Goal: Task Accomplishment & Management: Manage account settings

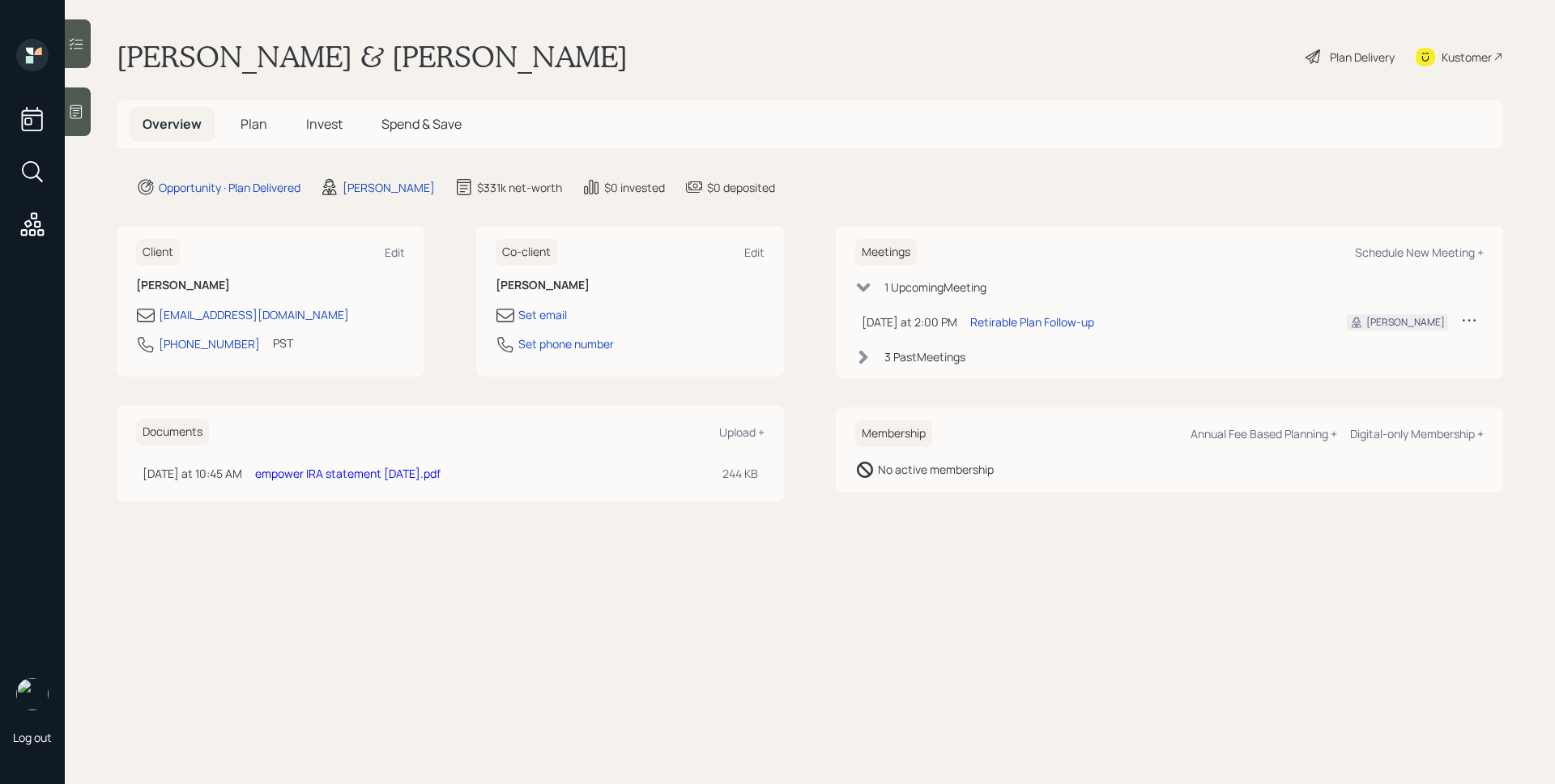
click at [1125, 208] on main "[PERSON_NAME] & [PERSON_NAME] Plan Delivery Kustomer Overview Plan Invest Spend…" at bounding box center [810, 392] width 1490 height 784
click at [911, 357] on div "3 Past Meeting s" at bounding box center [925, 356] width 81 height 17
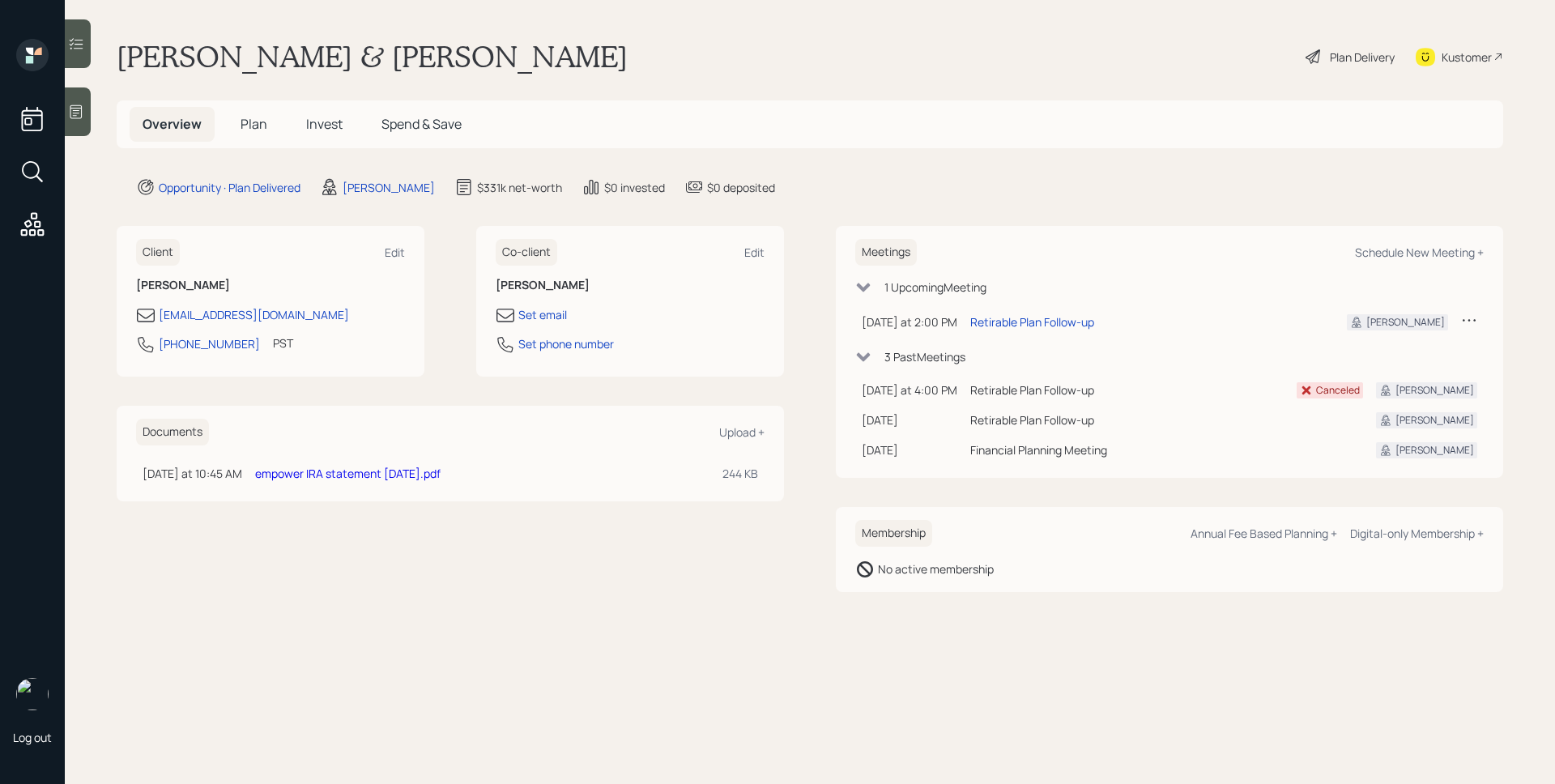
click at [1347, 54] on div "Plan Delivery" at bounding box center [1362, 57] width 65 height 17
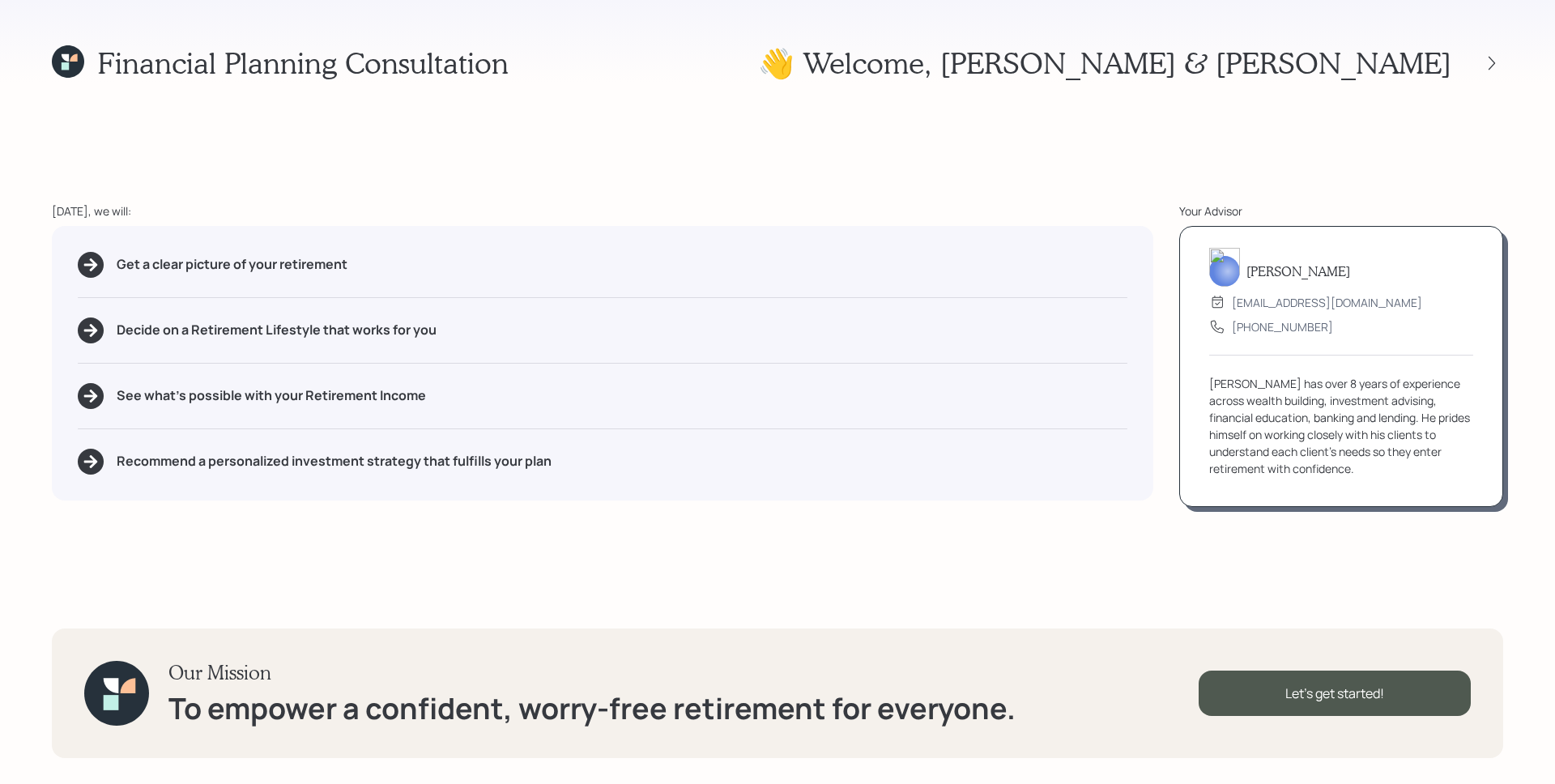
click at [1410, 217] on div "Your Advisor" at bounding box center [1341, 210] width 324 height 17
click at [1491, 73] on div at bounding box center [1491, 62] width 22 height 22
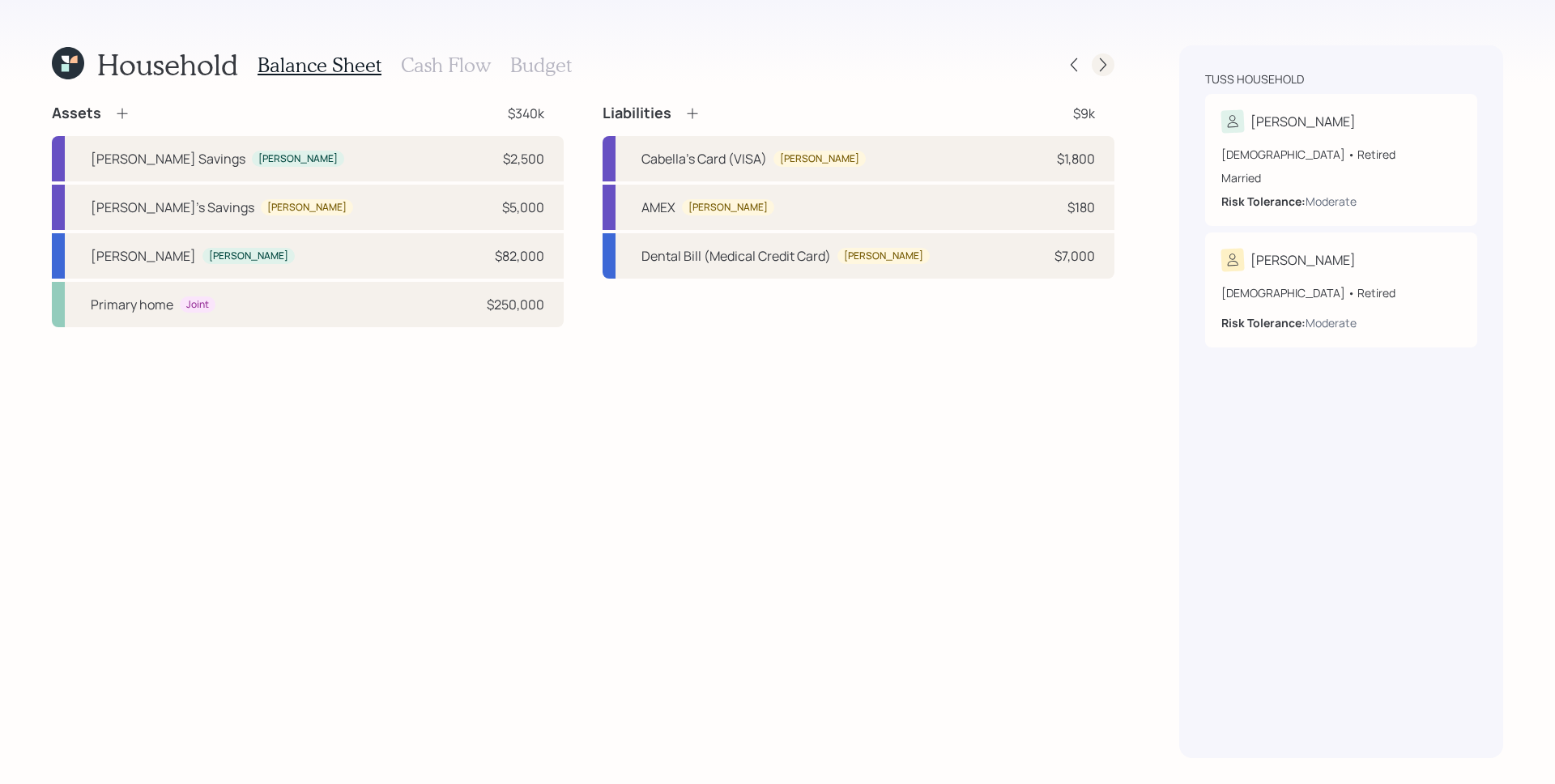
click at [1095, 64] on icon at bounding box center [1103, 65] width 16 height 16
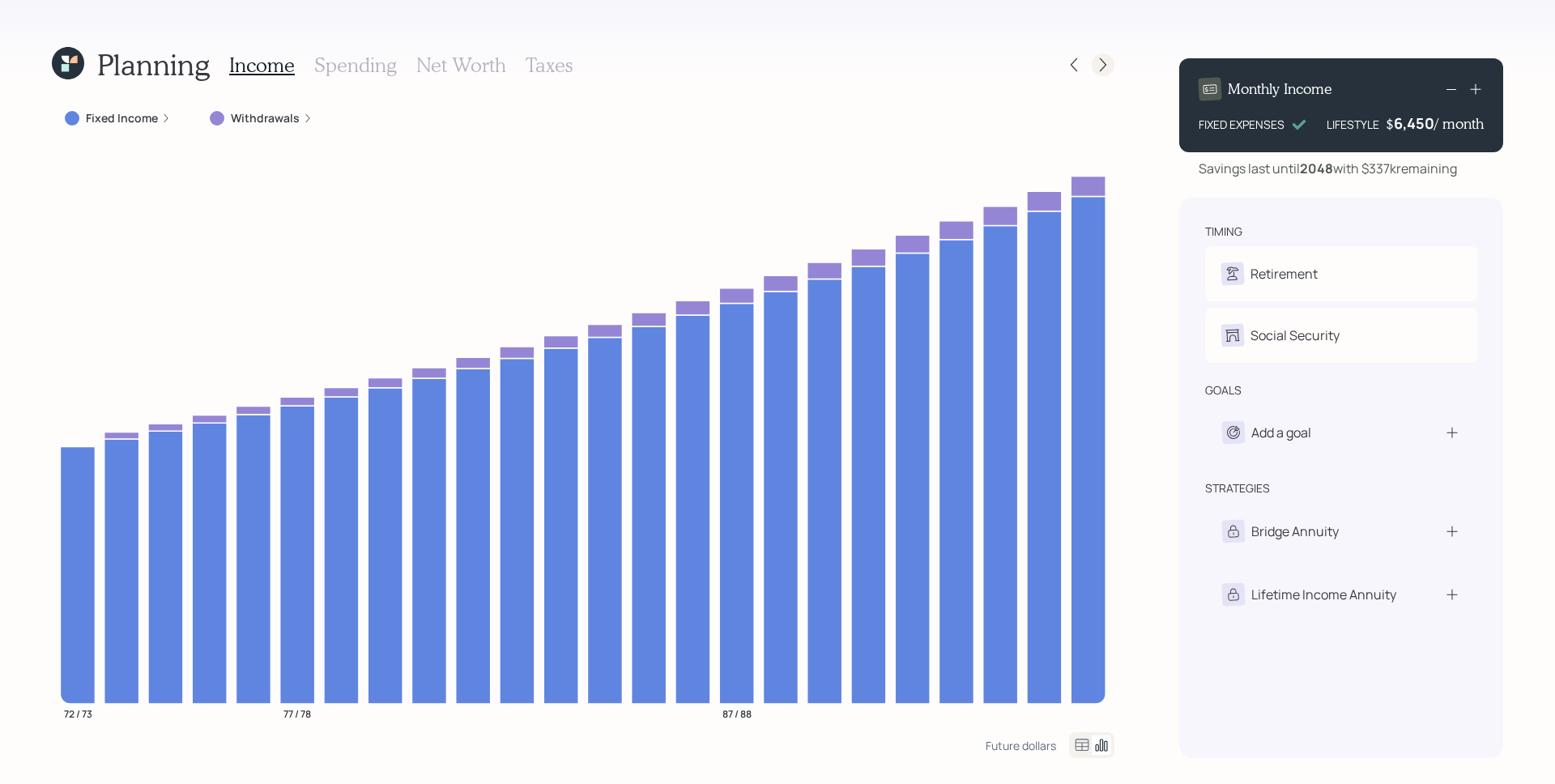
click at [1101, 61] on icon at bounding box center [1103, 65] width 16 height 16
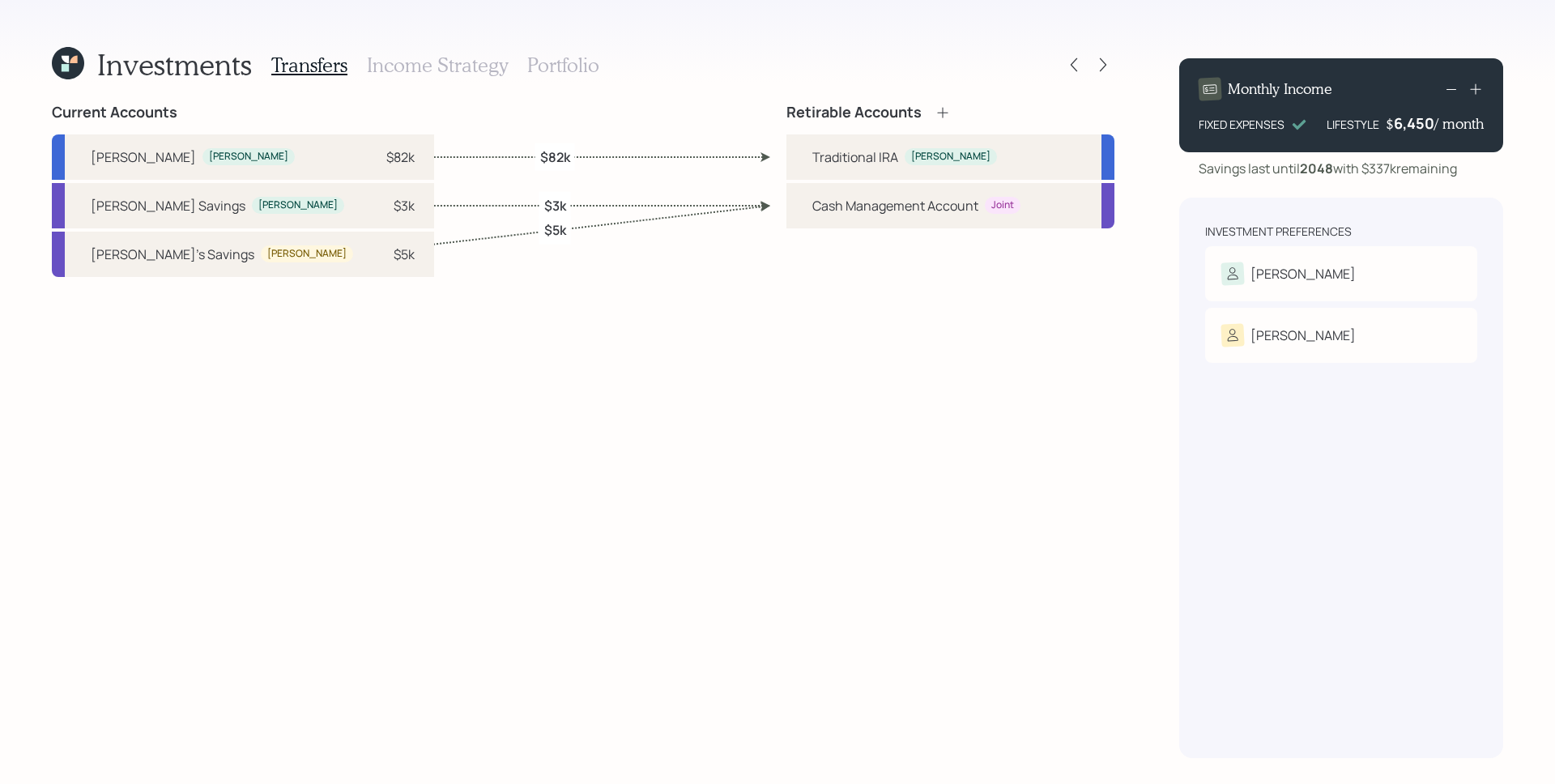
click at [570, 73] on h3 "Portfolio" at bounding box center [563, 65] width 72 height 23
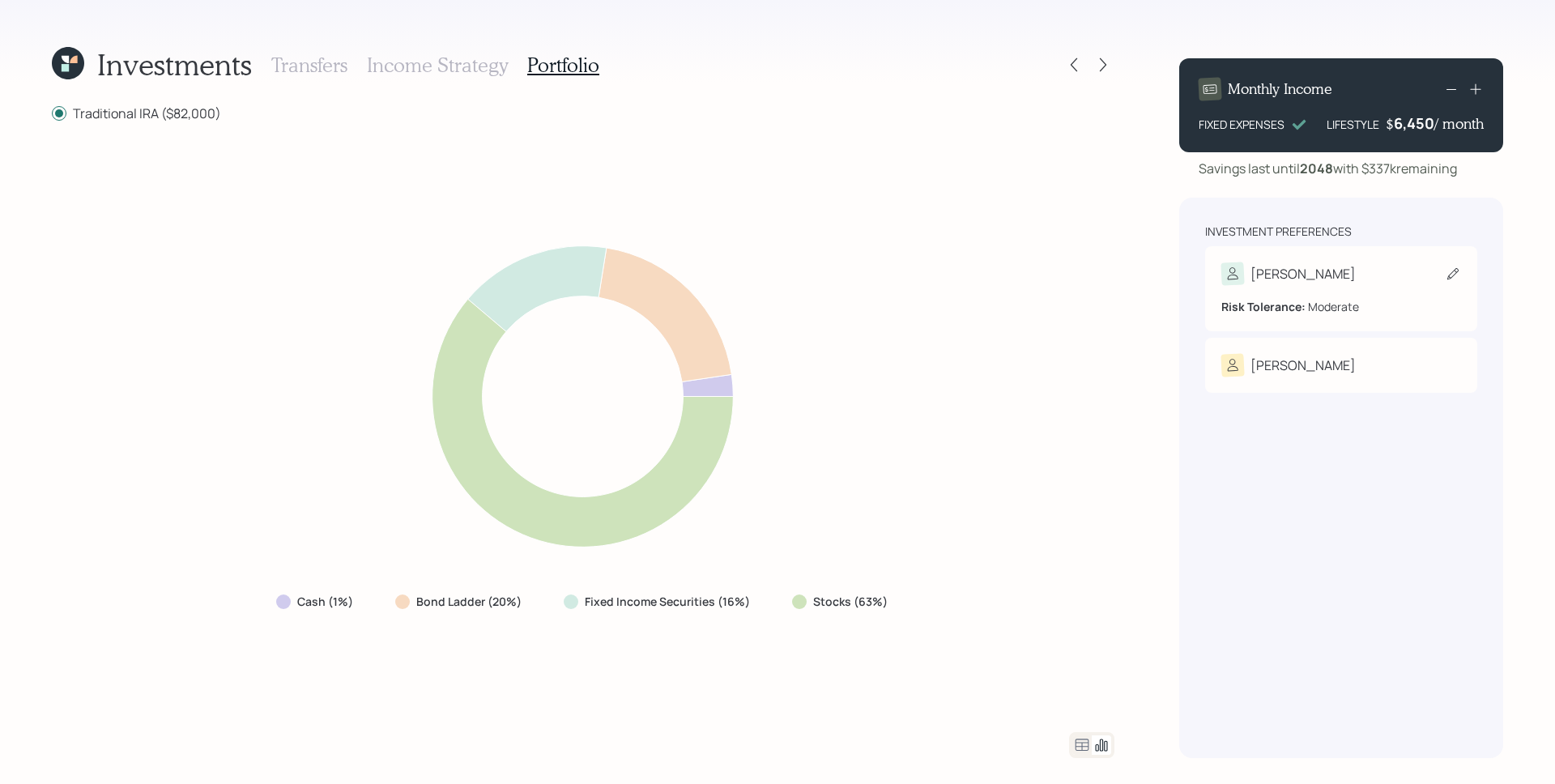
click at [1277, 279] on div "[PERSON_NAME]" at bounding box center [1303, 274] width 105 height 20
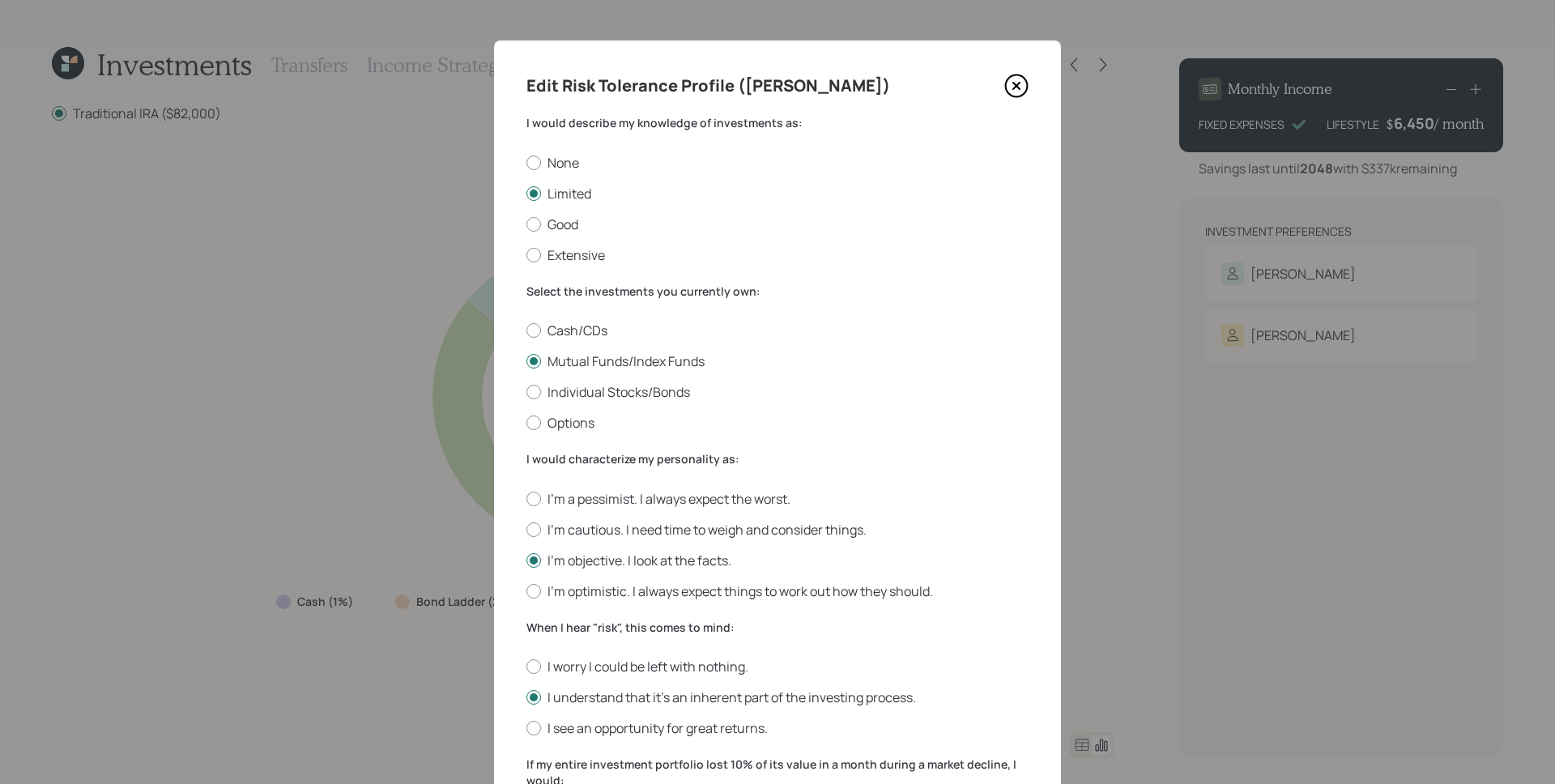
click at [1014, 85] on icon at bounding box center [1016, 86] width 24 height 24
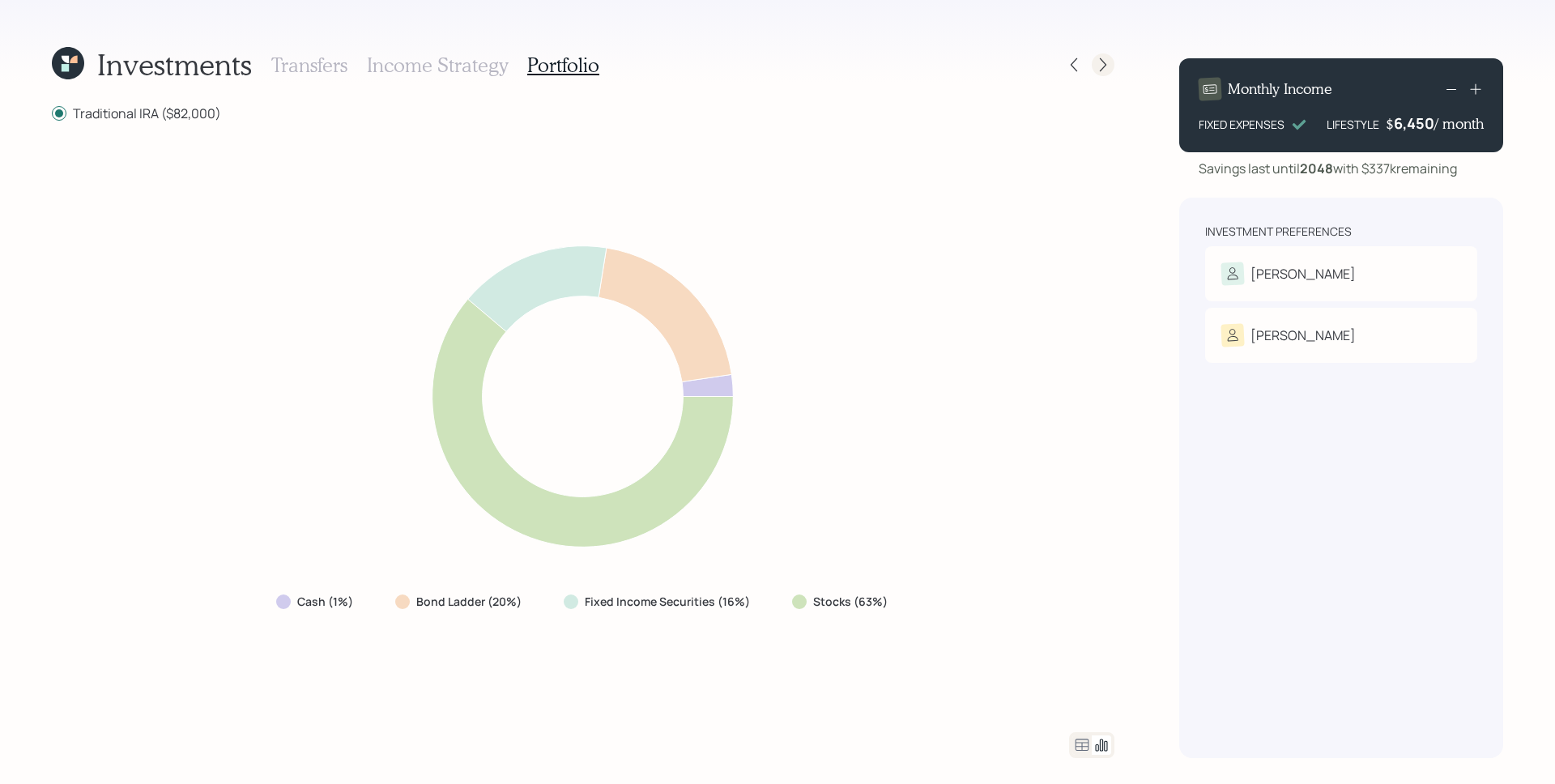
click at [1093, 67] on div at bounding box center [1102, 64] width 22 height 22
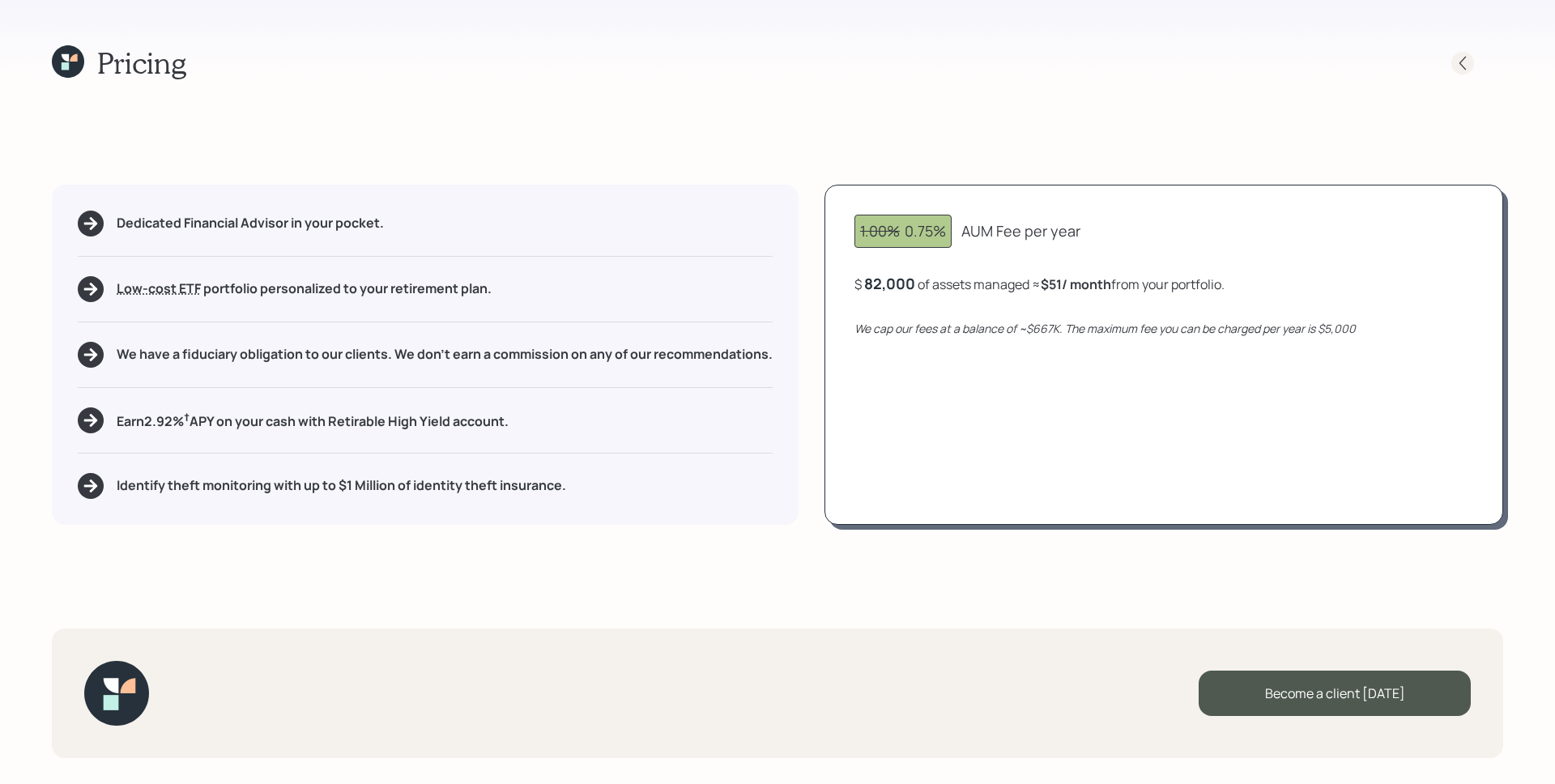
click at [1463, 58] on icon at bounding box center [1462, 63] width 16 height 16
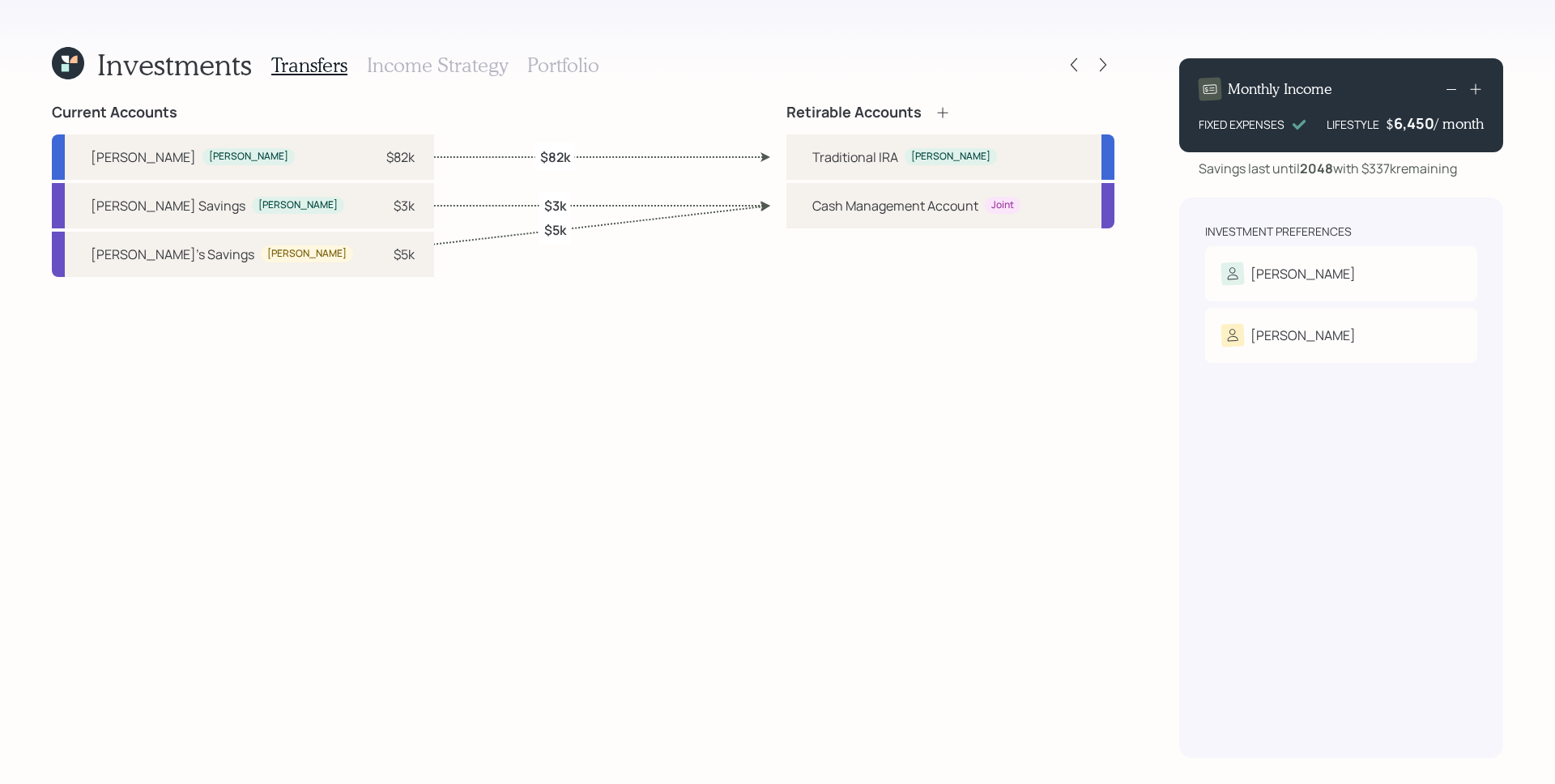
click at [559, 67] on h3 "Portfolio" at bounding box center [563, 65] width 72 height 23
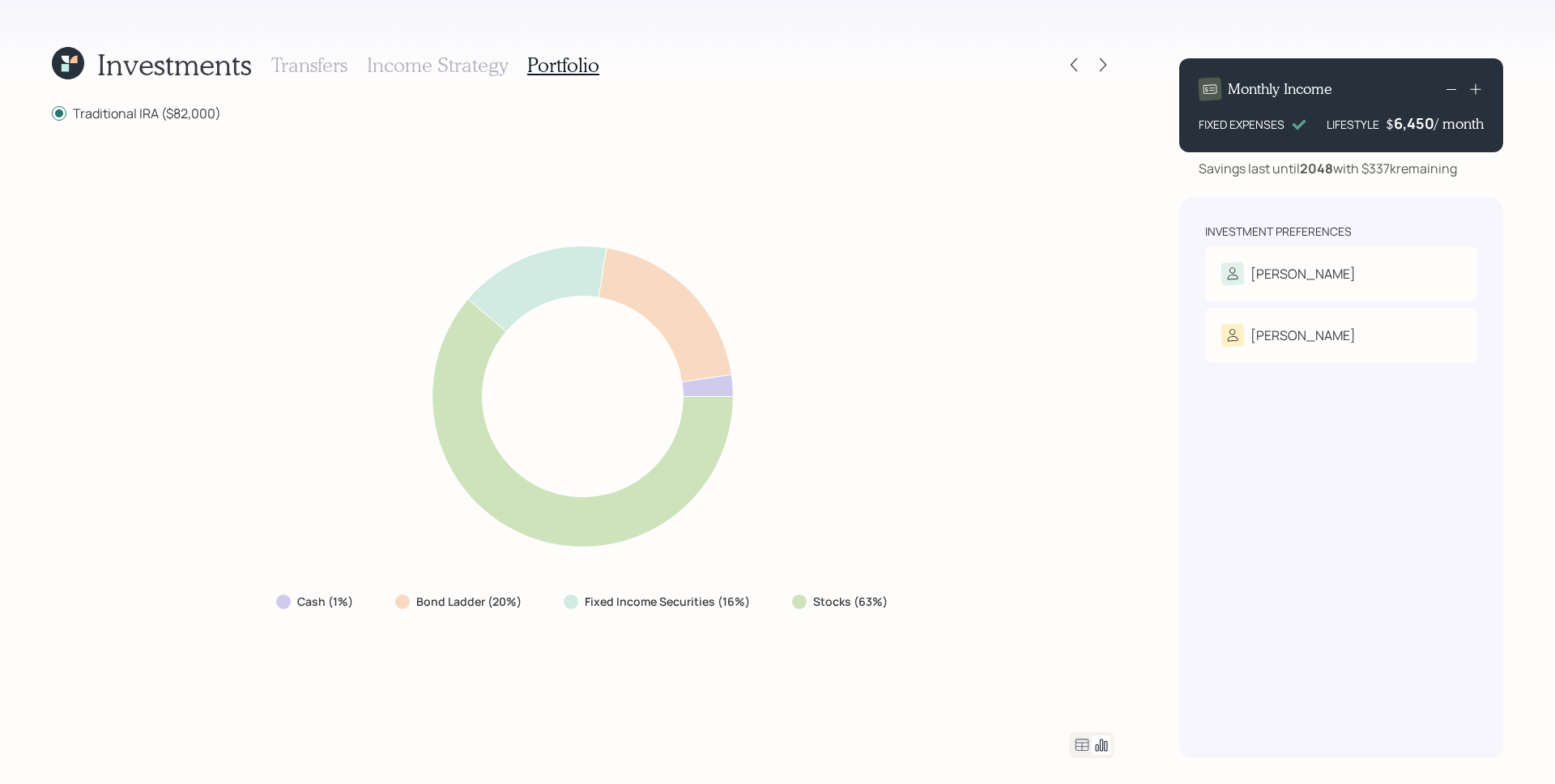
click at [1074, 741] on icon at bounding box center [1082, 745] width 20 height 20
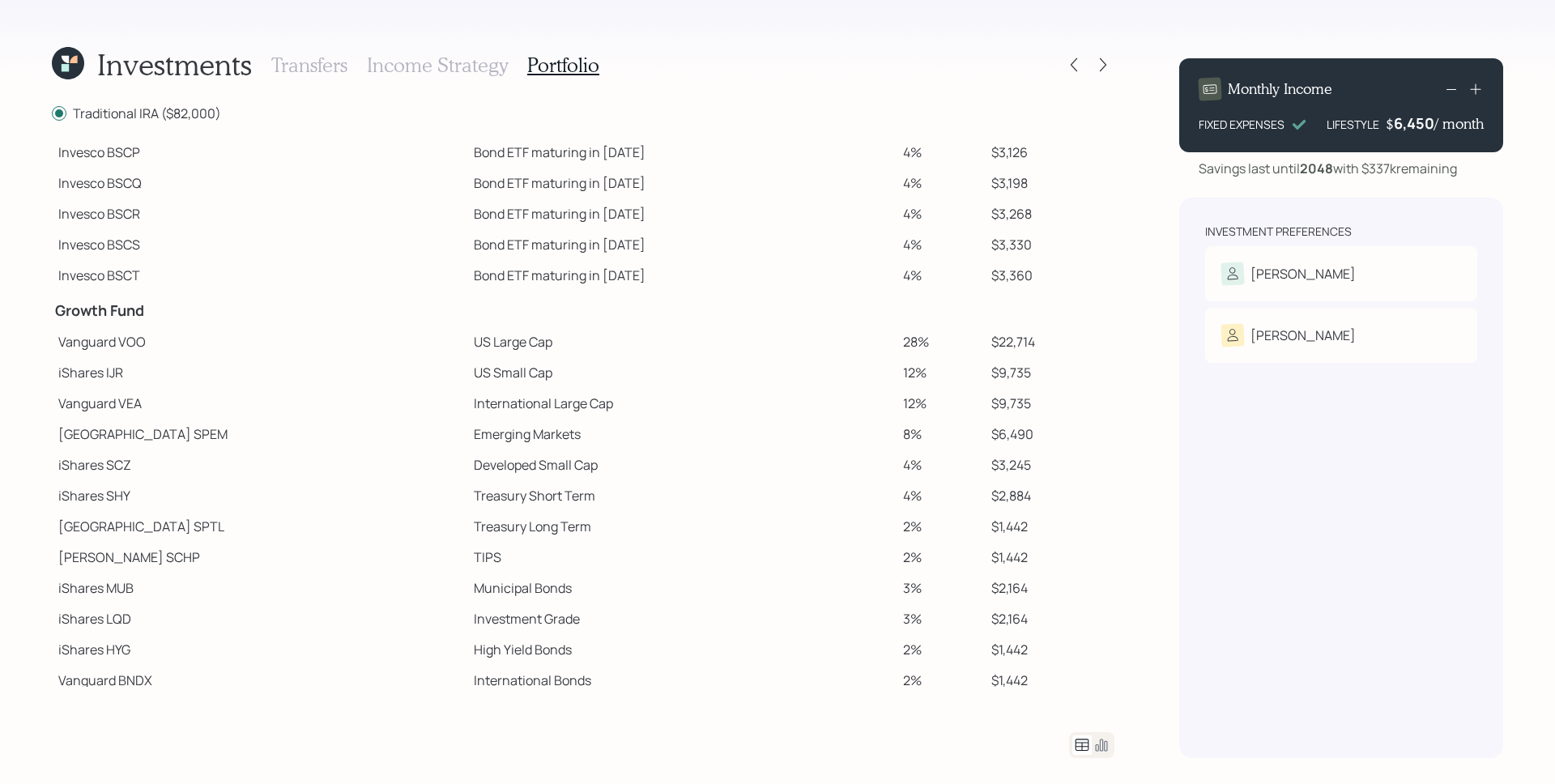
scroll to position [115, 0]
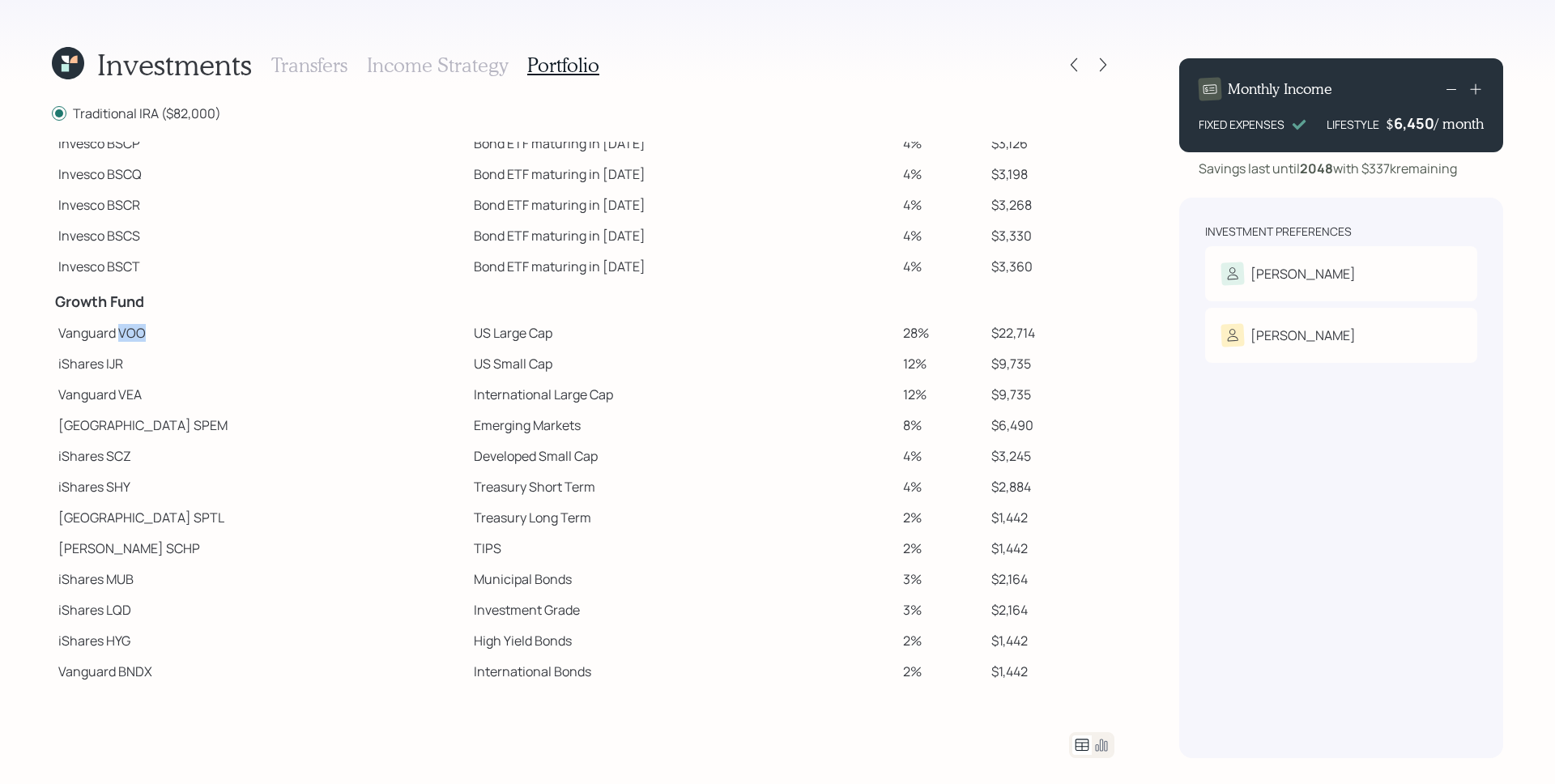
drag, startPoint x: 118, startPoint y: 333, endPoint x: 176, endPoint y: 336, distance: 58.1
click at [176, 336] on td "Vanguard VOO" at bounding box center [259, 332] width 415 height 31
copy td "VOO"
click at [1095, 61] on icon at bounding box center [1103, 65] width 16 height 16
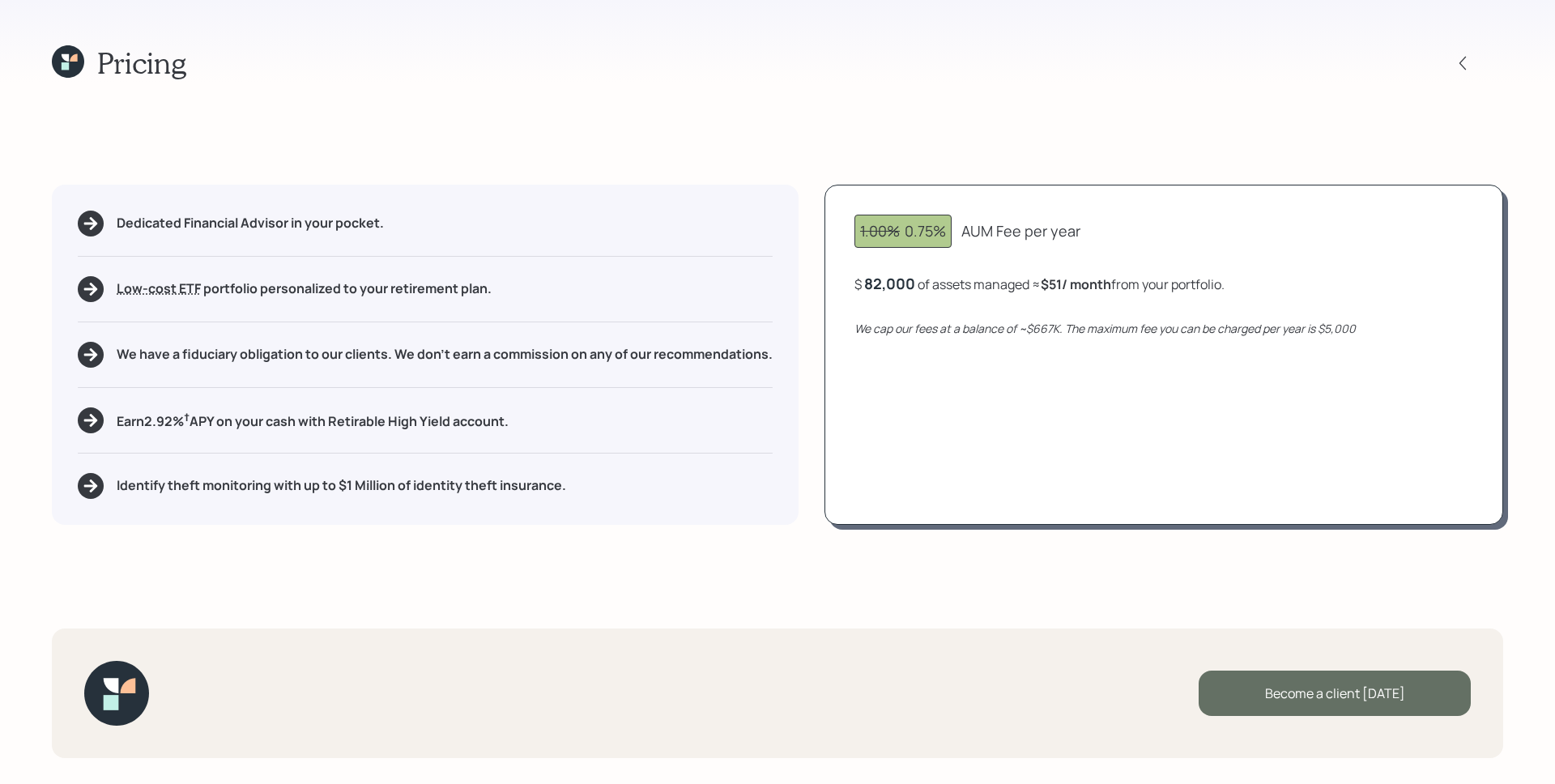
click at [1355, 691] on div "Become a client [DATE]" at bounding box center [1334, 693] width 272 height 45
click at [1354, 696] on div "Go to Altruist" at bounding box center [1334, 693] width 272 height 45
click at [68, 63] on icon at bounding box center [65, 66] width 7 height 7
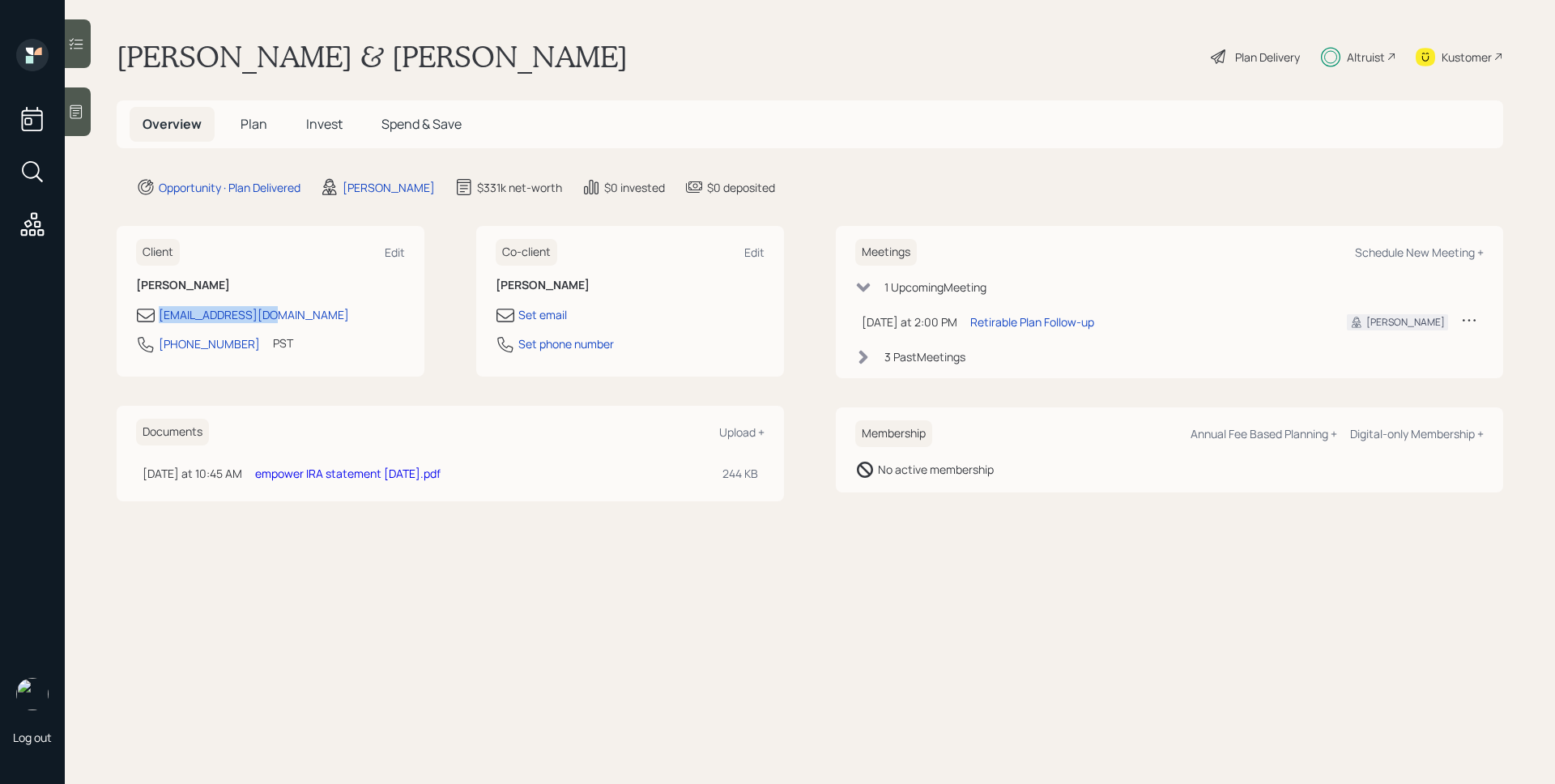
drag, startPoint x: 297, startPoint y: 314, endPoint x: 140, endPoint y: 315, distance: 157.0
click at [140, 315] on div "[EMAIL_ADDRESS][DOMAIN_NAME]" at bounding box center [271, 315] width 269 height 20
copy div "[EMAIL_ADDRESS][DOMAIN_NAME]"
click at [273, 347] on div "PST" at bounding box center [282, 342] width 20 height 17
drag, startPoint x: 234, startPoint y: 341, endPoint x: 156, endPoint y: 341, distance: 78.0
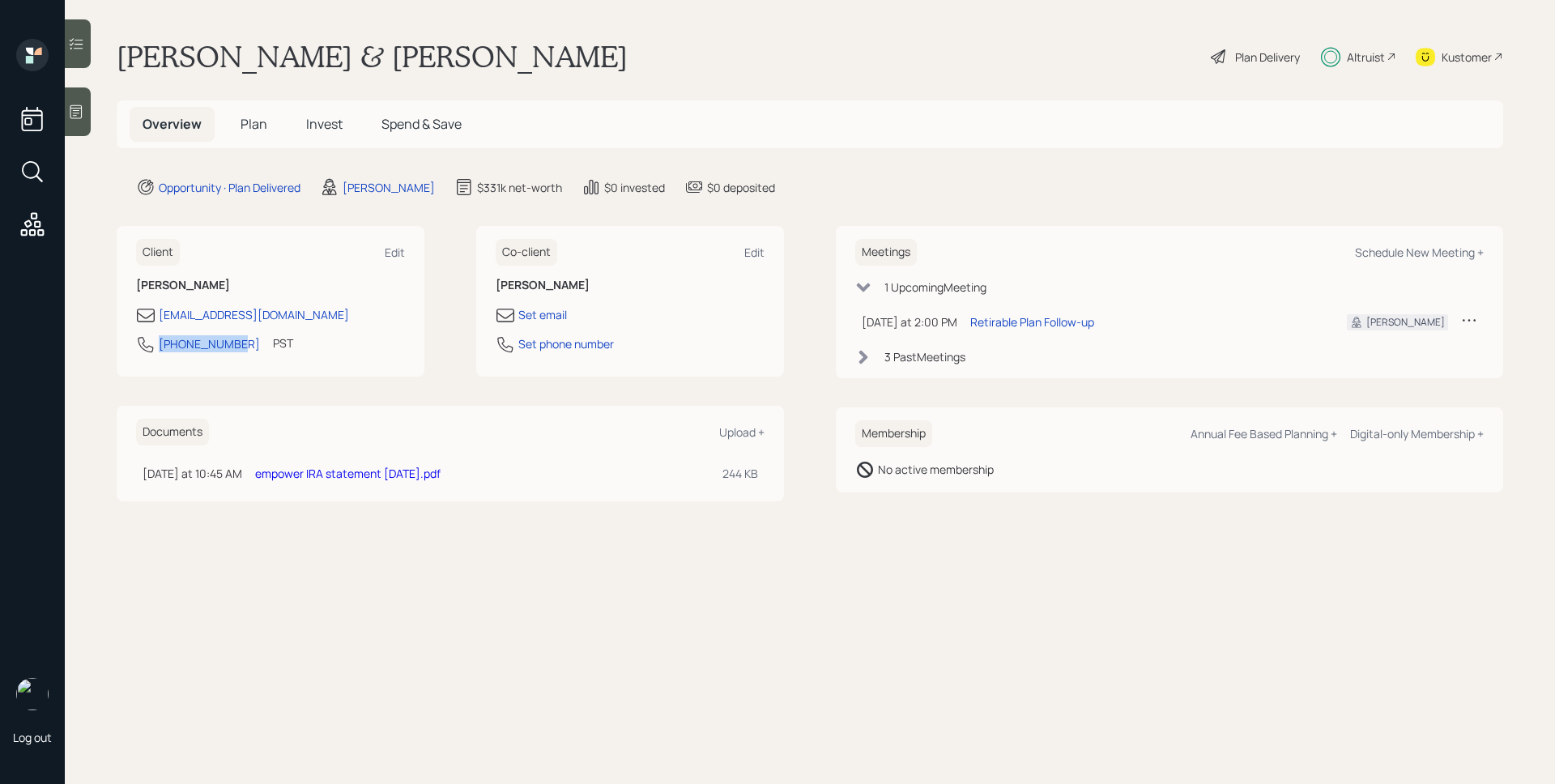
click at [156, 341] on div "[PHONE_NUMBER] PST Currently 11:26 AM" at bounding box center [271, 348] width 269 height 29
copy div "[PHONE_NUMBER]"
click at [751, 252] on div "Edit" at bounding box center [754, 251] width 20 height 15
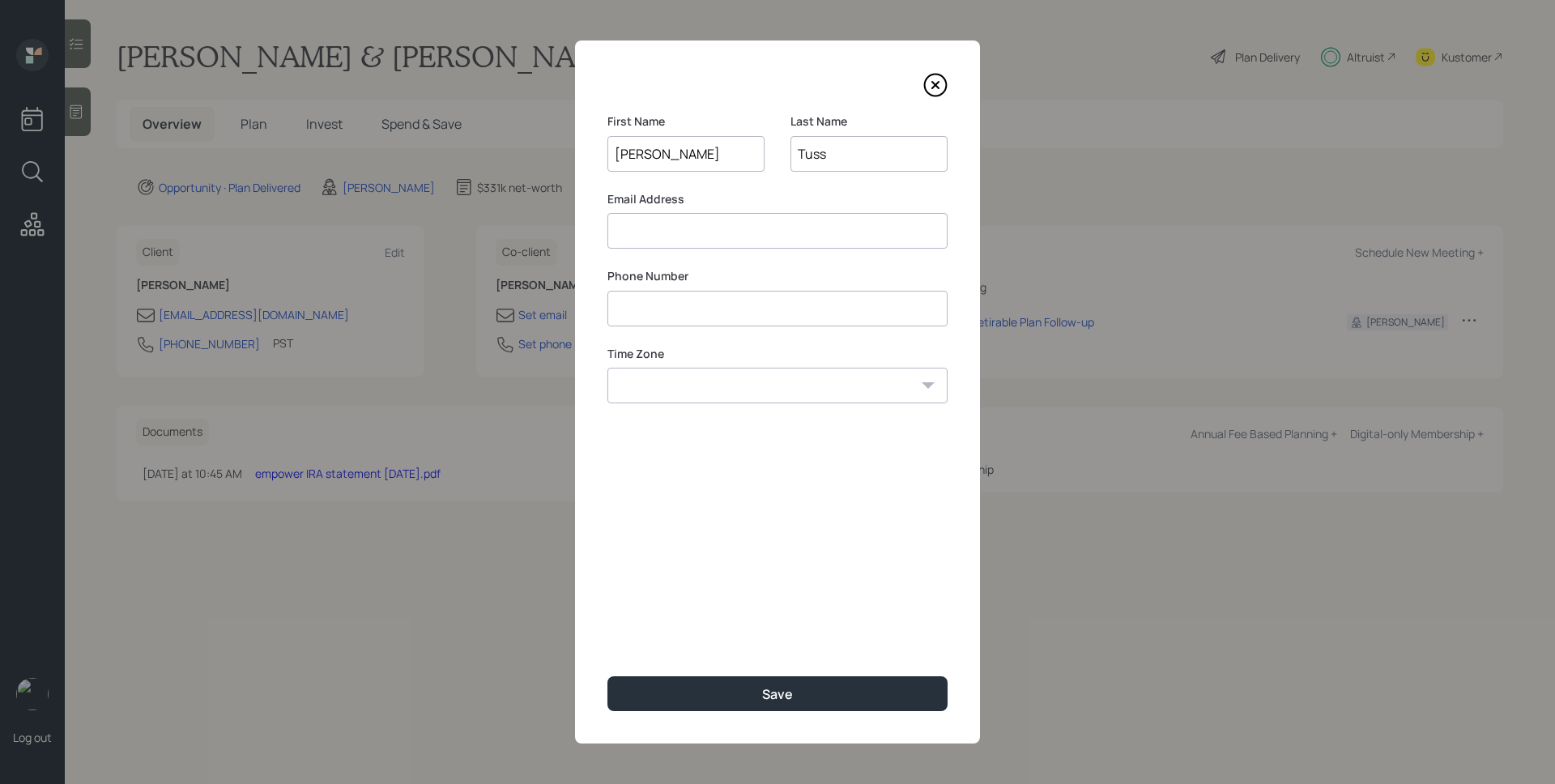
click at [677, 320] on input at bounding box center [778, 308] width 340 height 36
paste input "********"
click at [786, 312] on input "********" at bounding box center [778, 308] width 340 height 36
type input "**********"
click at [695, 225] on input at bounding box center [778, 231] width 340 height 36
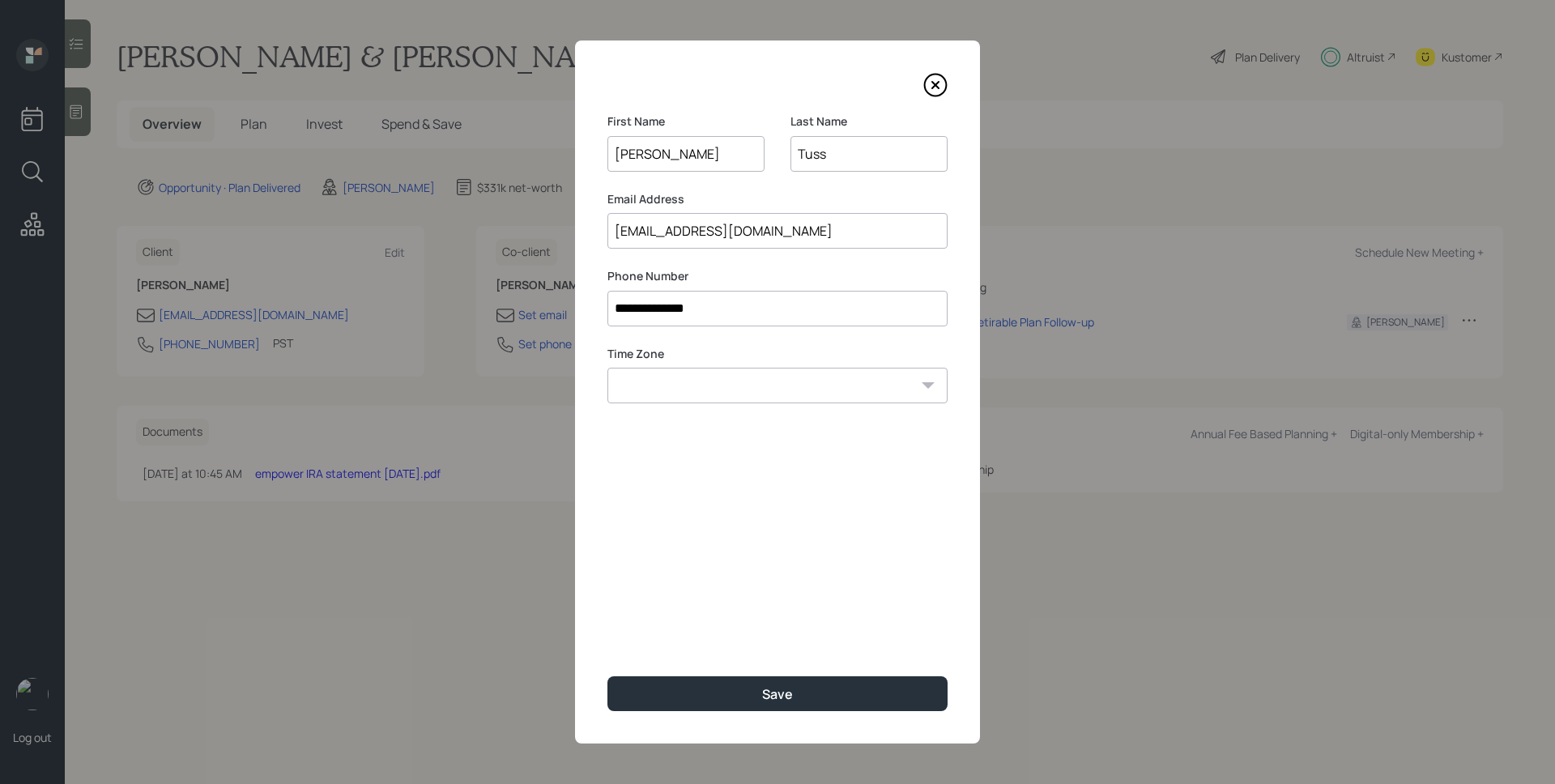
type input "[EMAIL_ADDRESS][DOMAIN_NAME]"
click at [782, 559] on div "**********" at bounding box center [777, 391] width 405 height 703
click at [831, 696] on button "Save" at bounding box center [778, 693] width 340 height 35
click at [935, 79] on icon at bounding box center [935, 85] width 24 height 24
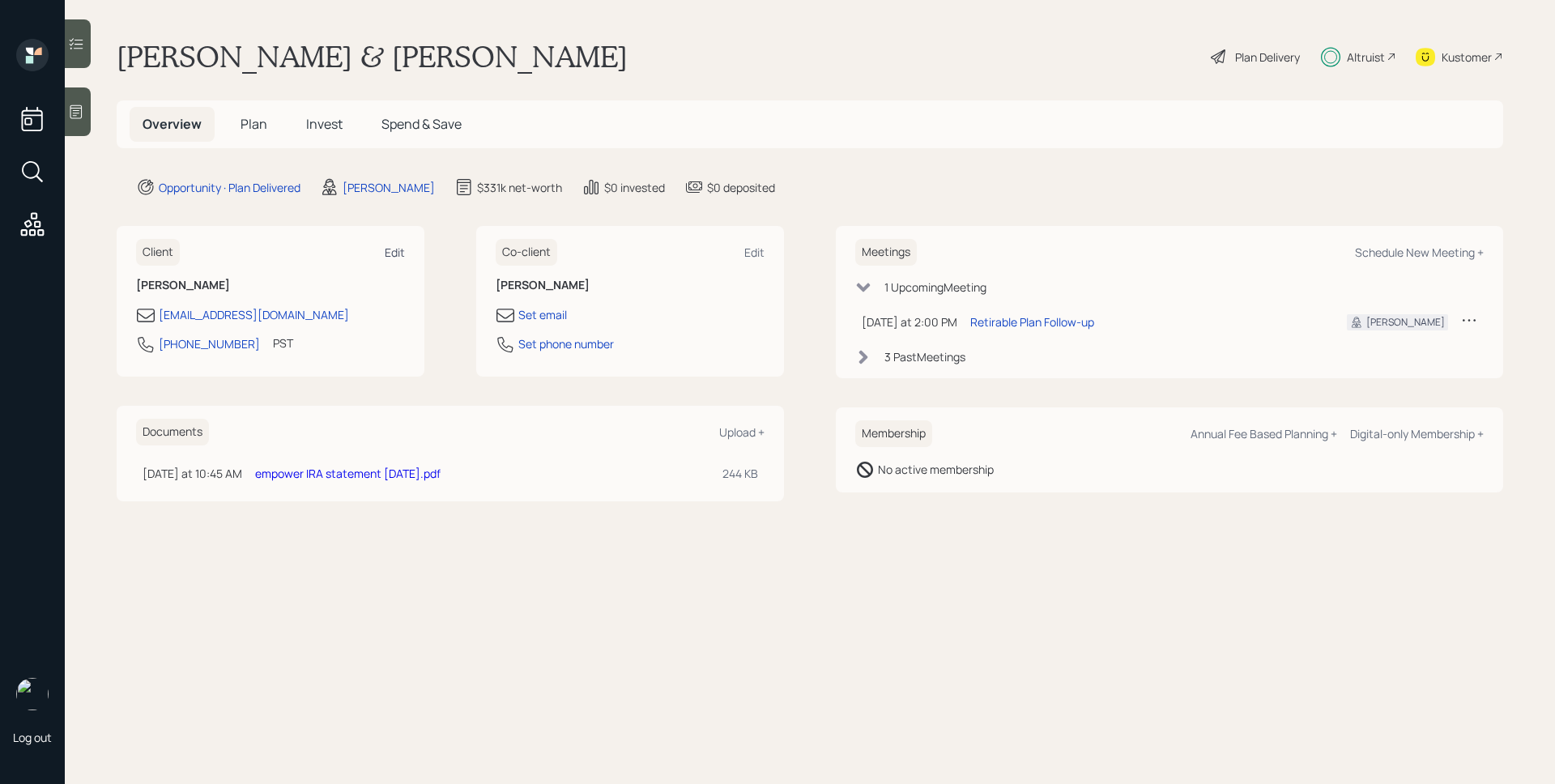
click at [397, 253] on div "Edit" at bounding box center [395, 251] width 20 height 15
select select "America/Los_Angeles"
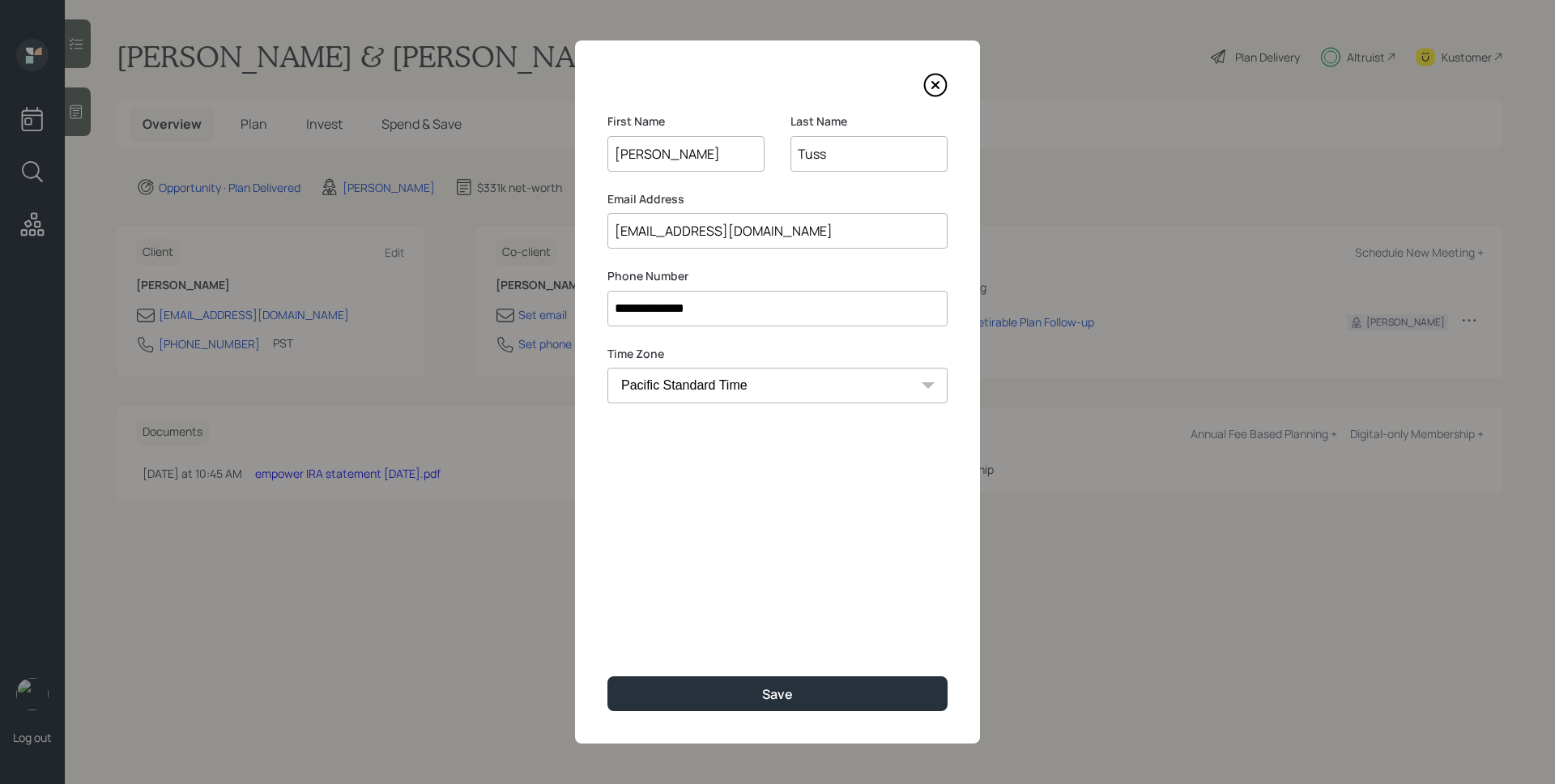
click at [841, 230] on input "[EMAIL_ADDRESS][DOMAIN_NAME]" at bounding box center [778, 231] width 340 height 36
click at [839, 231] on input "[EMAIL_ADDRESS][DOMAIN_NAME]" at bounding box center [778, 231] width 340 height 36
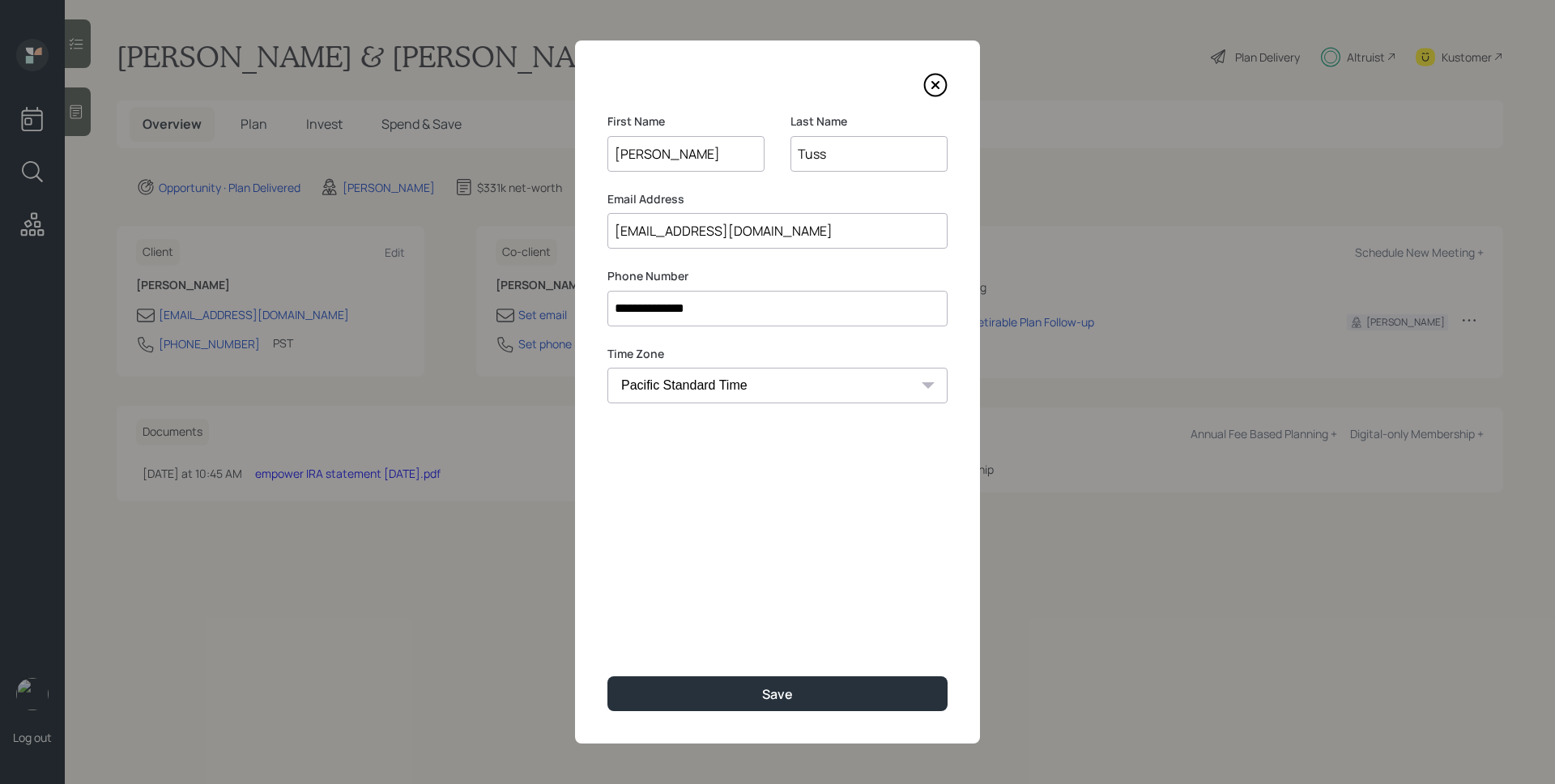
type input "[EMAIL_ADDRESS][DOMAIN_NAME]"
click at [761, 315] on input "**********" at bounding box center [778, 308] width 340 height 36
type input "**********"
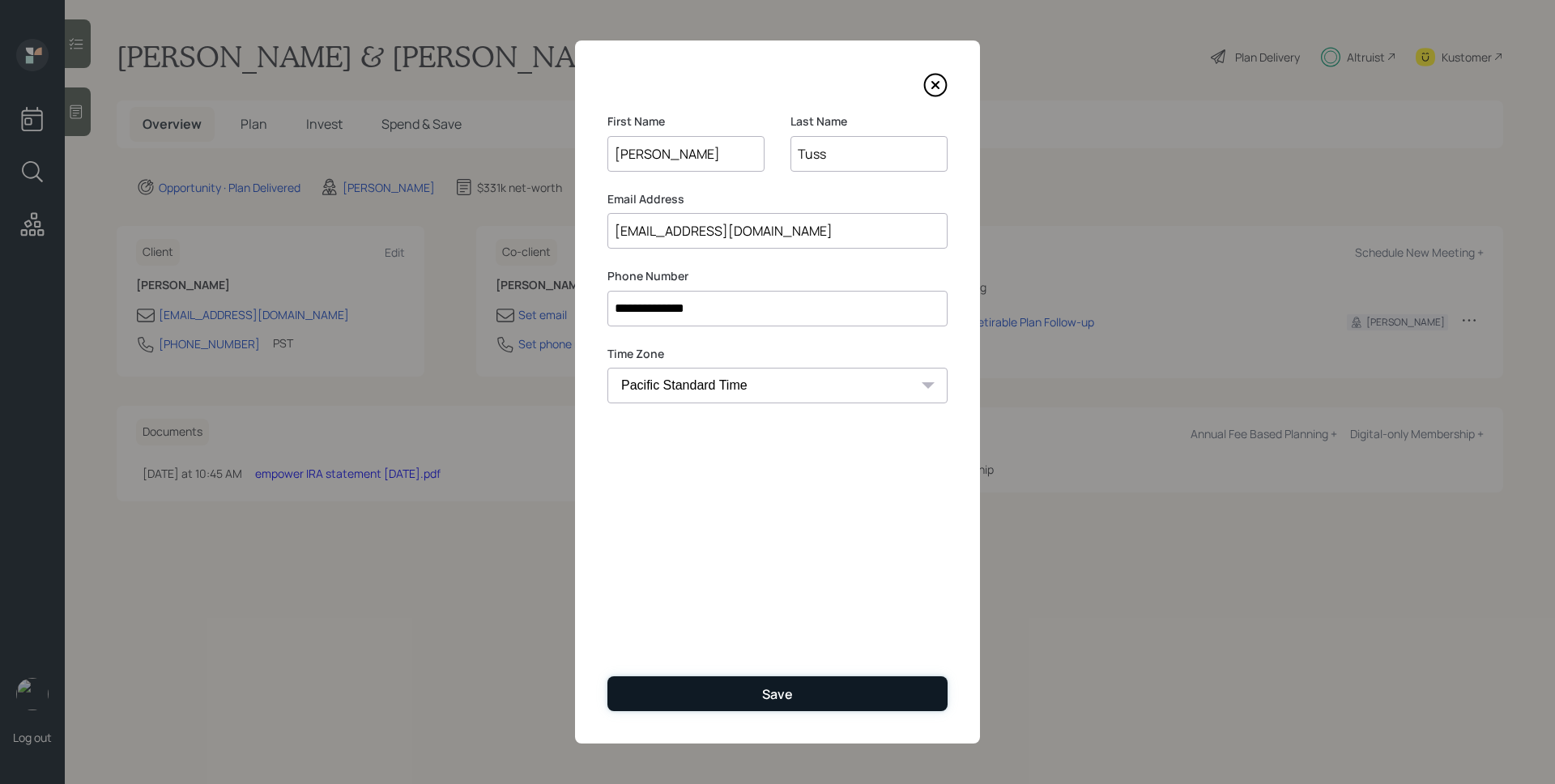
click at [778, 706] on button "Save" at bounding box center [778, 693] width 340 height 35
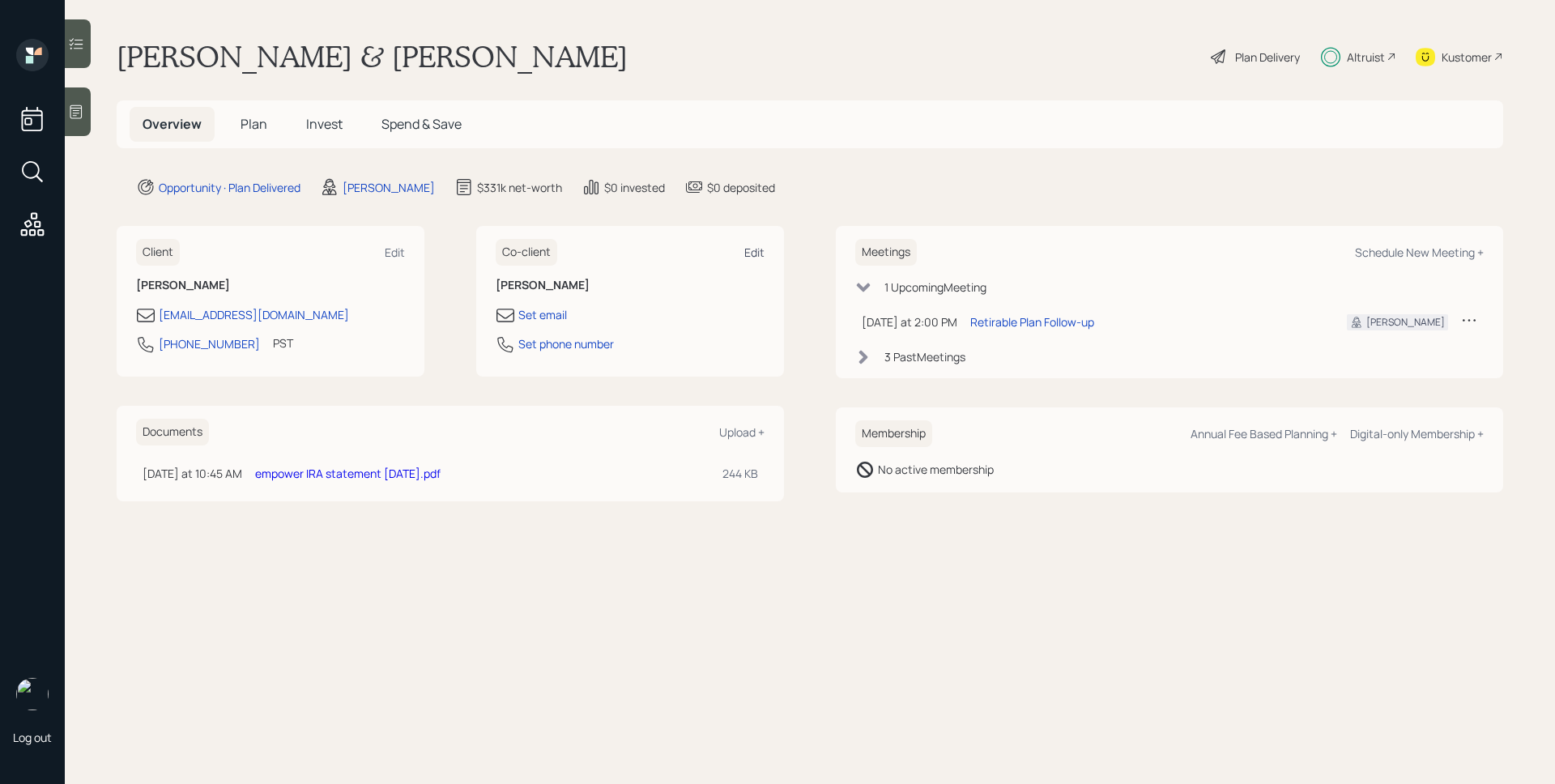
click at [748, 251] on div "Edit" at bounding box center [754, 251] width 20 height 15
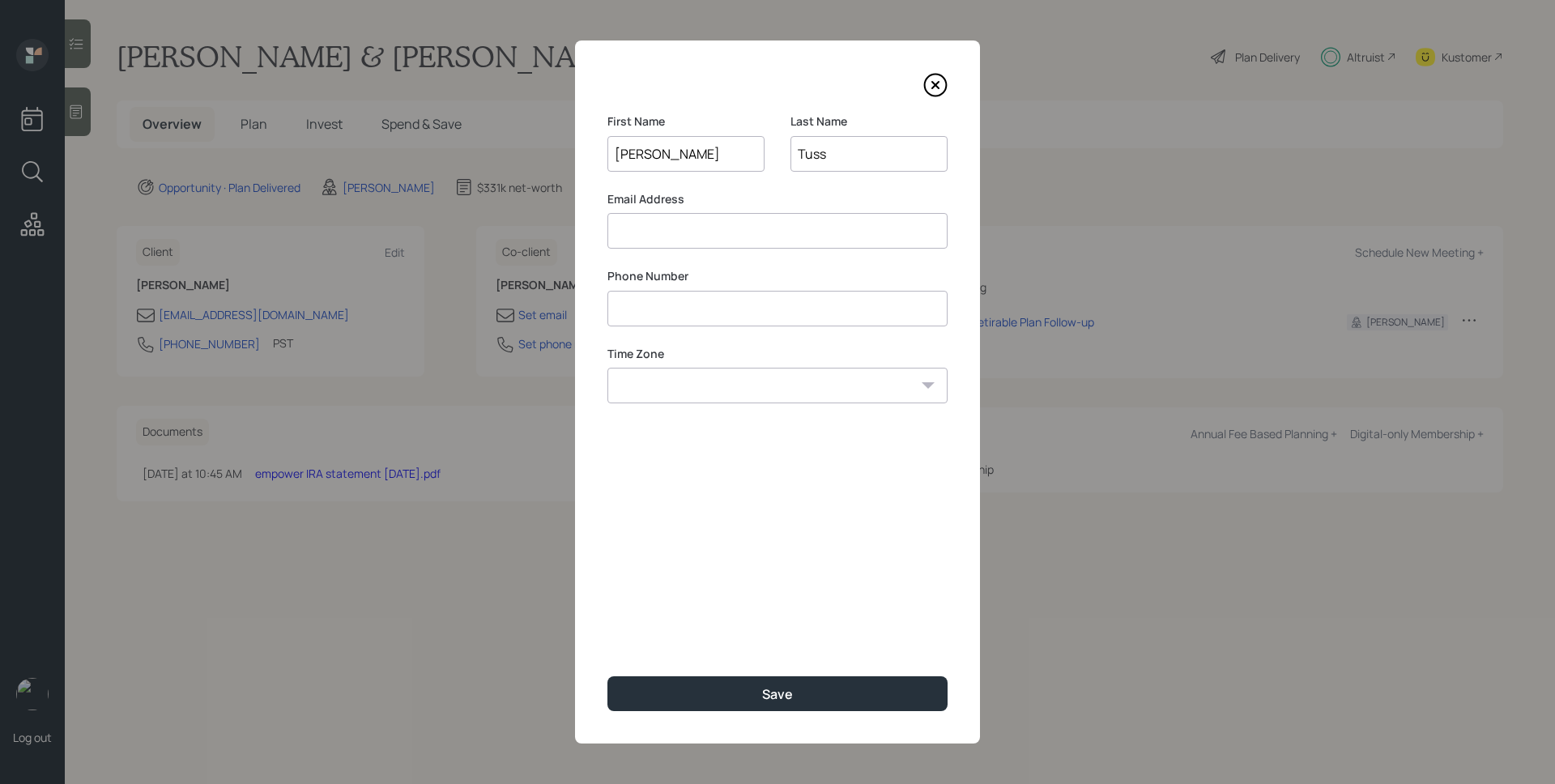
click at [689, 240] on input at bounding box center [778, 231] width 340 height 36
type input "[EMAIL_ADDRESS][DOMAIN_NAME]"
click at [788, 313] on input at bounding box center [778, 308] width 340 height 36
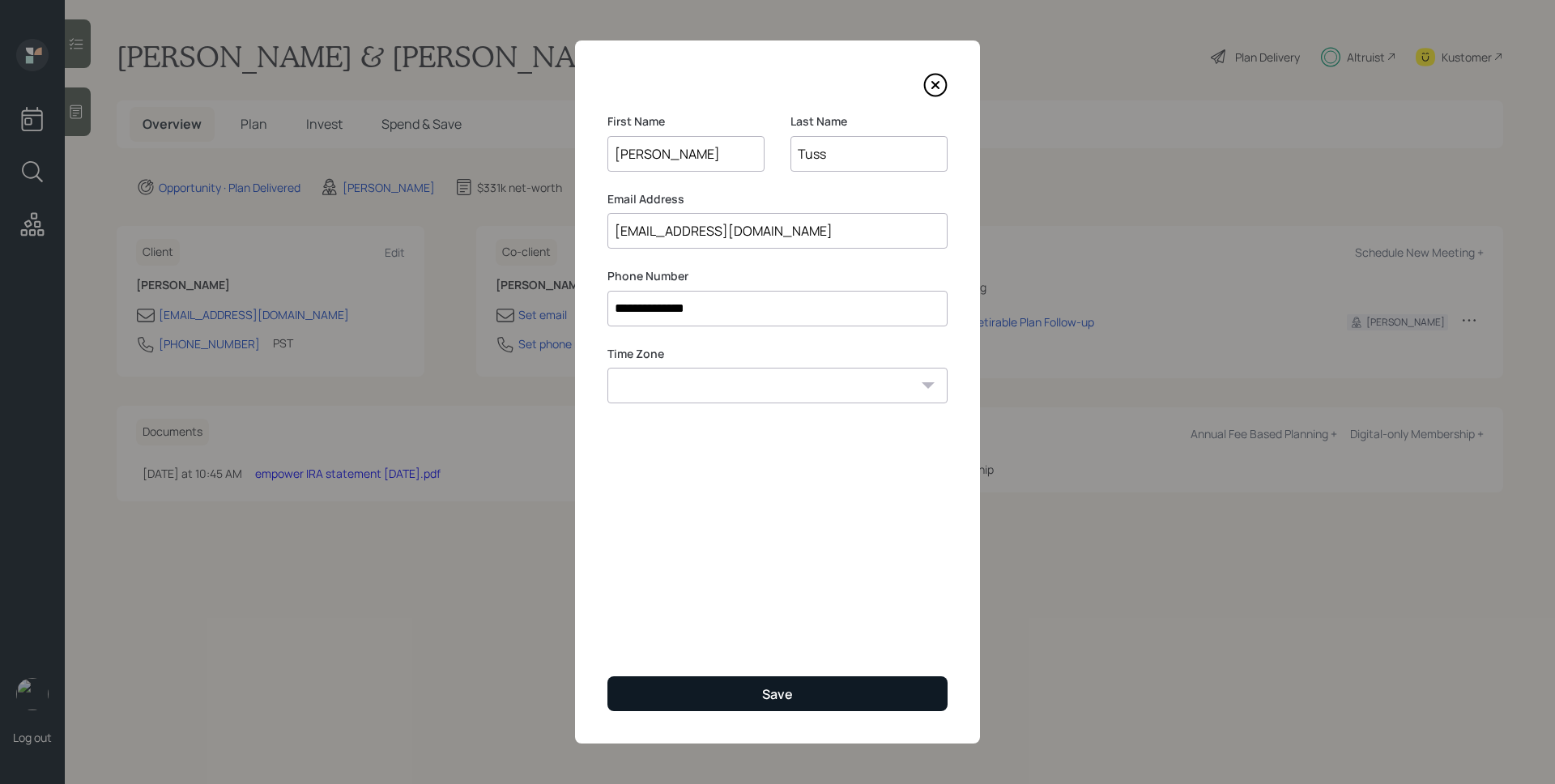
type input "**********"
click at [775, 691] on div "Save" at bounding box center [777, 694] width 31 height 18
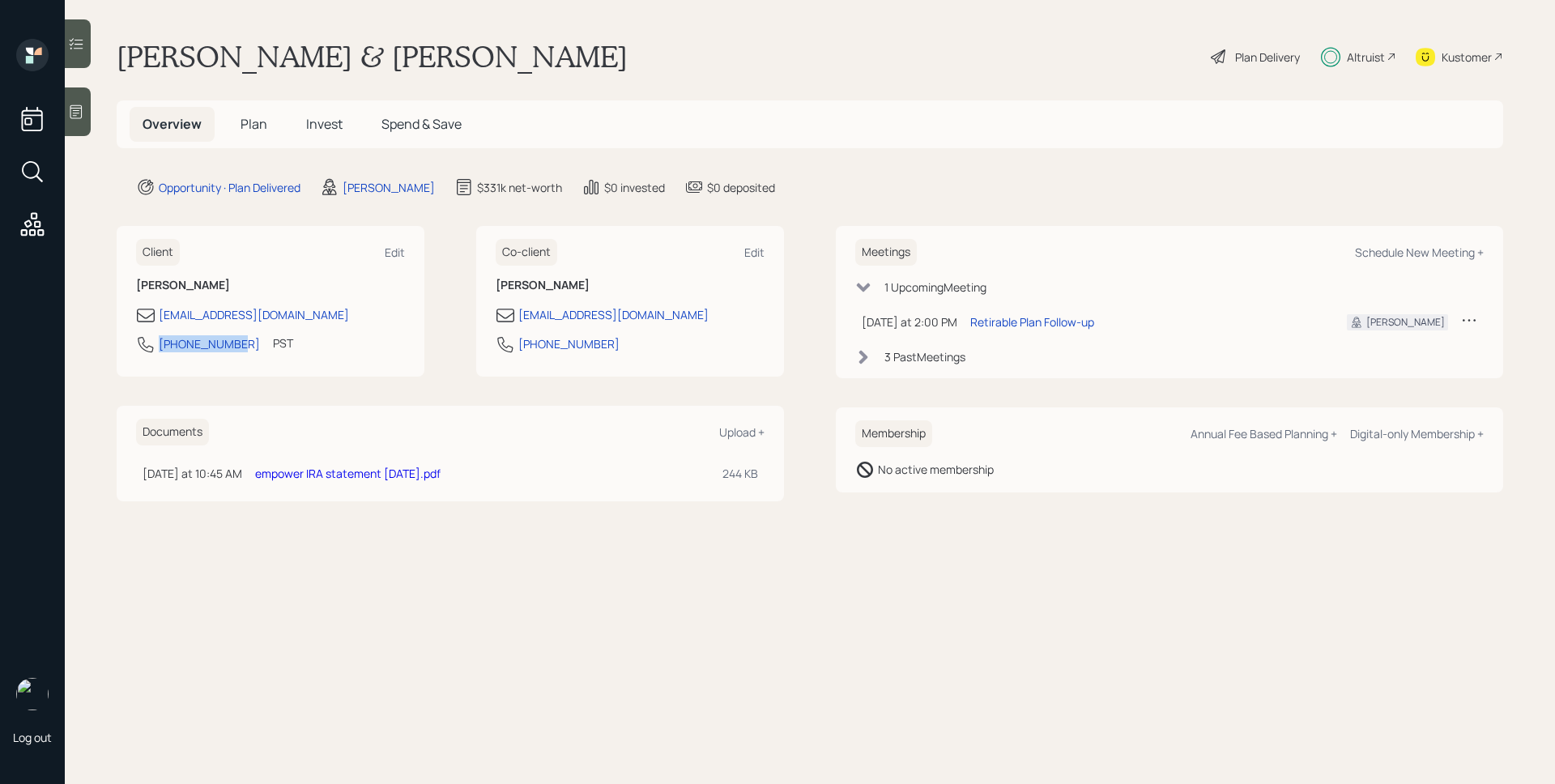
drag, startPoint x: 235, startPoint y: 342, endPoint x: 158, endPoint y: 351, distance: 77.5
click at [158, 351] on div "[PHONE_NUMBER] PST Currently 11:28 AM" at bounding box center [271, 348] width 269 height 29
copy div "[PHONE_NUMBER]"
click at [258, 124] on span "Plan" at bounding box center [254, 124] width 27 height 18
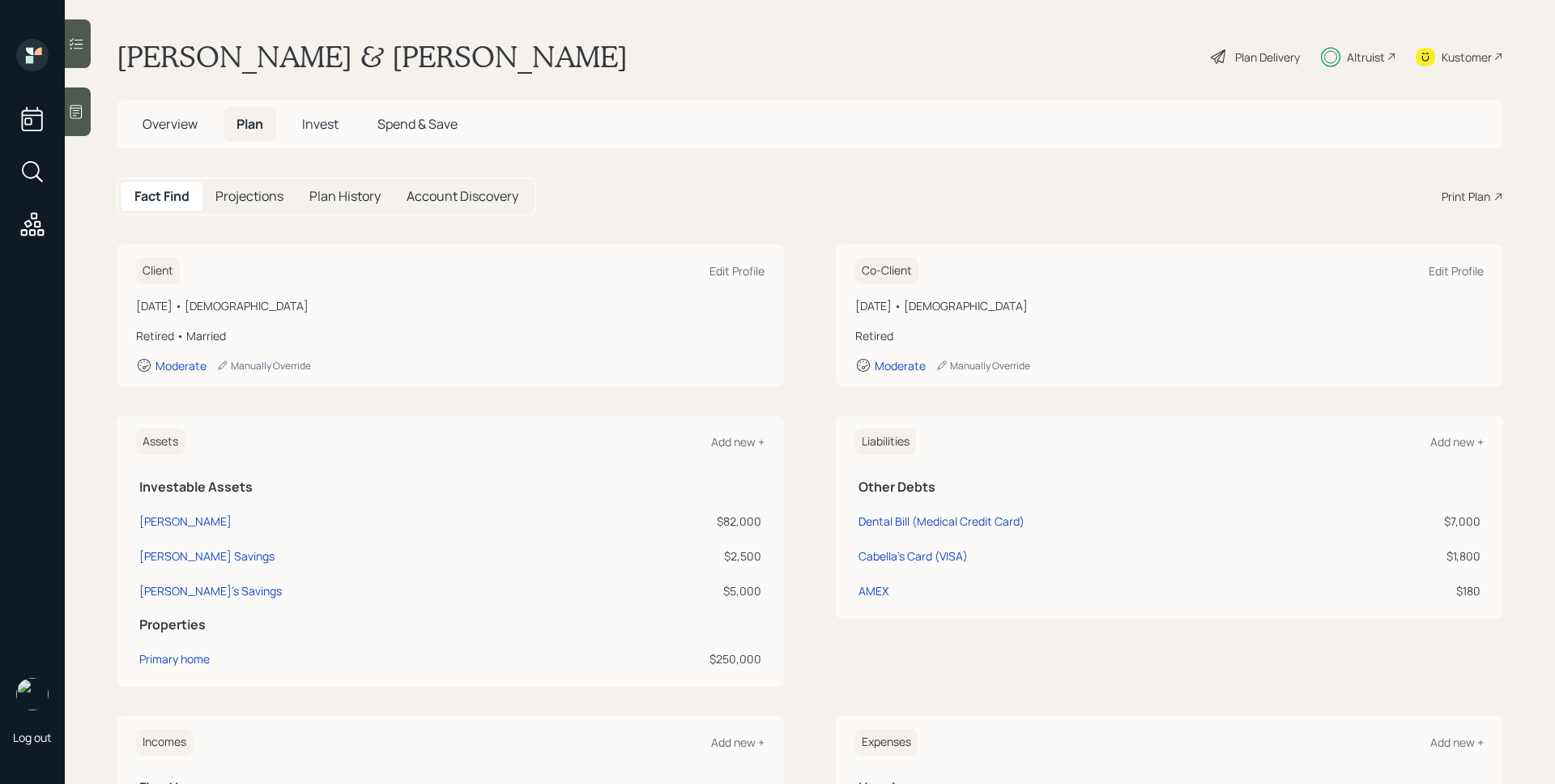
click at [1235, 52] on div "Plan Delivery" at bounding box center [1267, 57] width 65 height 17
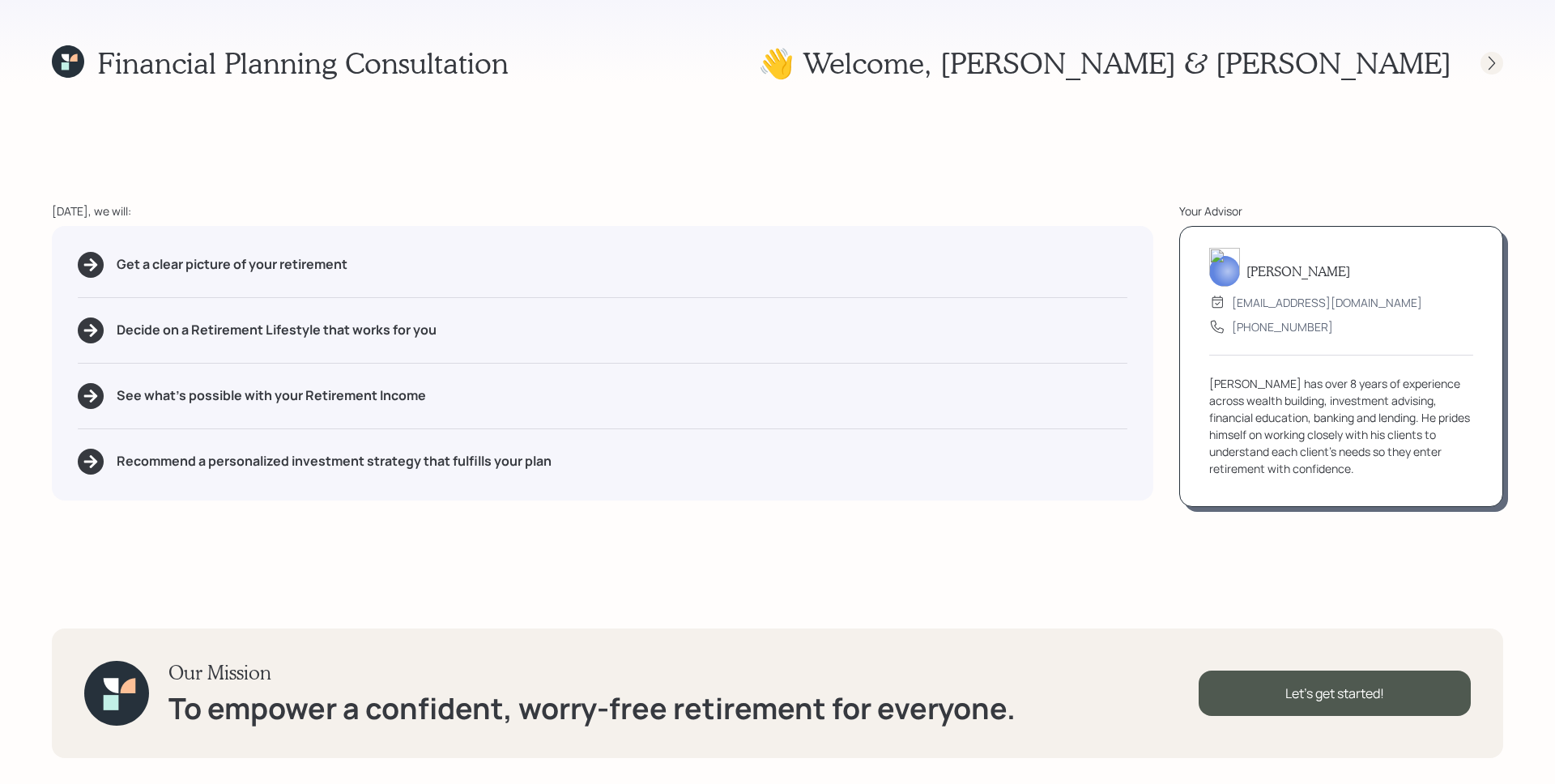
click at [1496, 67] on icon at bounding box center [1492, 63] width 16 height 16
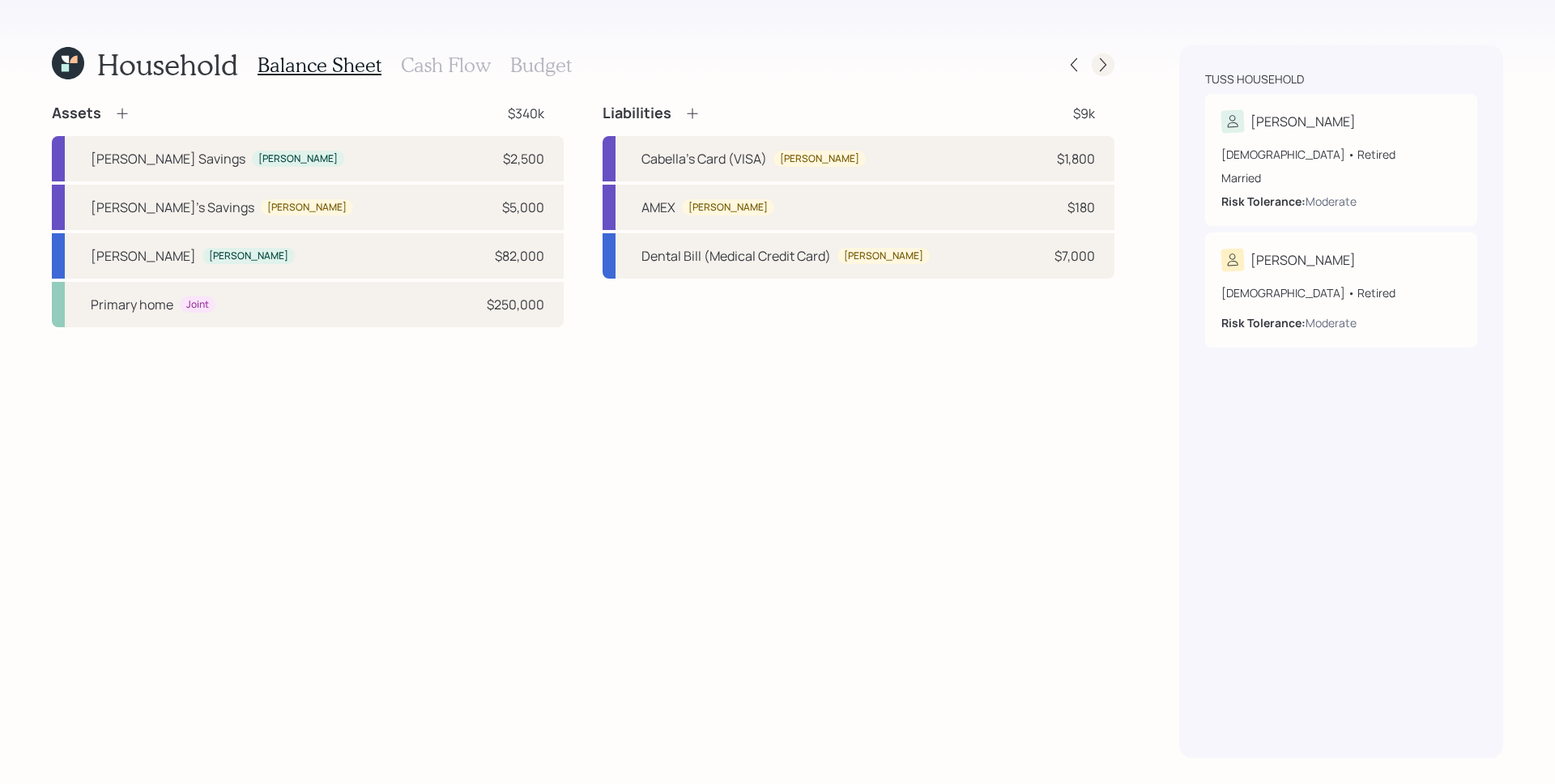
click at [1109, 60] on icon at bounding box center [1103, 65] width 16 height 16
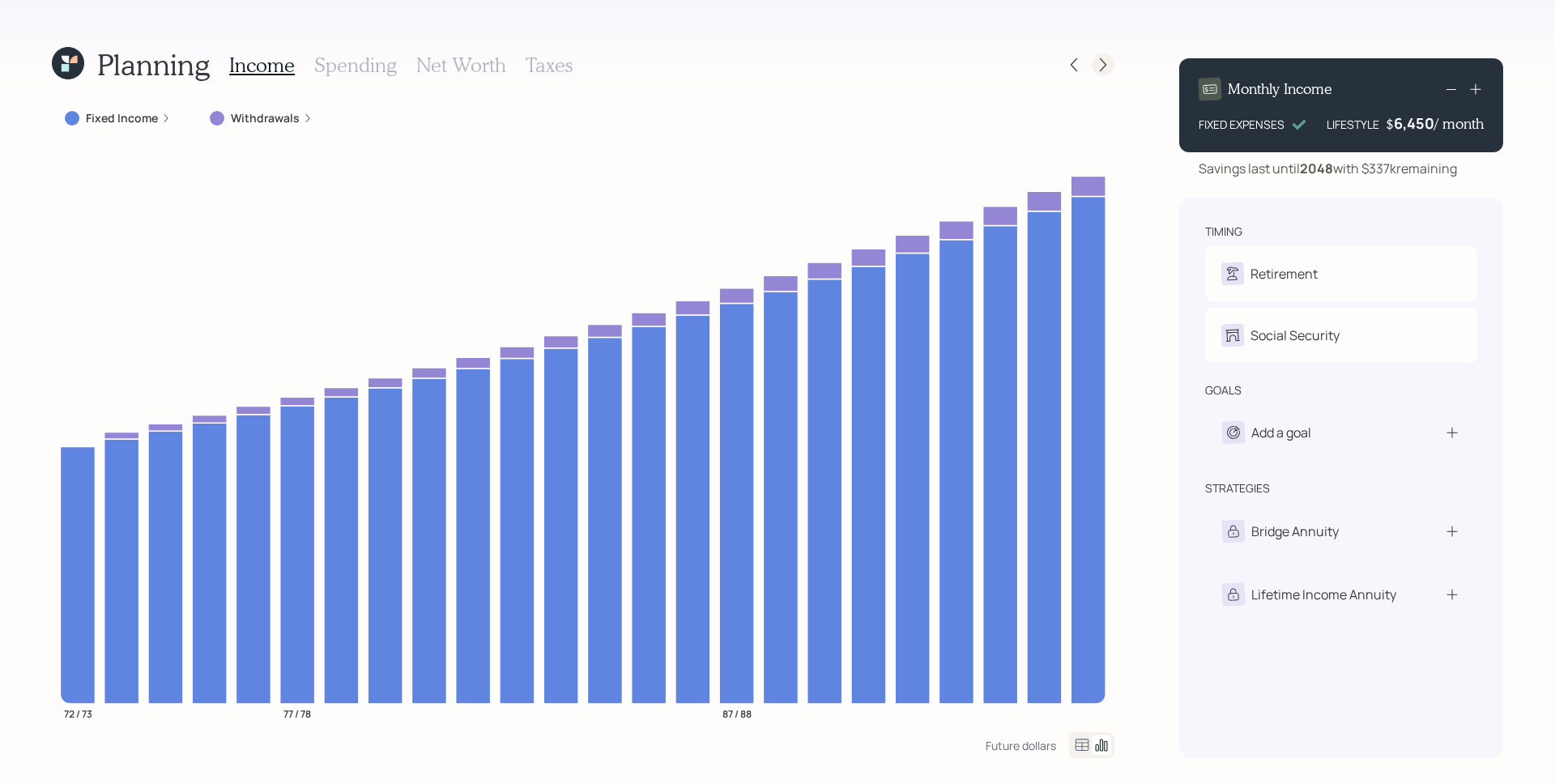
click at [1100, 66] on icon at bounding box center [1103, 65] width 16 height 16
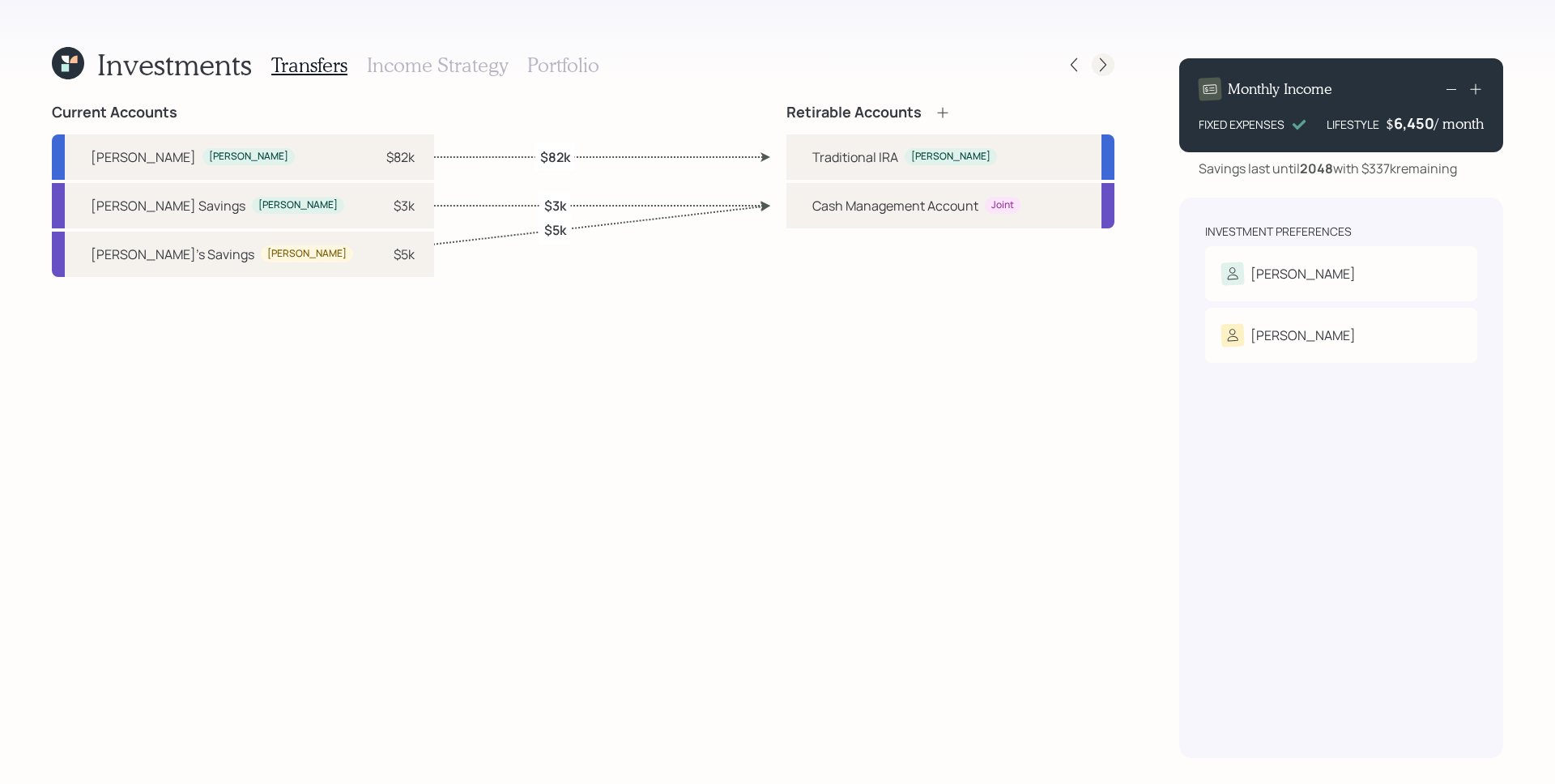
click at [1098, 63] on icon at bounding box center [1103, 65] width 16 height 16
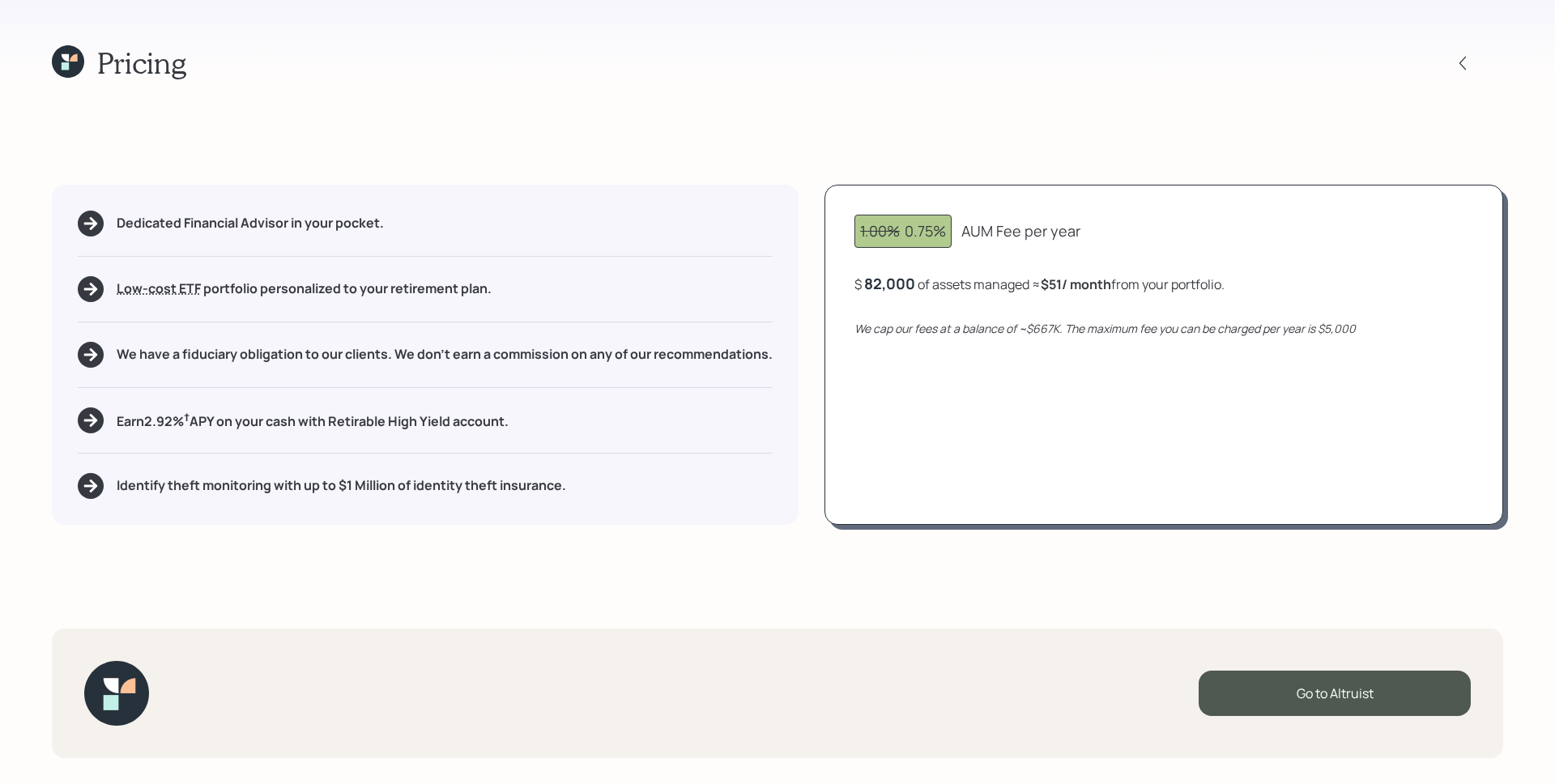
click at [160, 74] on h1 "Pricing" at bounding box center [142, 62] width 89 height 35
click at [63, 55] on icon at bounding box center [65, 58] width 7 height 7
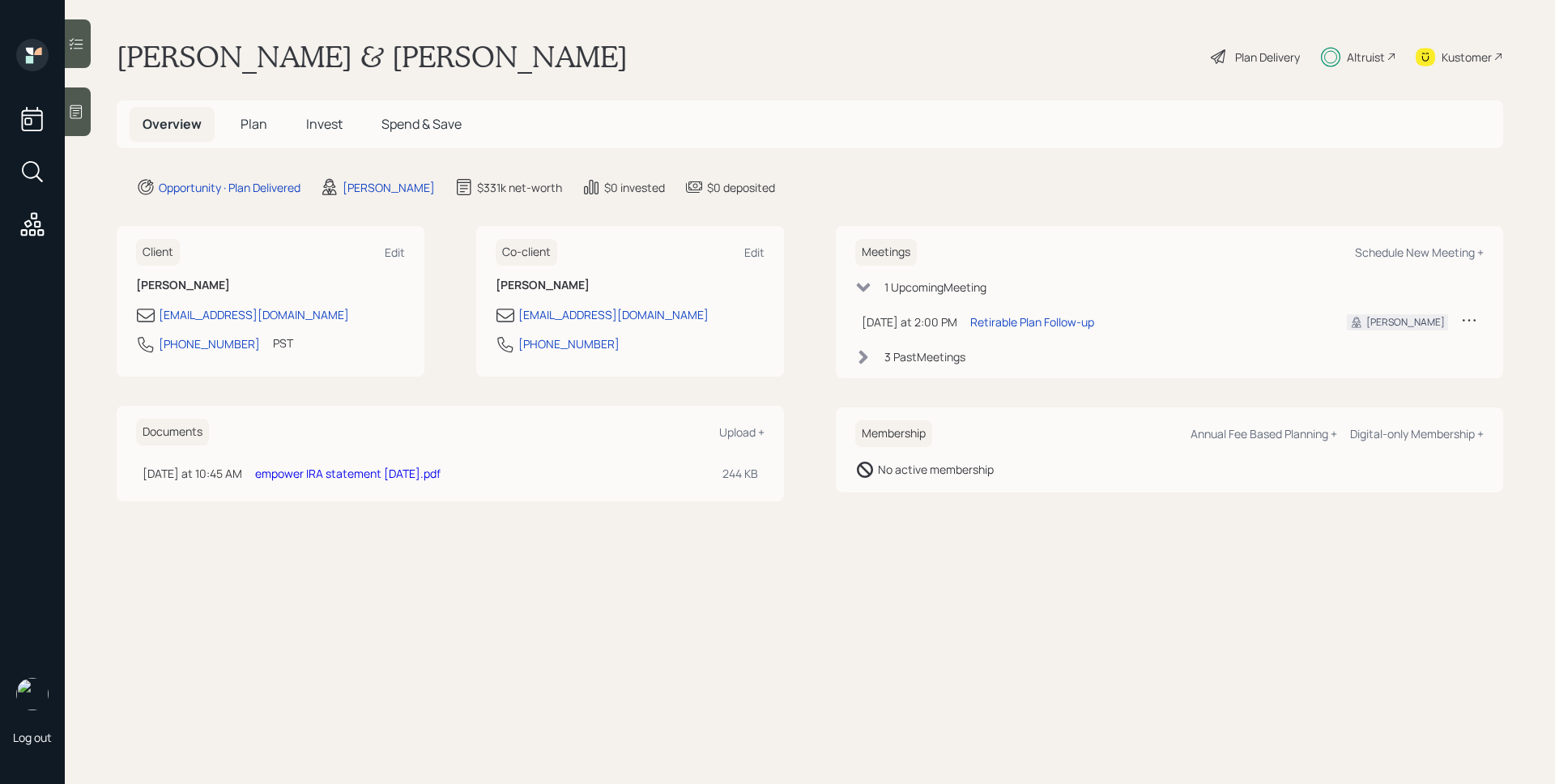
click at [1280, 79] on main "[PERSON_NAME] & [PERSON_NAME] Plan Delivery Altruist Kustomer Overview Plan Inv…" at bounding box center [810, 392] width 1490 height 784
click at [1261, 56] on div "Plan Delivery" at bounding box center [1267, 57] width 65 height 17
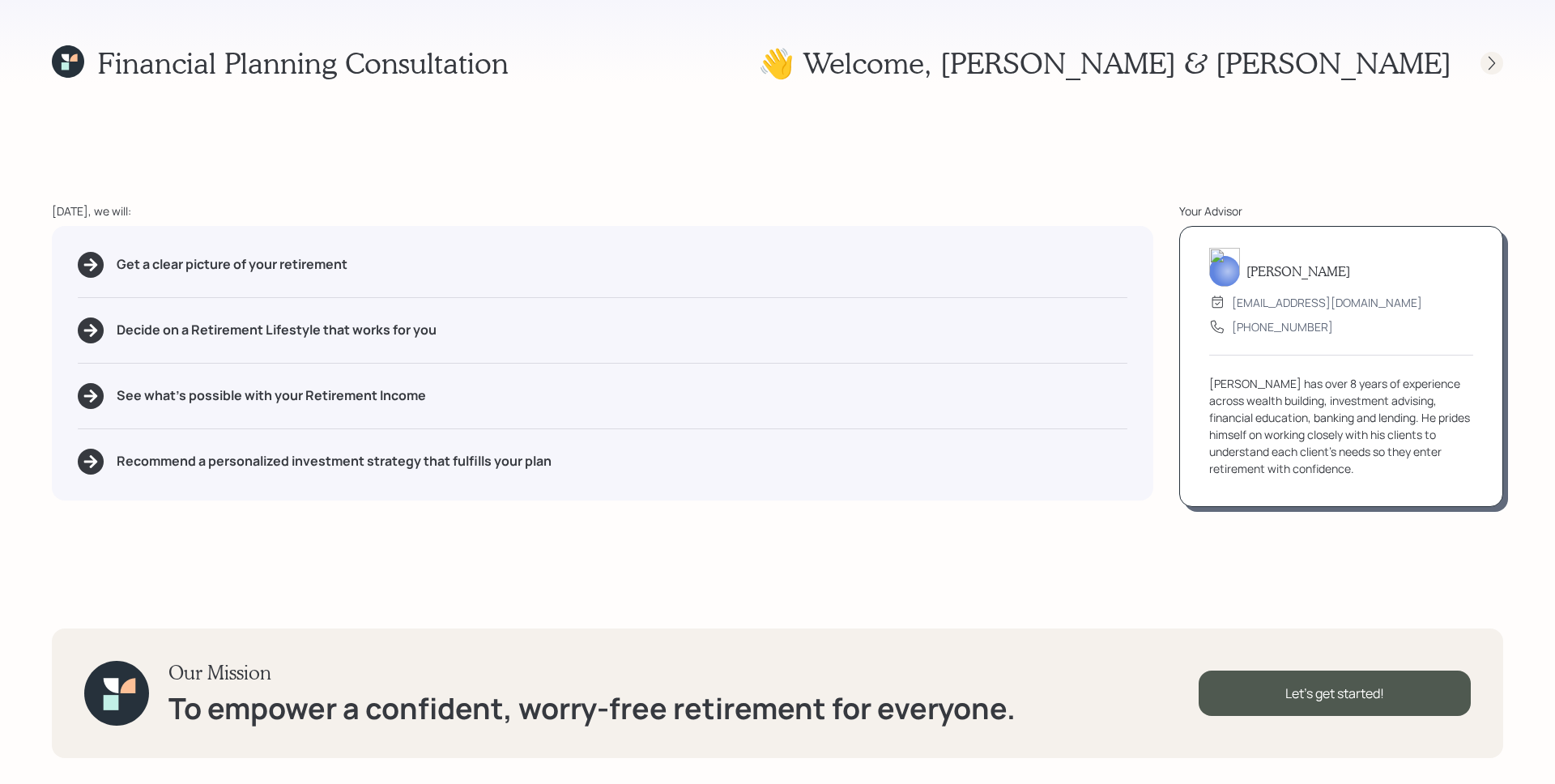
click at [1488, 60] on icon at bounding box center [1492, 63] width 16 height 16
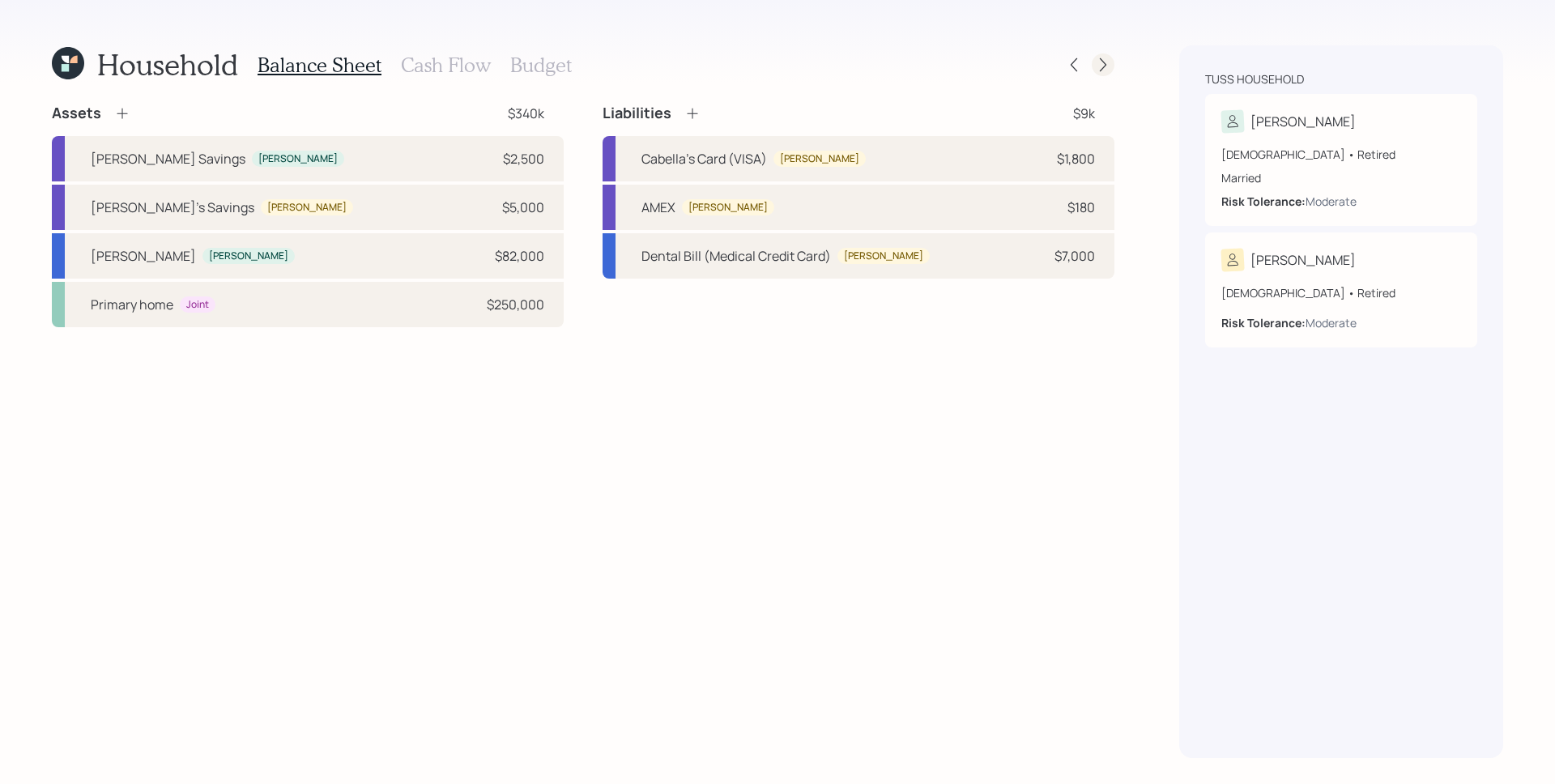
click at [1106, 67] on icon at bounding box center [1103, 65] width 16 height 16
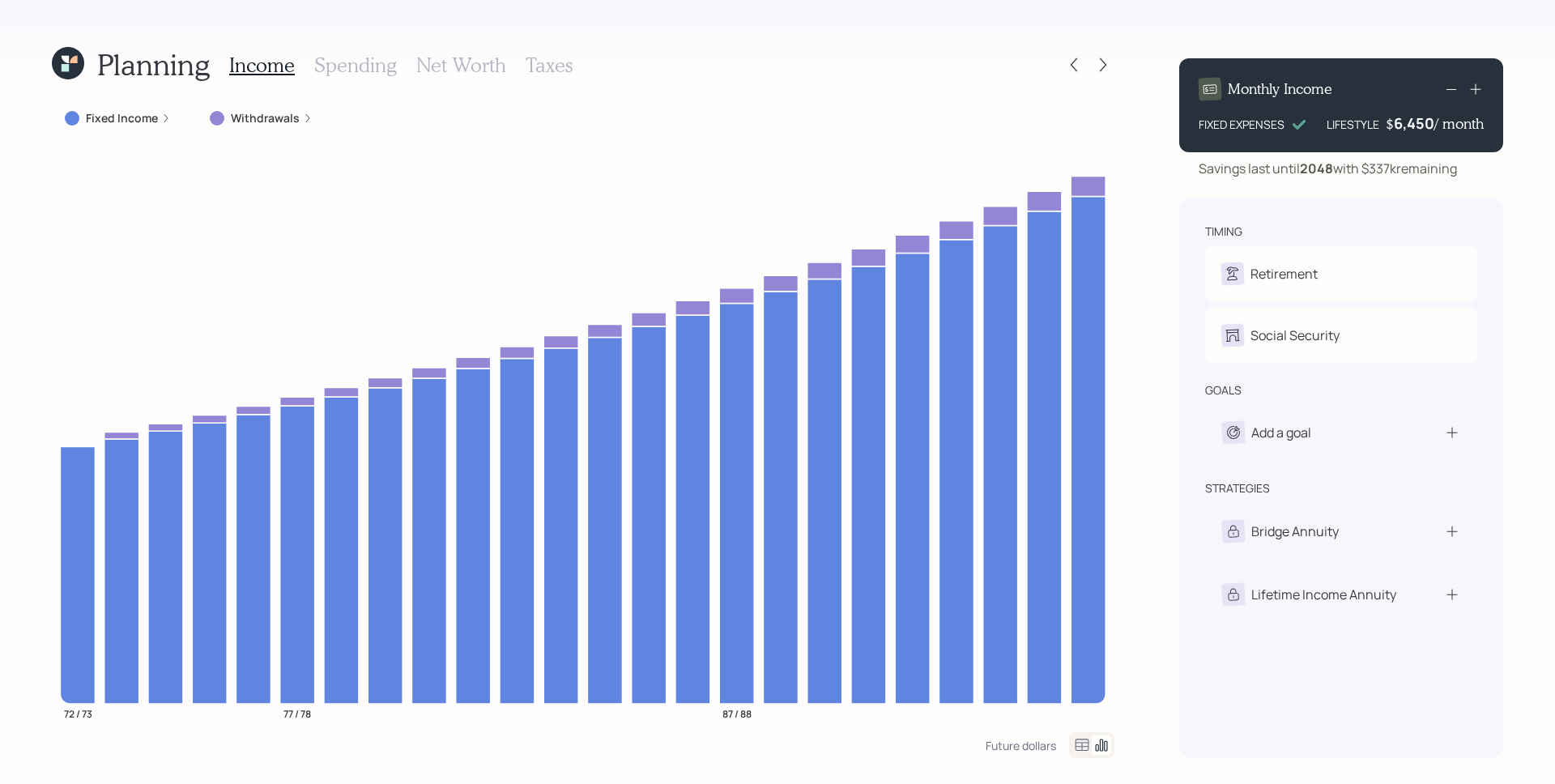
click at [370, 70] on h3 "Spending" at bounding box center [356, 65] width 83 height 23
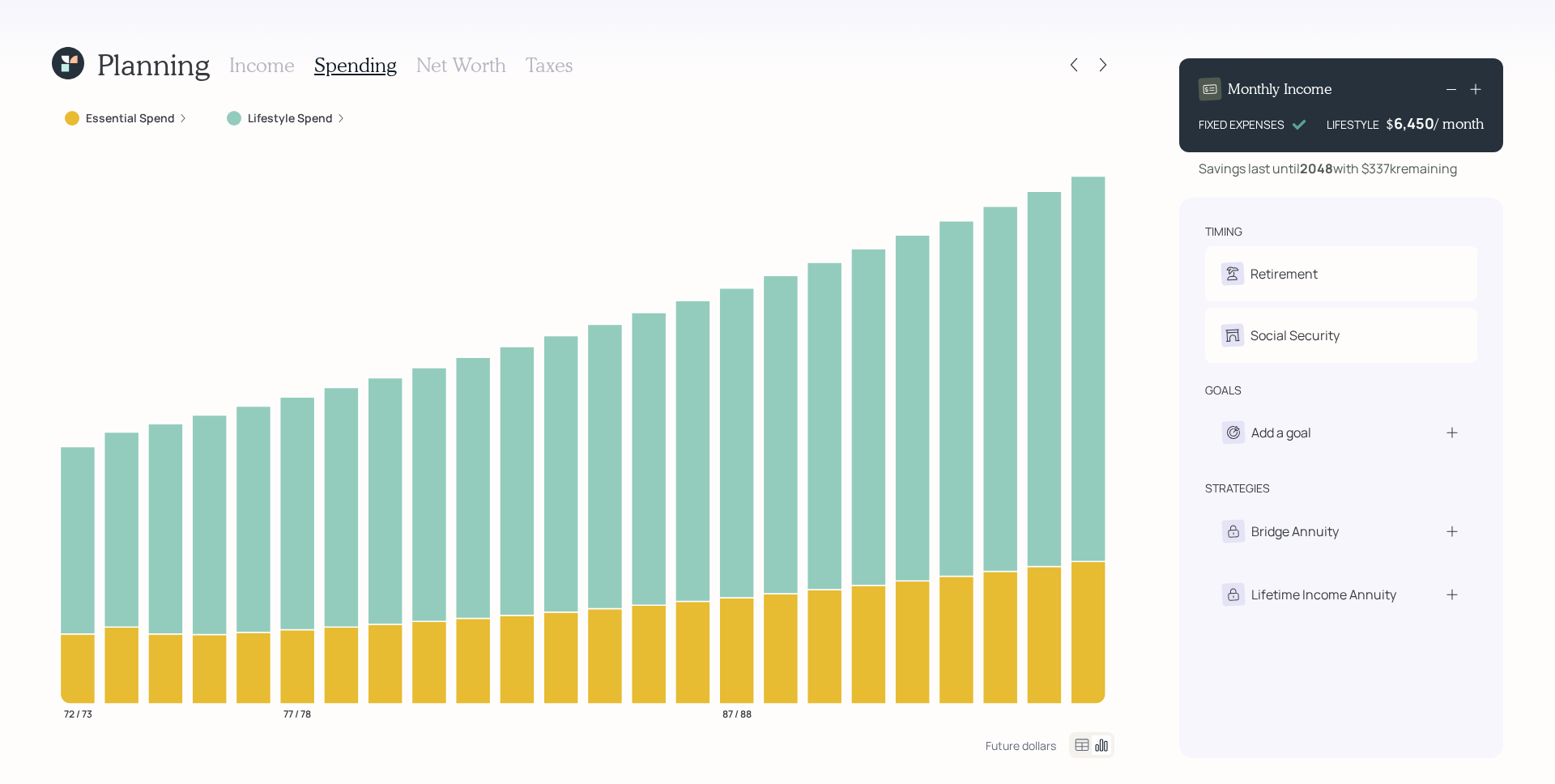
click at [303, 118] on label "Lifestyle Spend" at bounding box center [290, 118] width 85 height 16
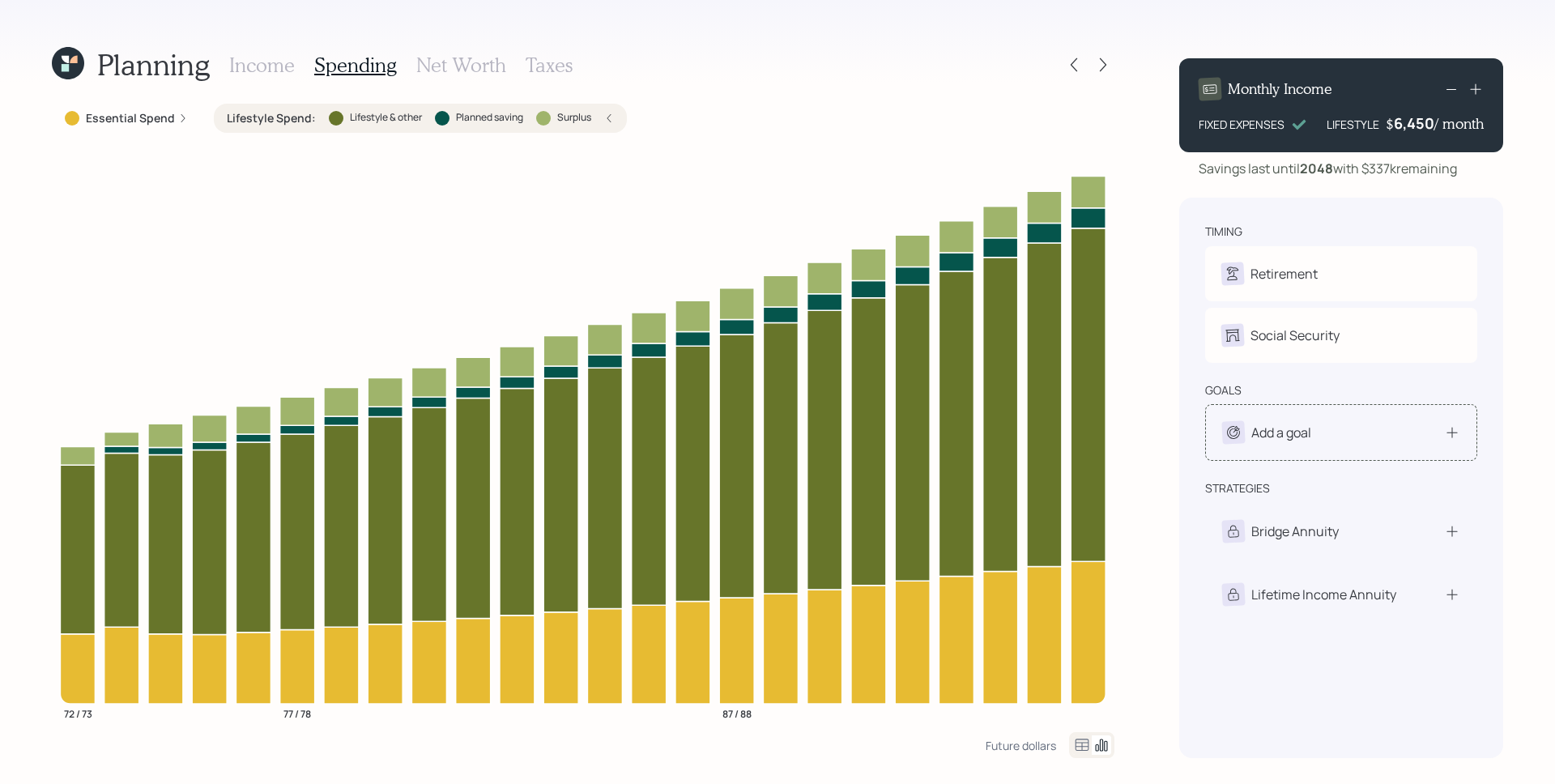
click at [1354, 447] on div "Add a goal" at bounding box center [1340, 433] width 272 height 57
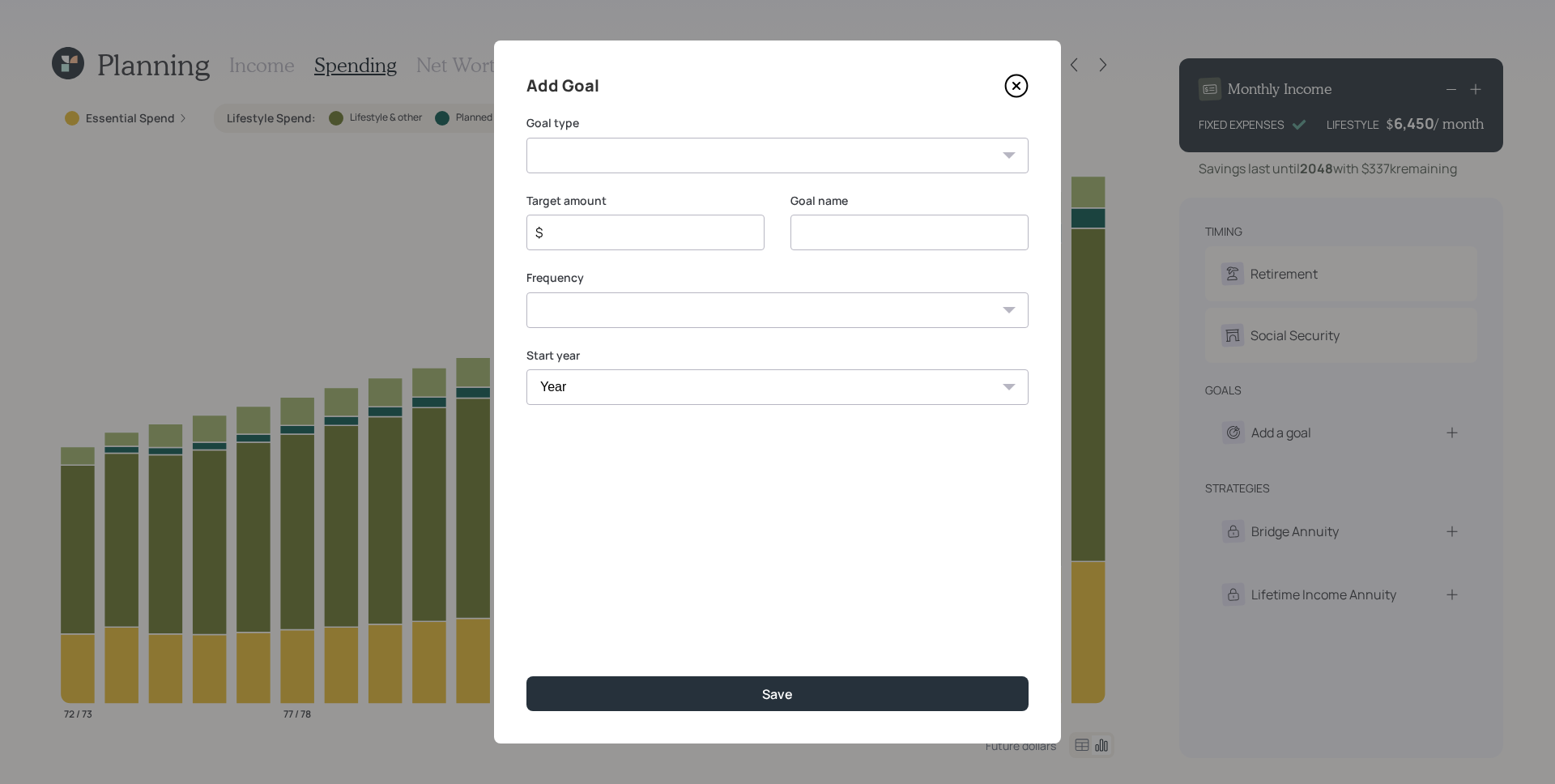
click at [642, 143] on select "Create an emergency fund Donate to charity Purchase a home Make a purchase Supp…" at bounding box center [778, 156] width 503 height 36
select select "other"
type input "Other"
click at [638, 229] on input "$" at bounding box center [639, 233] width 210 height 20
type input "$"
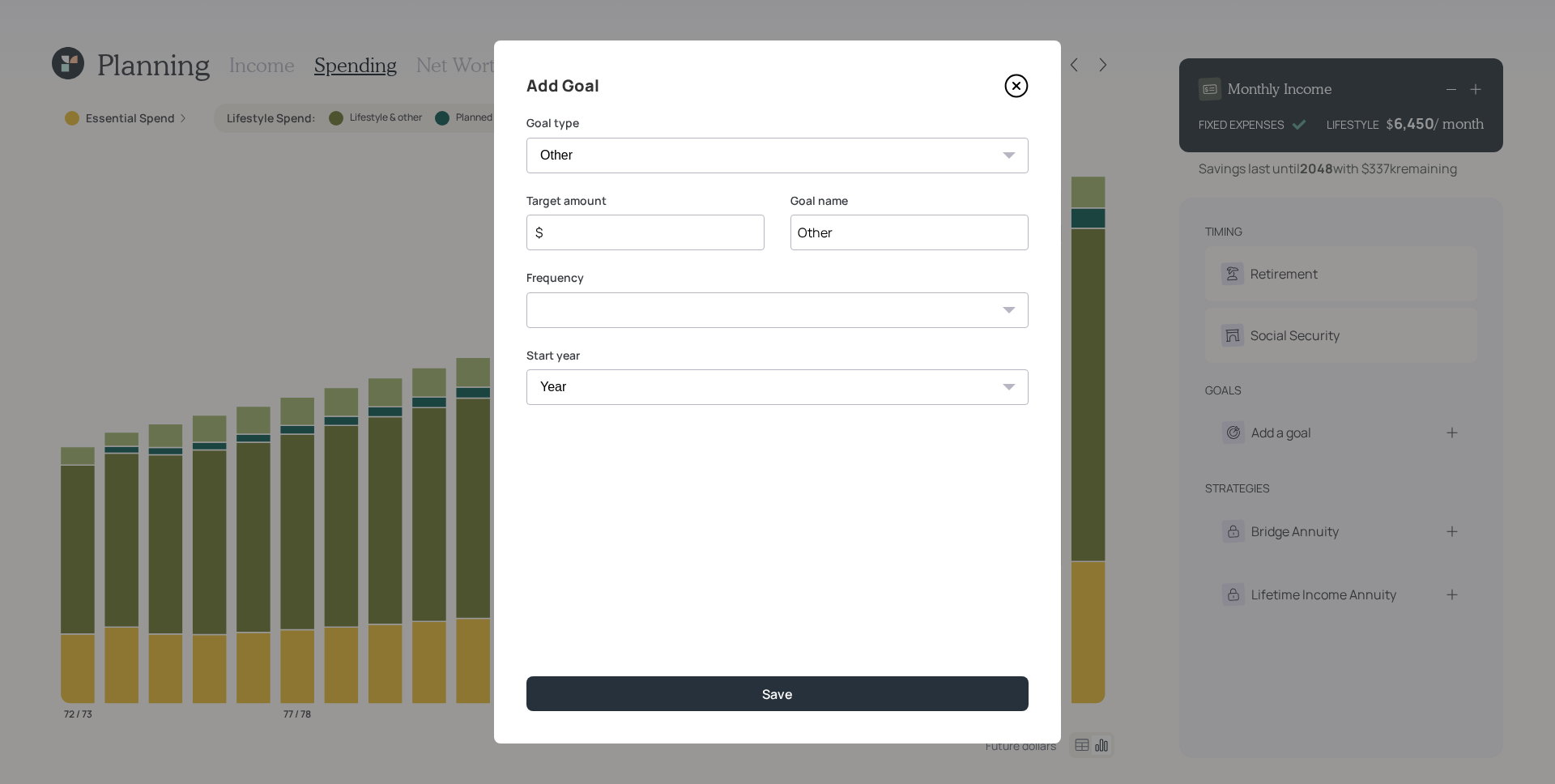
click at [881, 213] on div "Goal name Other" at bounding box center [909, 221] width 238 height 58
click at [883, 225] on input "Other" at bounding box center [909, 233] width 238 height 36
click at [883, 232] on input "Other" at bounding box center [909, 233] width 238 height 36
type input "Property Tax"
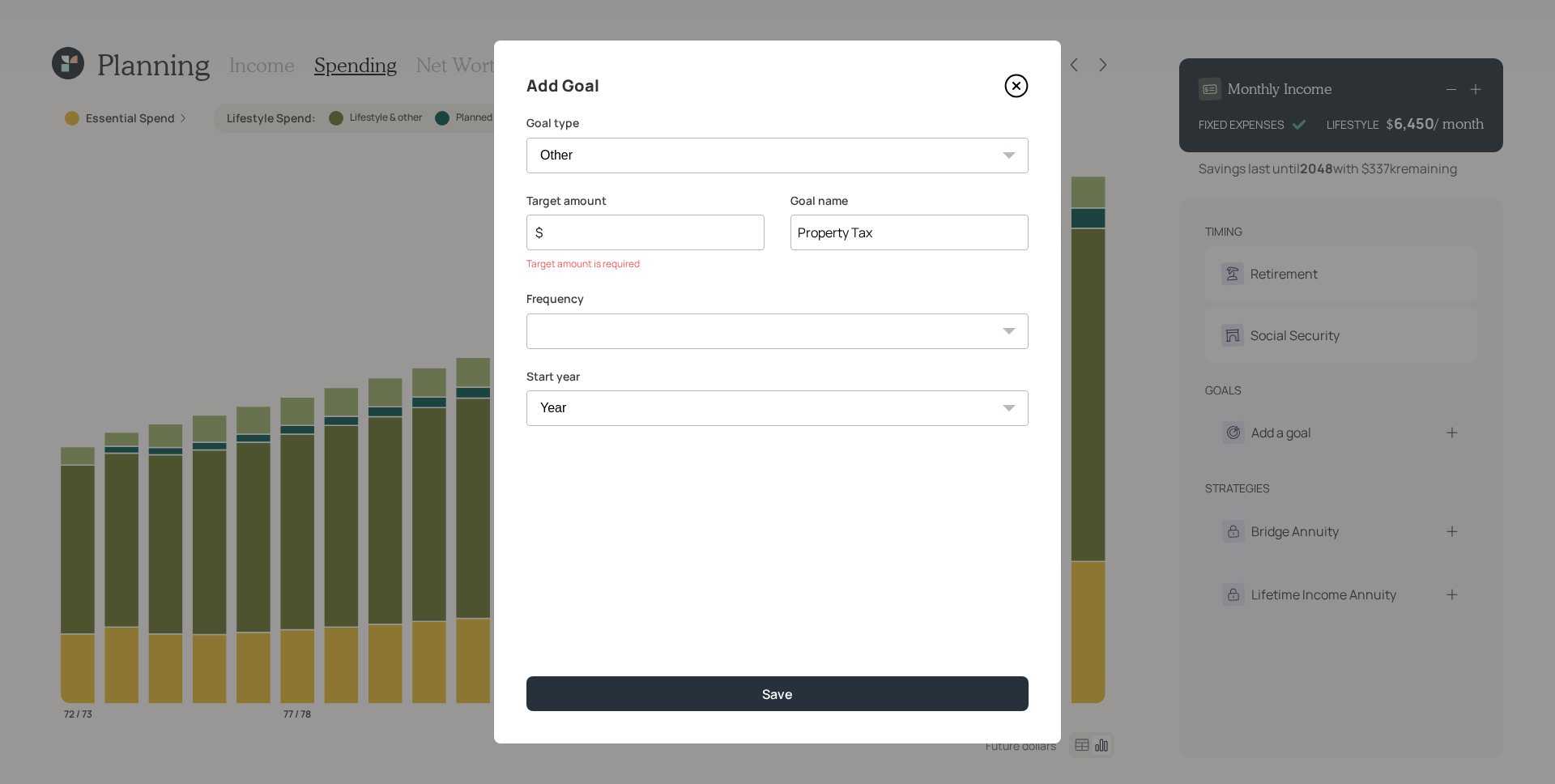
click at [701, 223] on input "$" at bounding box center [639, 233] width 210 height 20
type input "$ 3,000"
select select "0"
click at [765, 387] on select "Year [DATE] 2026 2027 2028 2029 2030 2031 2032 2033 2034 2035 2036 2037 2038 20…" at bounding box center [778, 387] width 503 height 36
select select "2025"
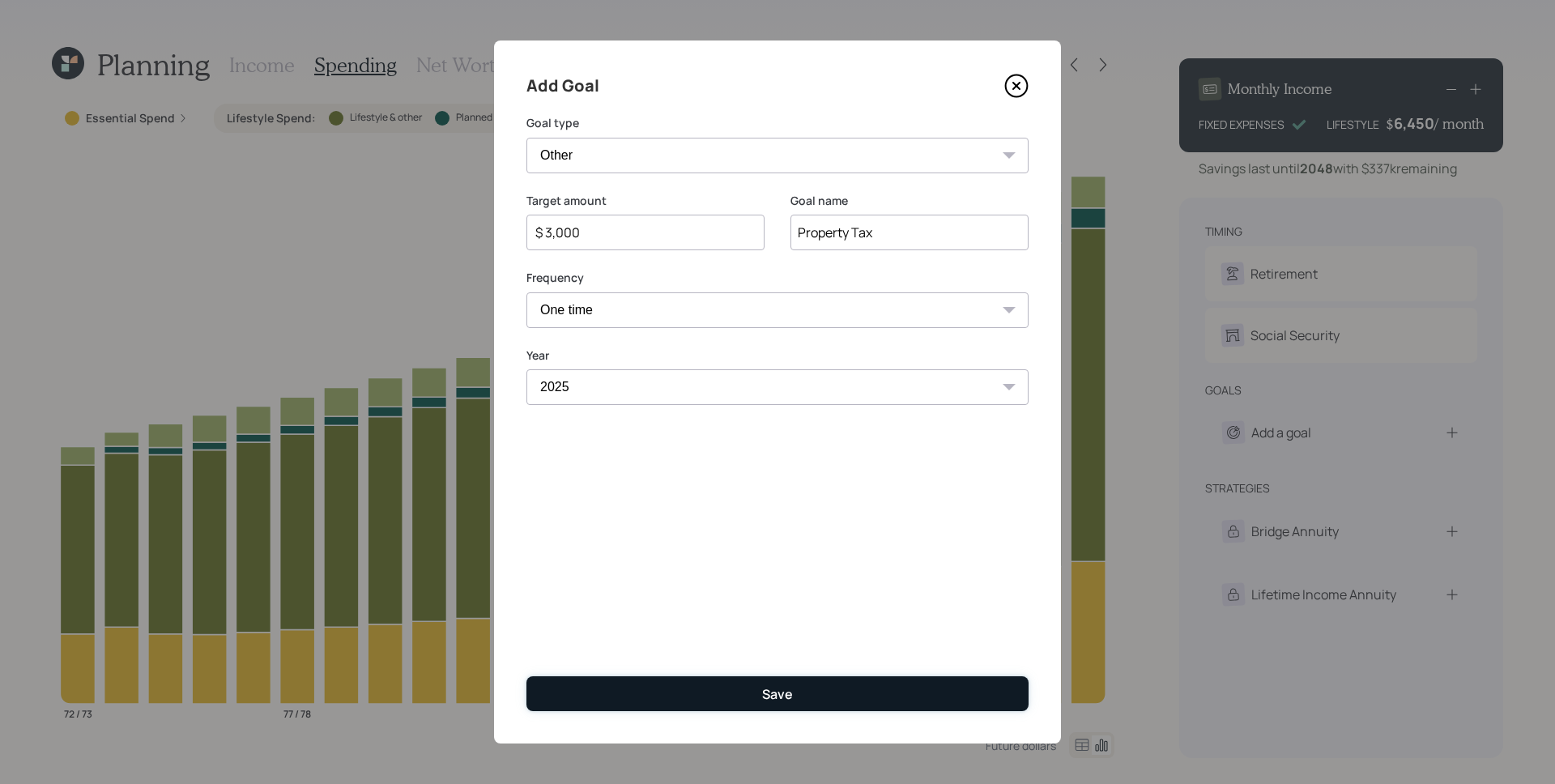
drag, startPoint x: 801, startPoint y: 682, endPoint x: 793, endPoint y: 695, distance: 15.3
click at [801, 682] on button "Save" at bounding box center [778, 693] width 503 height 35
type input "$"
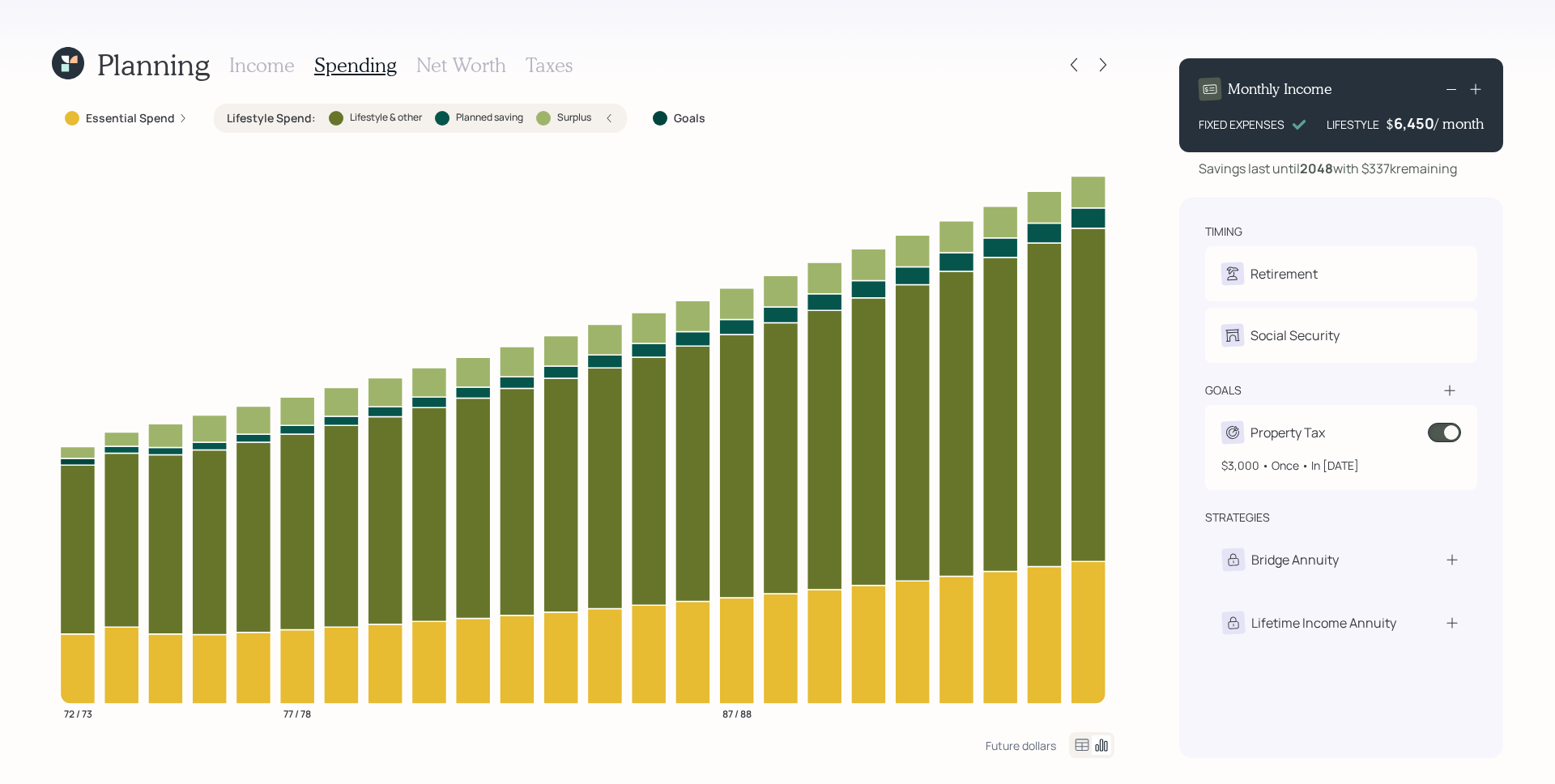
click at [1312, 447] on div "$3,000 • Once • In [DATE]" at bounding box center [1341, 459] width 240 height 30
select select "0"
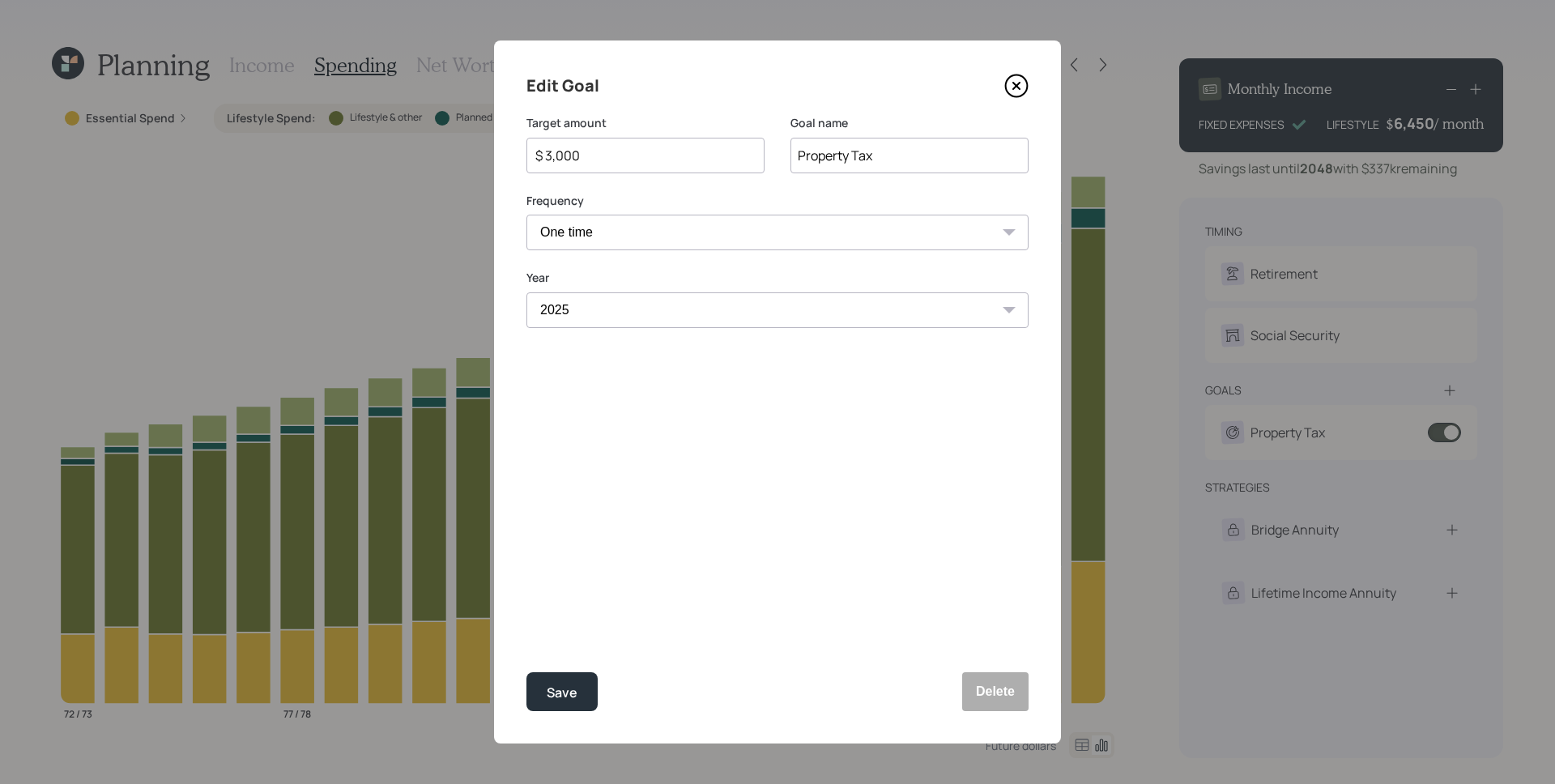
click at [1011, 84] on icon at bounding box center [1016, 86] width 24 height 24
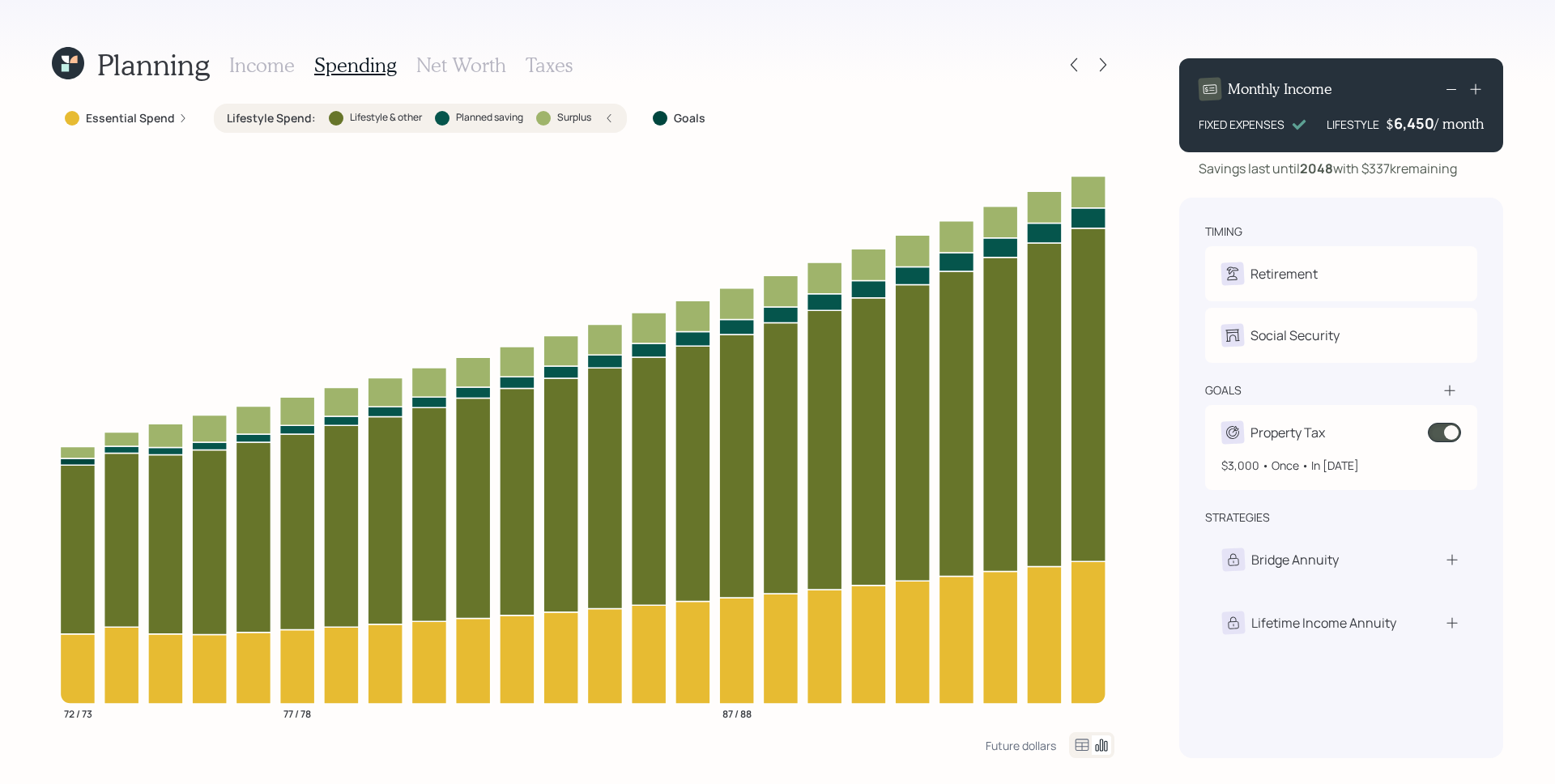
click at [1448, 407] on div "goals Property Tax $3,000 • Once • In [DATE]" at bounding box center [1340, 436] width 272 height 108
click at [1448, 393] on icon at bounding box center [1450, 390] width 16 height 16
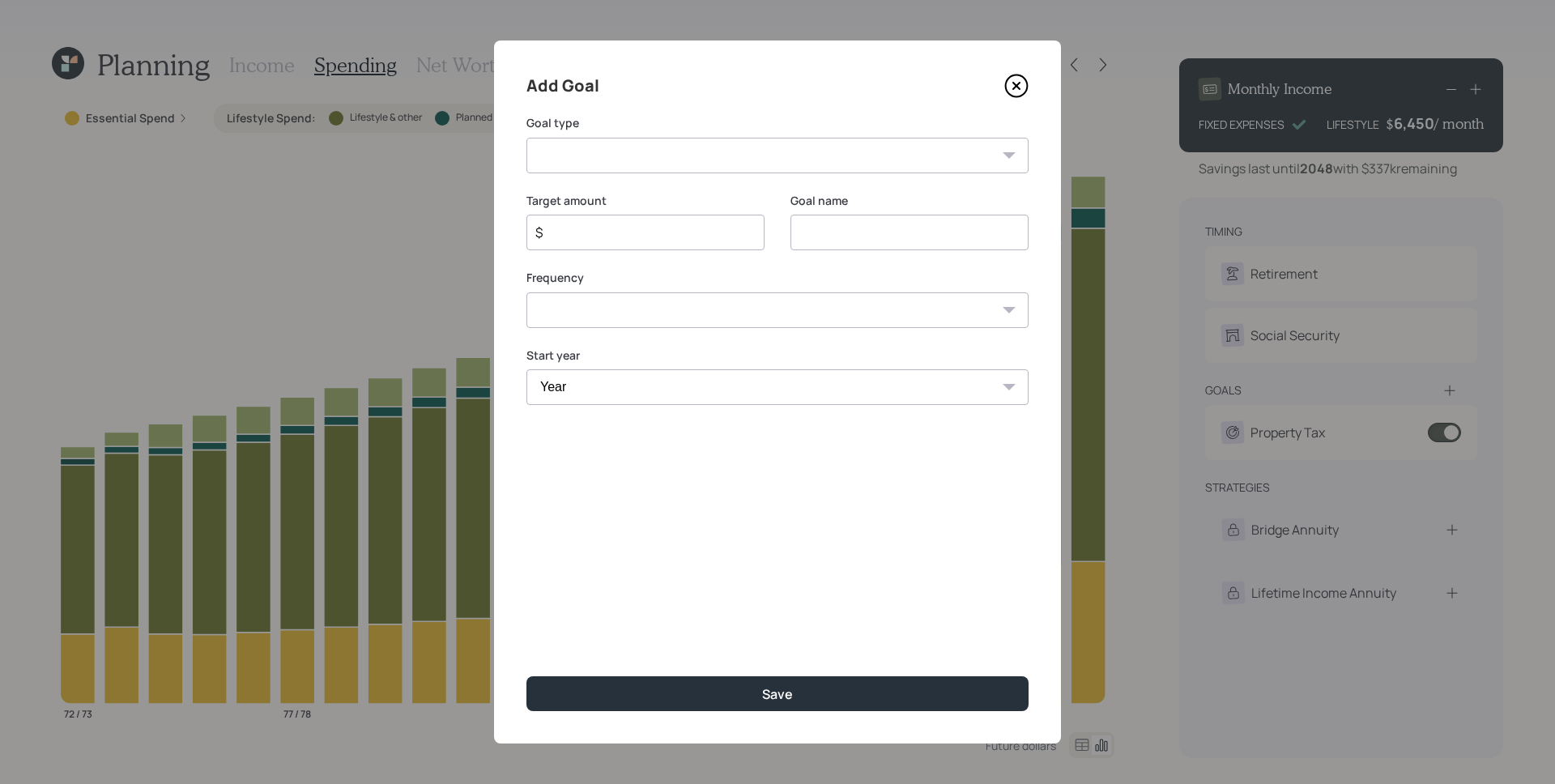
click at [781, 165] on select "Create an emergency fund Donate to charity Purchase a home Make a purchase Supp…" at bounding box center [778, 156] width 503 height 36
select select "other"
click at [896, 233] on input "Other" at bounding box center [909, 233] width 238 height 36
type input "$800 for [PERSON_NAME]"
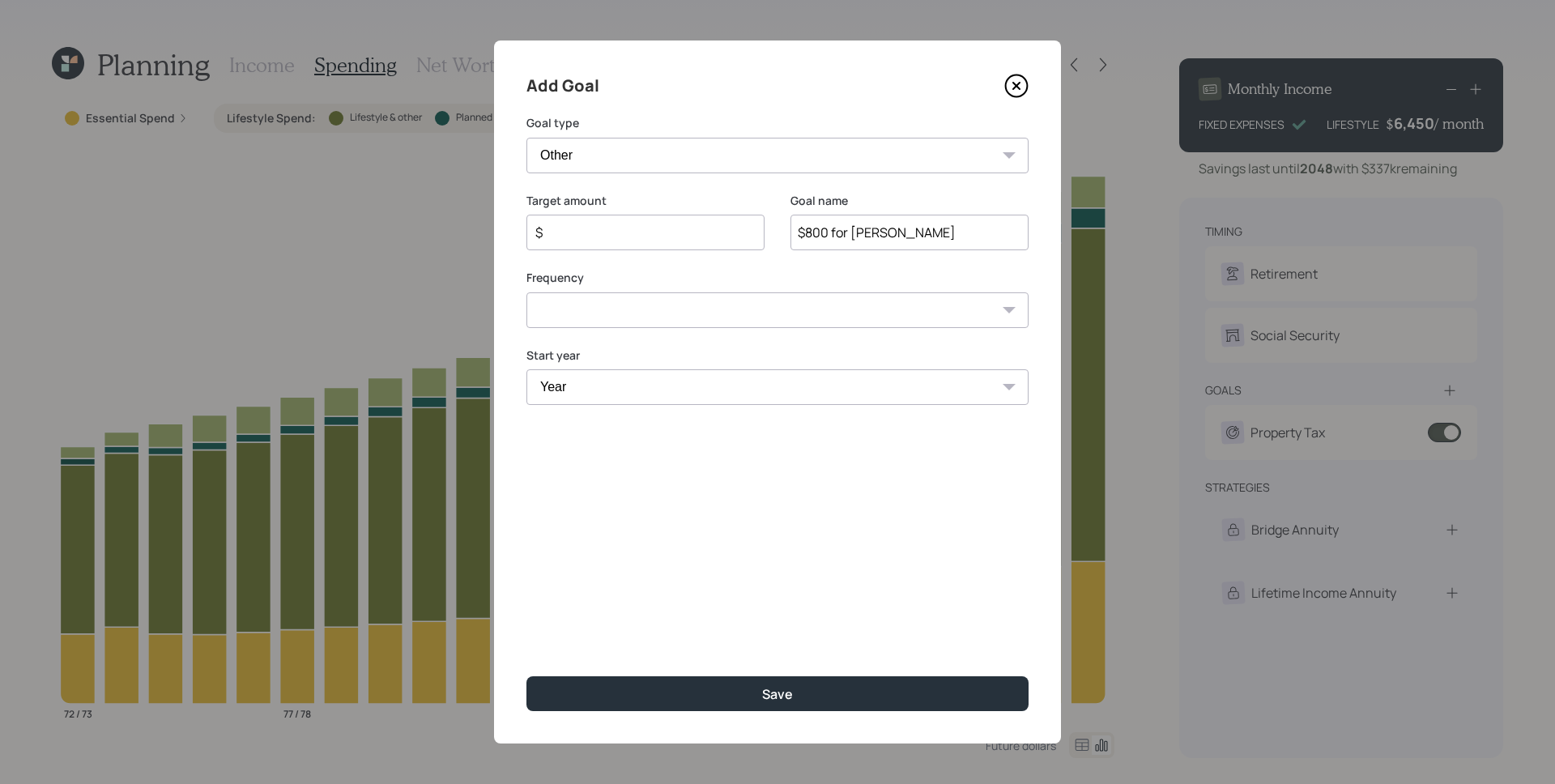
click at [612, 235] on input "$" at bounding box center [639, 233] width 210 height 20
type input "$ 9,600"
click at [604, 315] on select "One time Every 1 year Every 2 years Every 3 years Every 4 years Every 5 years E…" at bounding box center [778, 310] width 503 height 36
select select "1"
click at [644, 397] on select "Year [DATE] 2026 2027 2028 2029 2030 2031 2032 2033 2034 2035 2036 2037 2038 20…" at bounding box center [645, 387] width 238 height 36
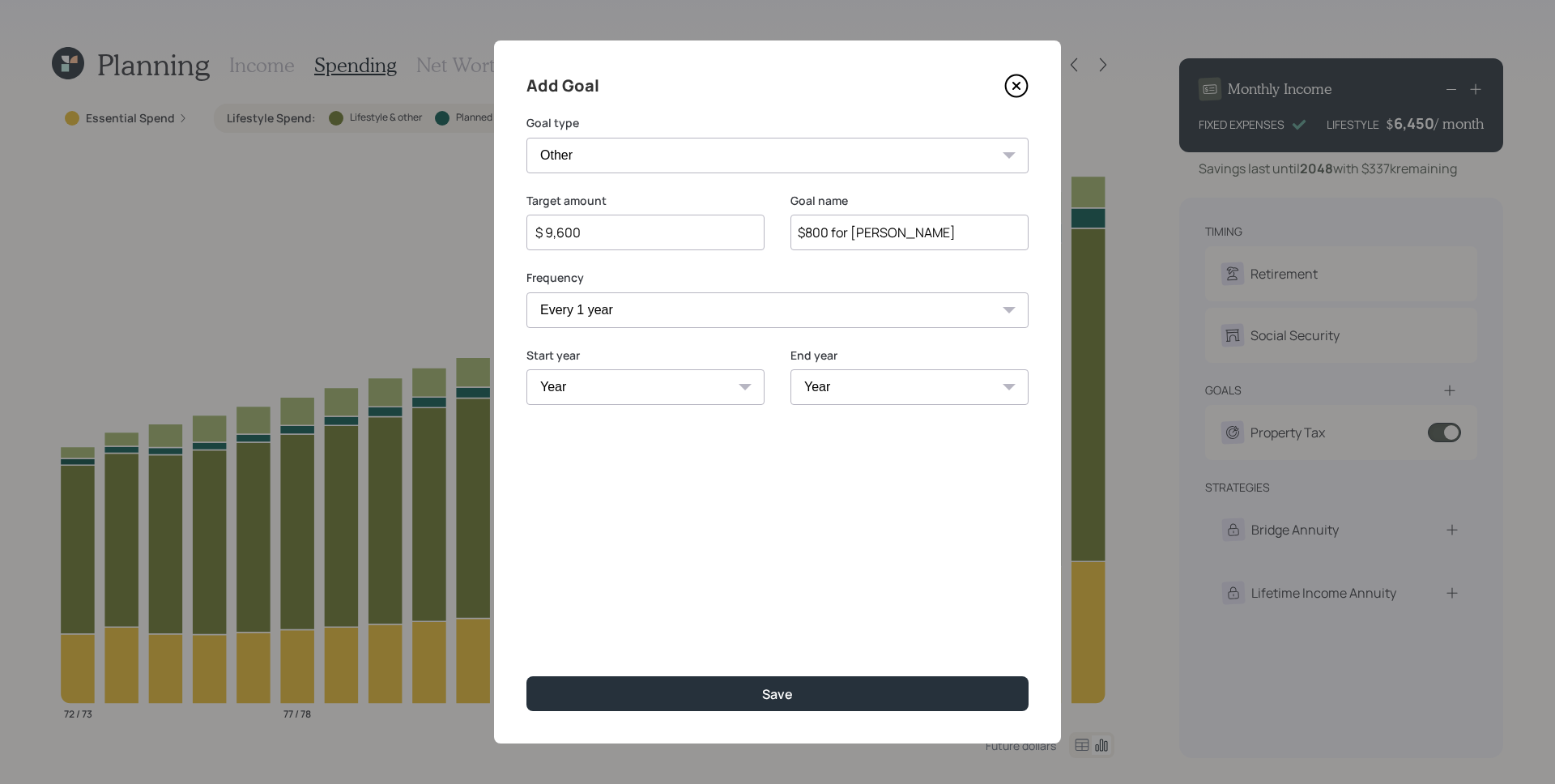
select select "2025"
click at [822, 390] on select "Year [DATE] 2026 2027 2028 2029 2030 2031 2032 2033 2034 2035 2036 2037 2038 20…" at bounding box center [909, 387] width 238 height 36
select select "2047"
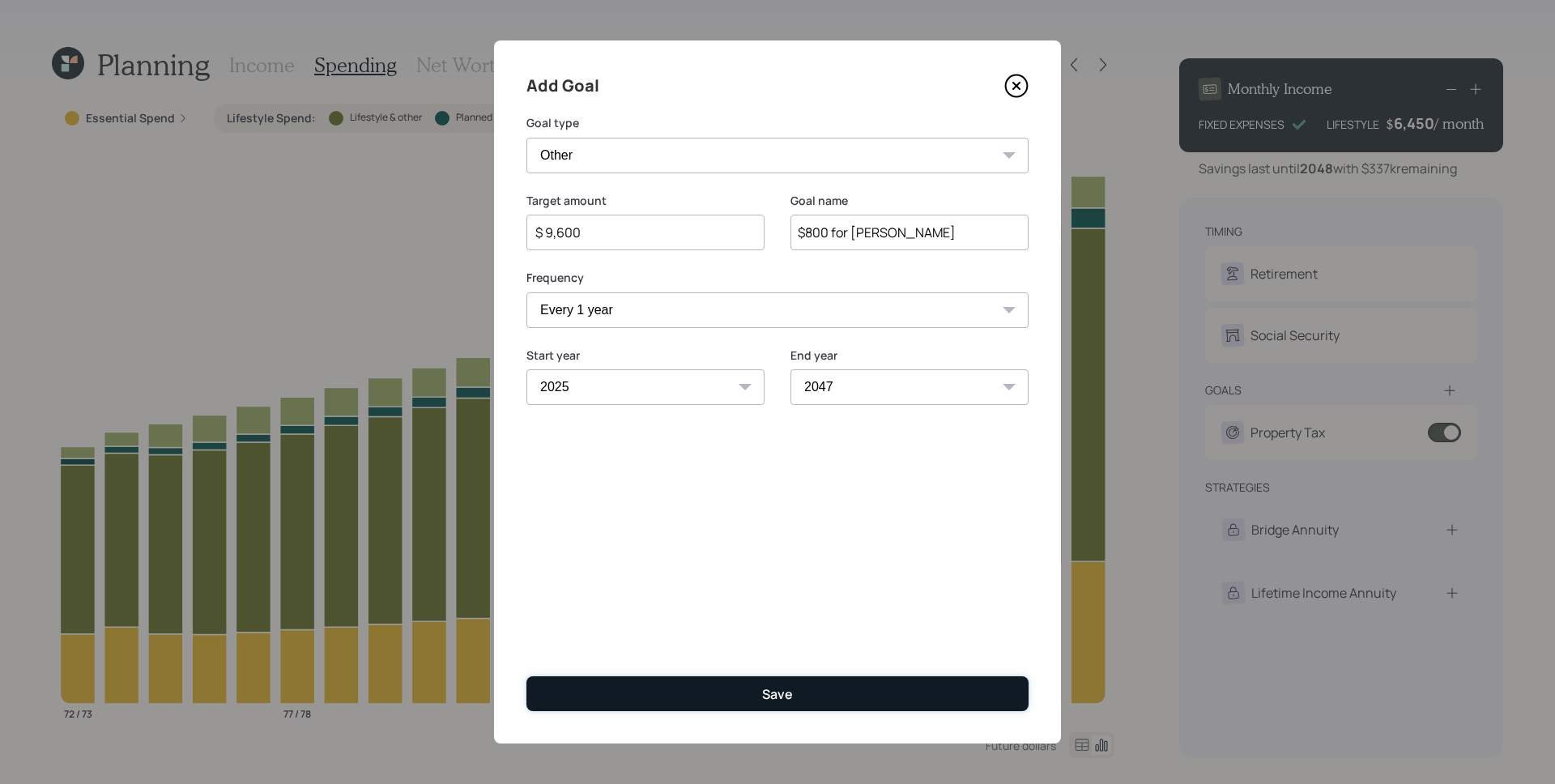
click at [817, 682] on button "Save" at bounding box center [778, 693] width 503 height 35
type input "$"
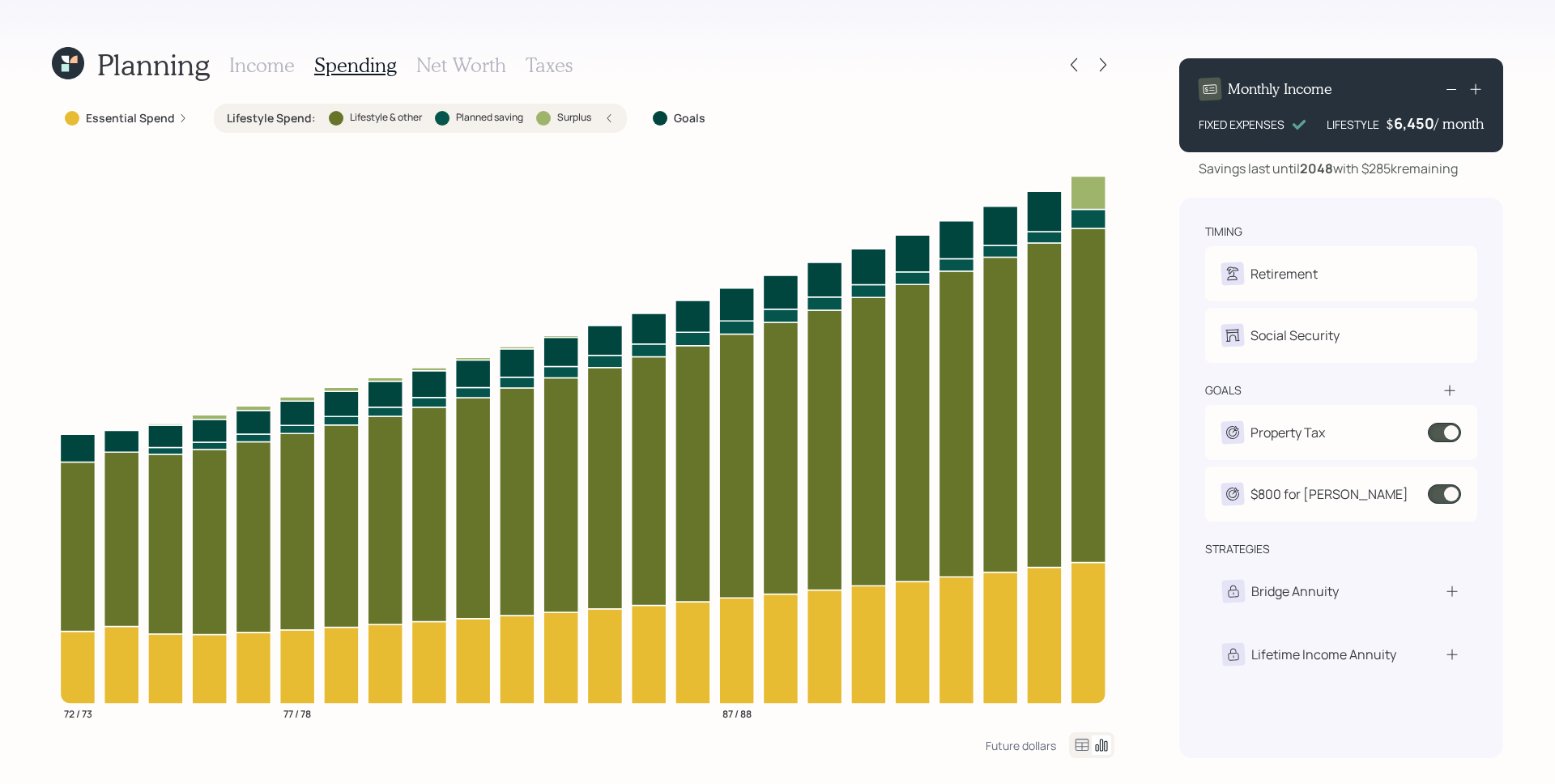
click at [270, 61] on h3 "Income" at bounding box center [262, 65] width 66 height 23
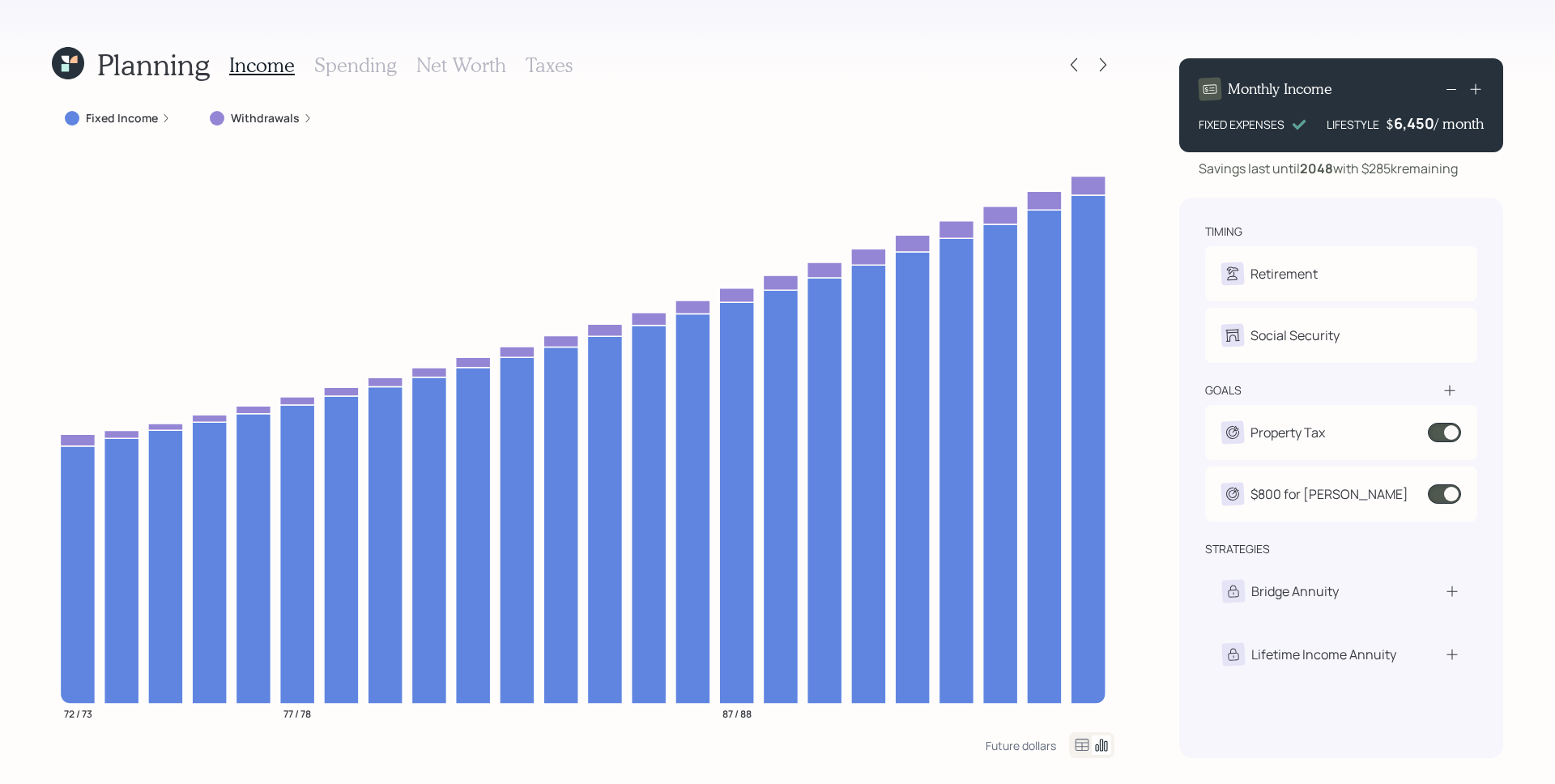
click at [1471, 90] on icon at bounding box center [1476, 89] width 16 height 16
click at [342, 69] on h3 "Spending" at bounding box center [356, 65] width 83 height 23
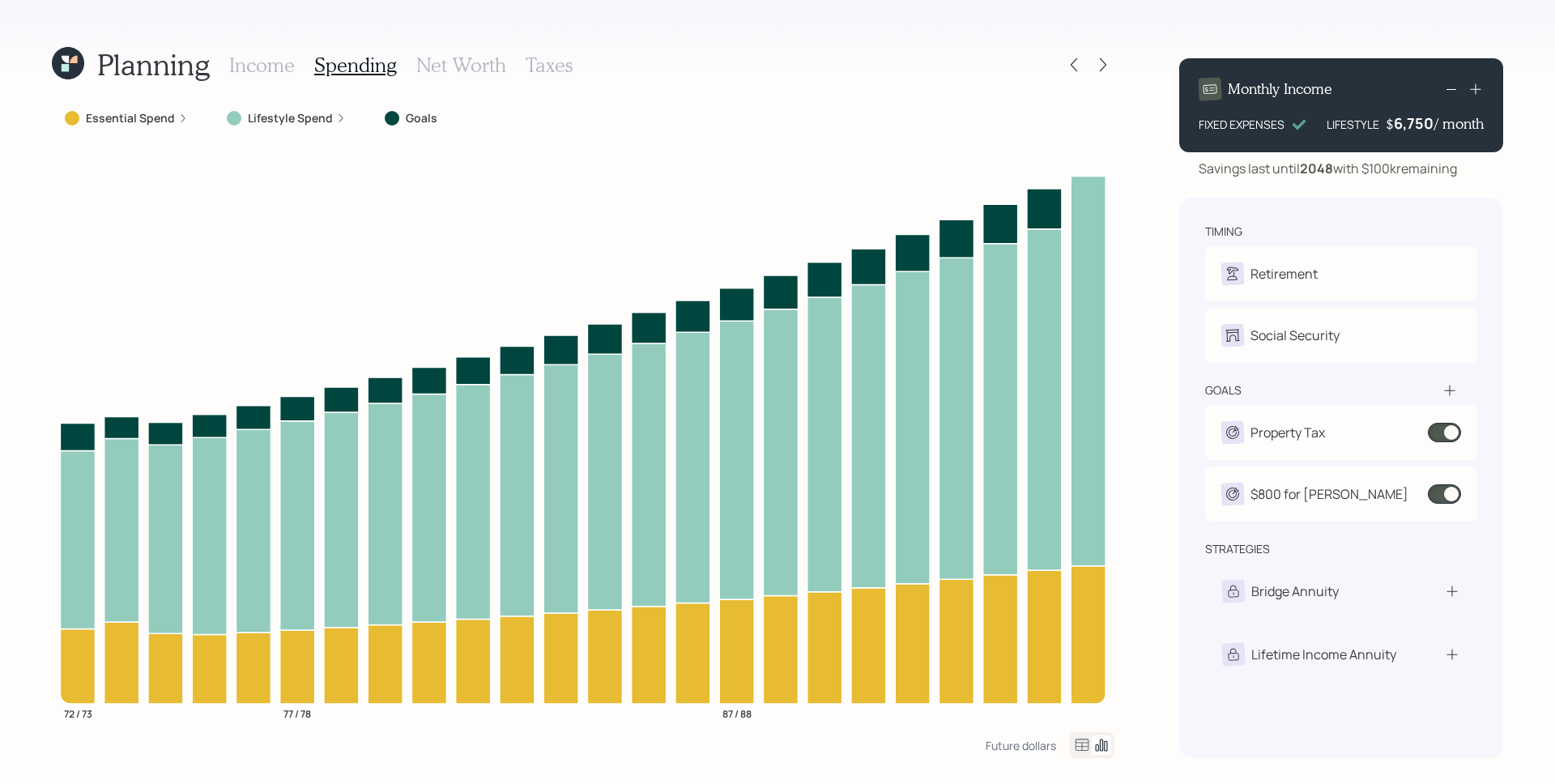
click at [337, 122] on icon at bounding box center [340, 118] width 10 height 10
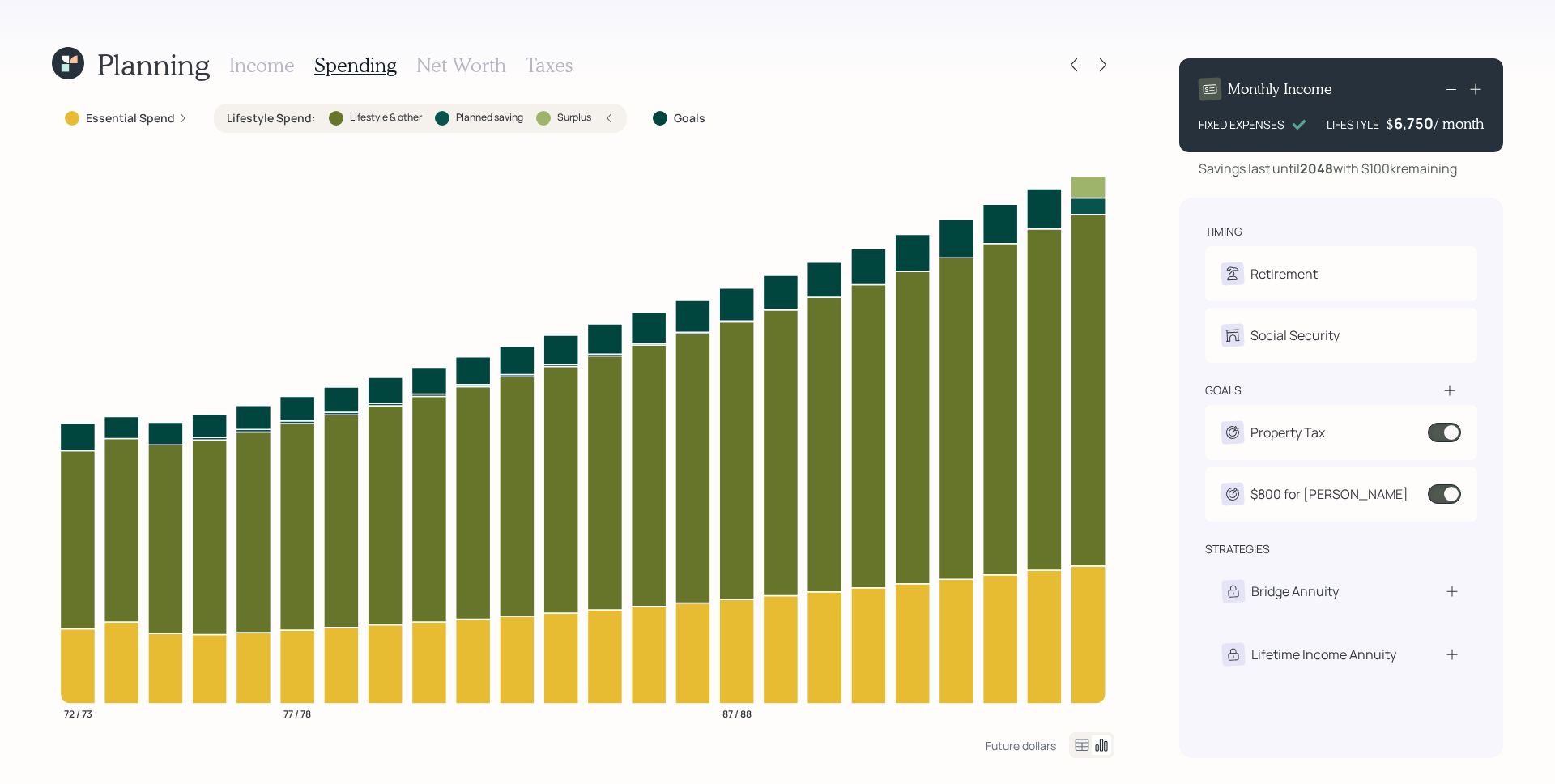
click at [337, 122] on div at bounding box center [336, 118] width 14 height 14
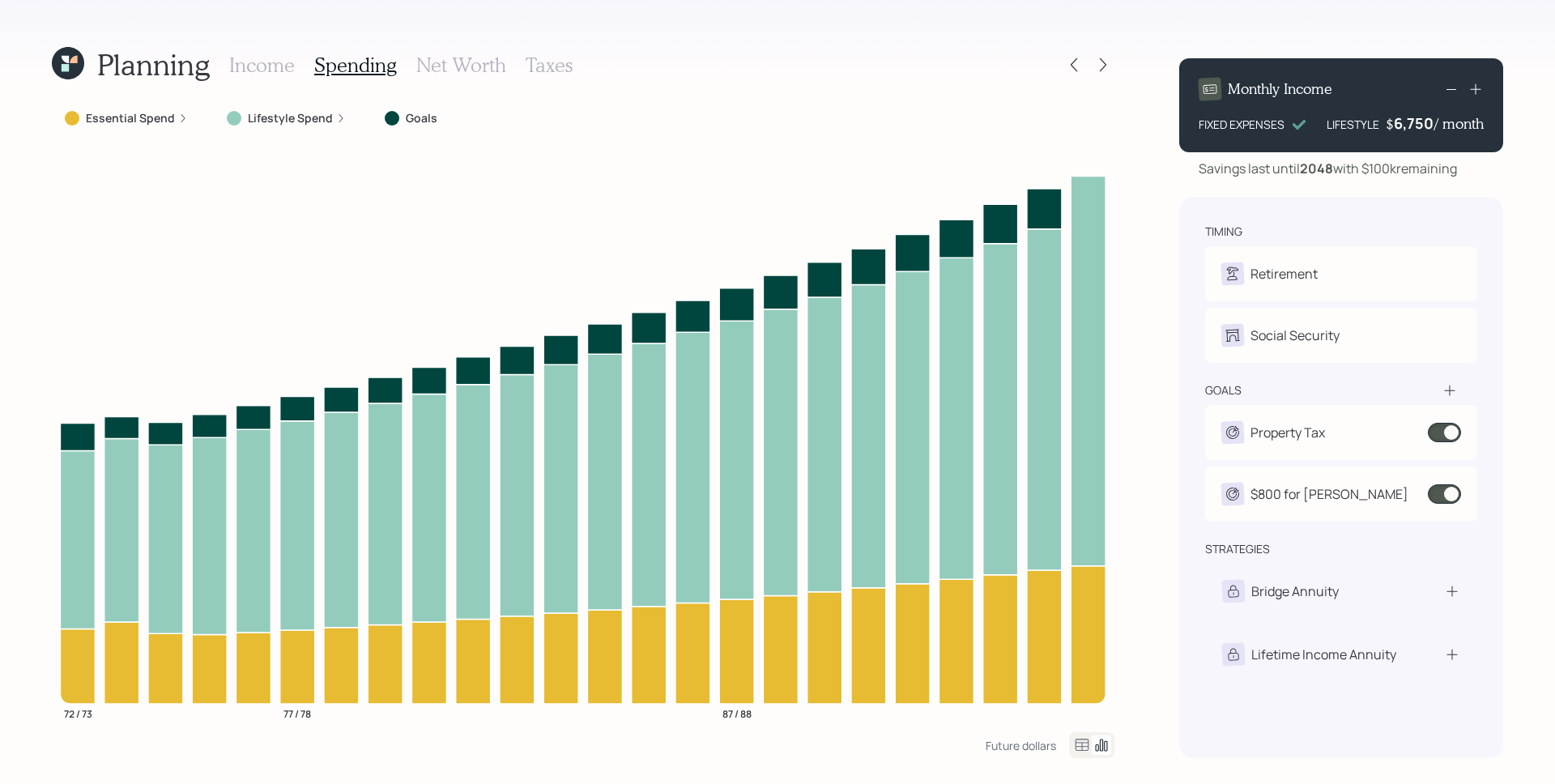
click at [1488, 92] on div "Monthly Income FIXED EXPENSES LIFESTYLE $ 6,750 / month" at bounding box center [1341, 104] width 324 height 94
click at [1483, 89] on icon at bounding box center [1476, 89] width 16 height 16
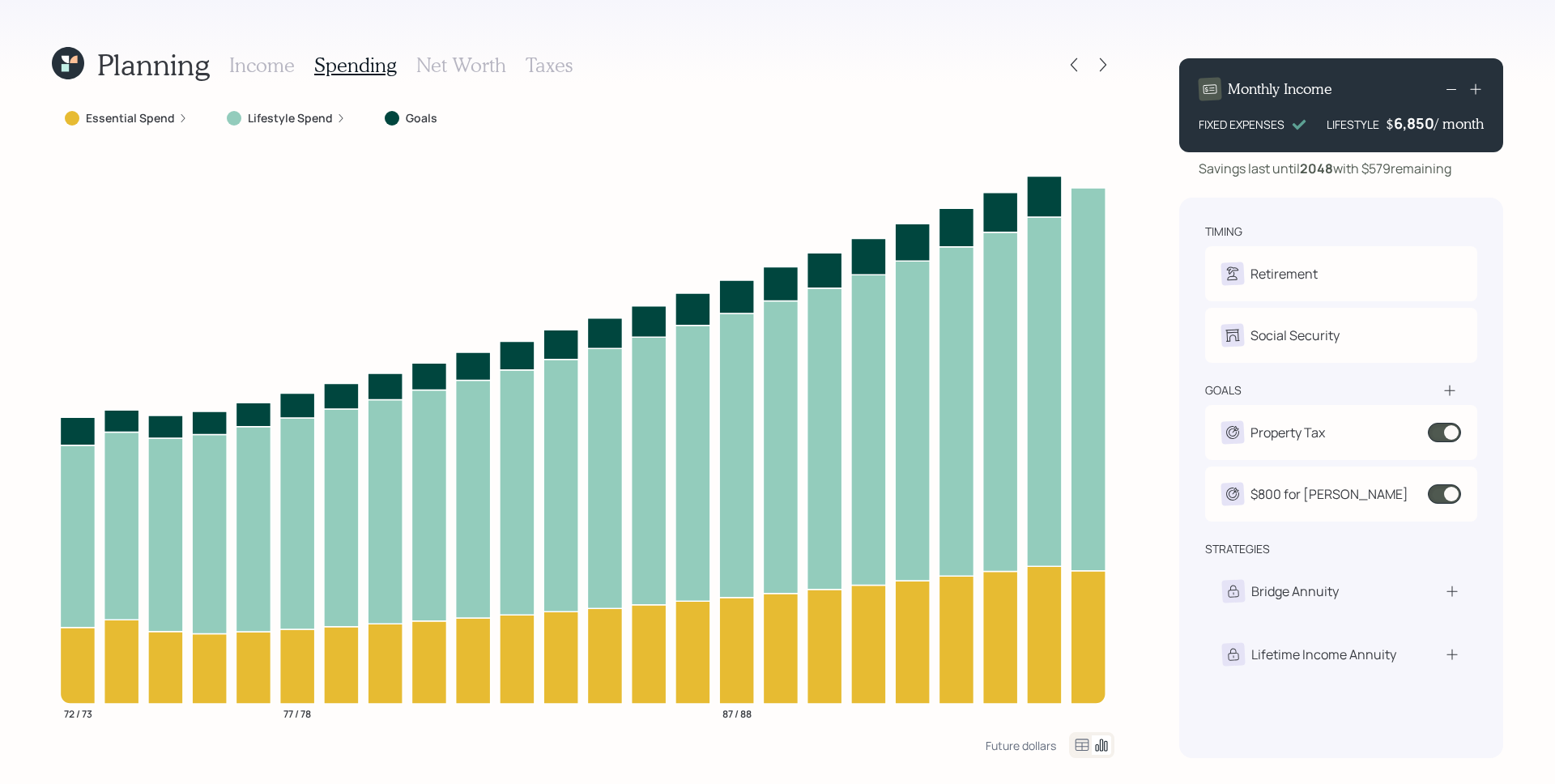
click at [52, 54] on icon at bounding box center [68, 62] width 45 height 45
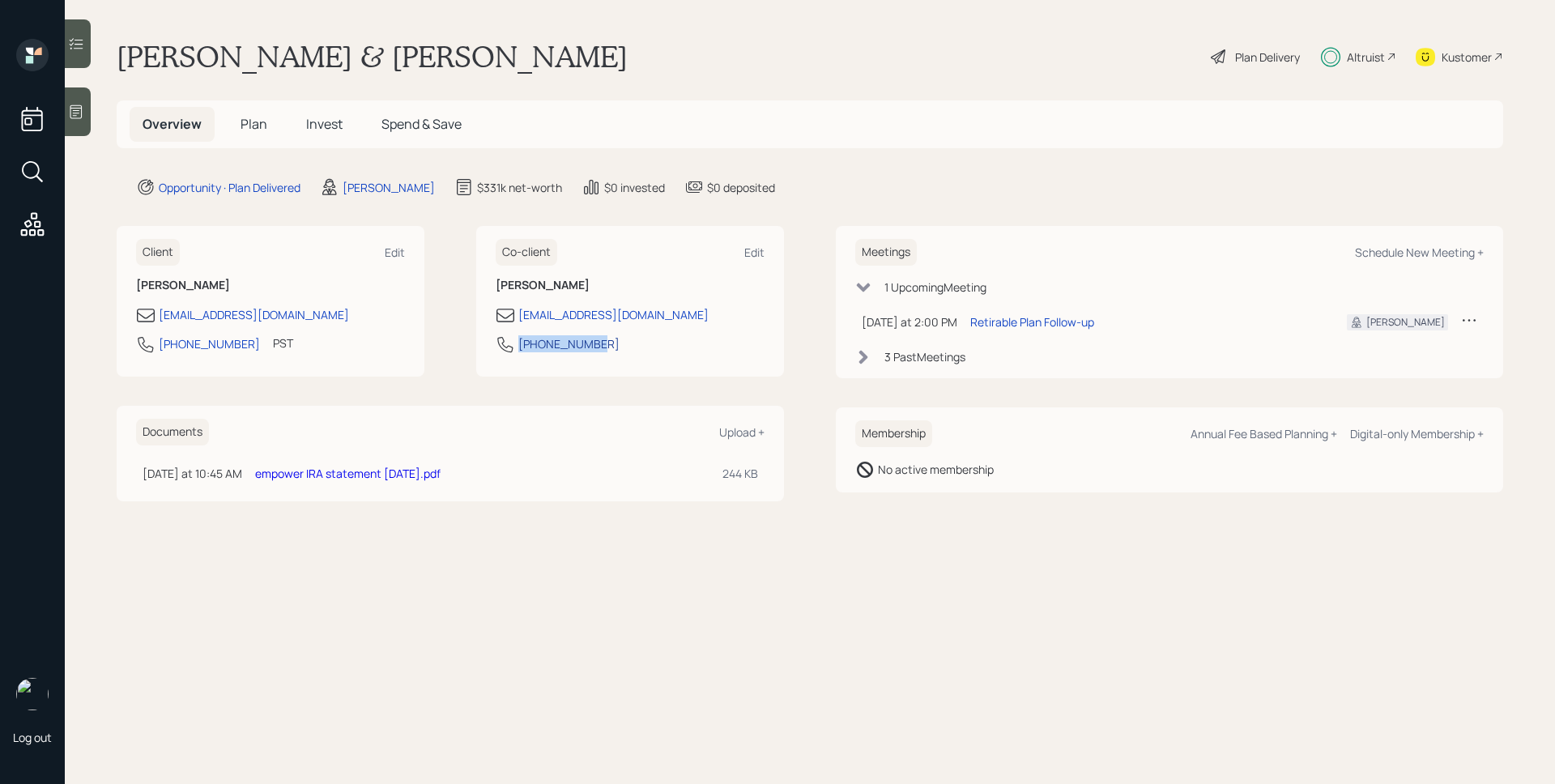
drag, startPoint x: 605, startPoint y: 347, endPoint x: 520, endPoint y: 348, distance: 85.0
click at [520, 348] on div "[PHONE_NUMBER]" at bounding box center [630, 348] width 269 height 29
copy div "[PHONE_NUMBER]"
click at [250, 118] on span "Plan" at bounding box center [254, 124] width 27 height 18
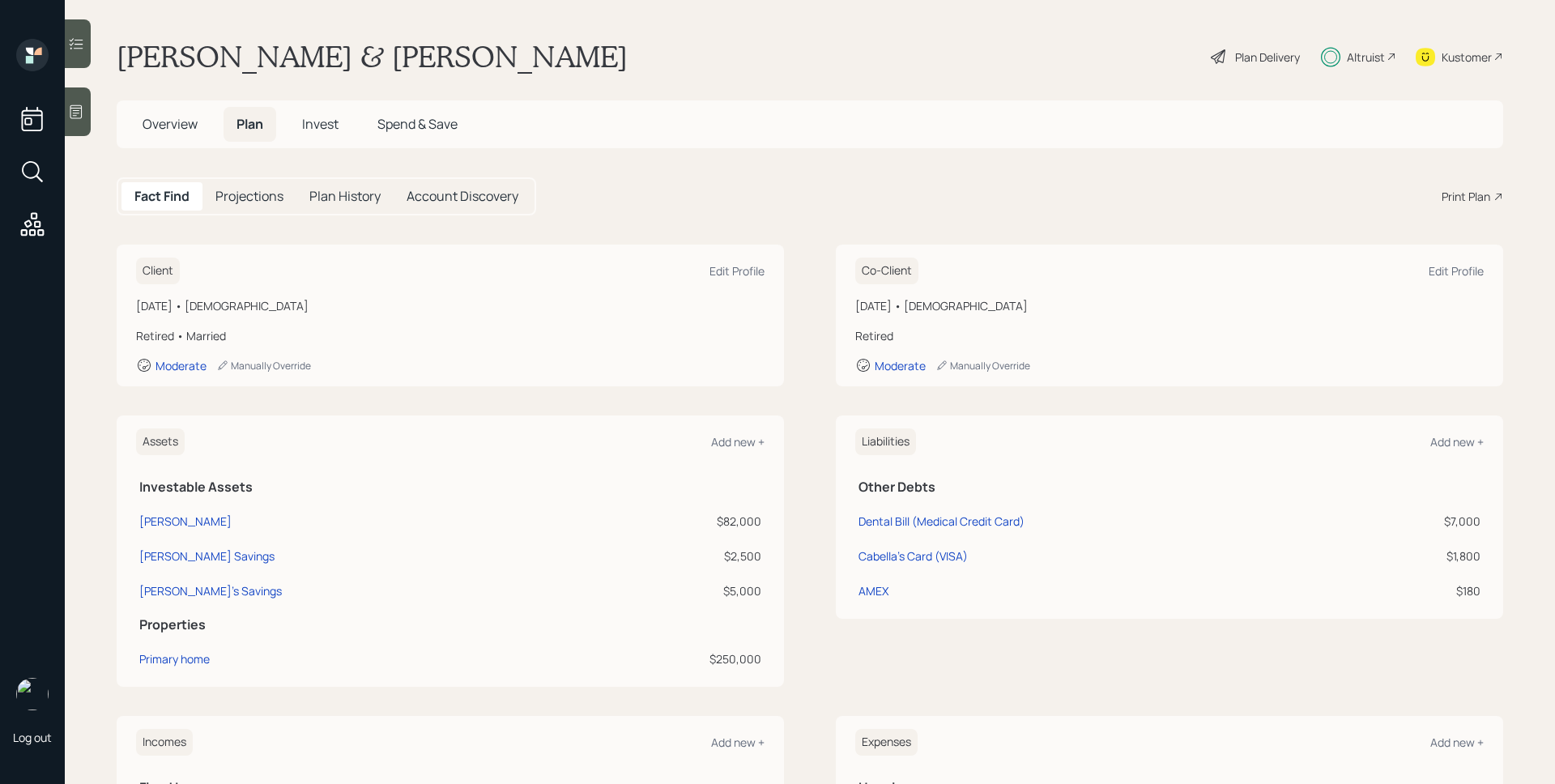
click at [1238, 61] on div "Plan Delivery" at bounding box center [1267, 57] width 65 height 17
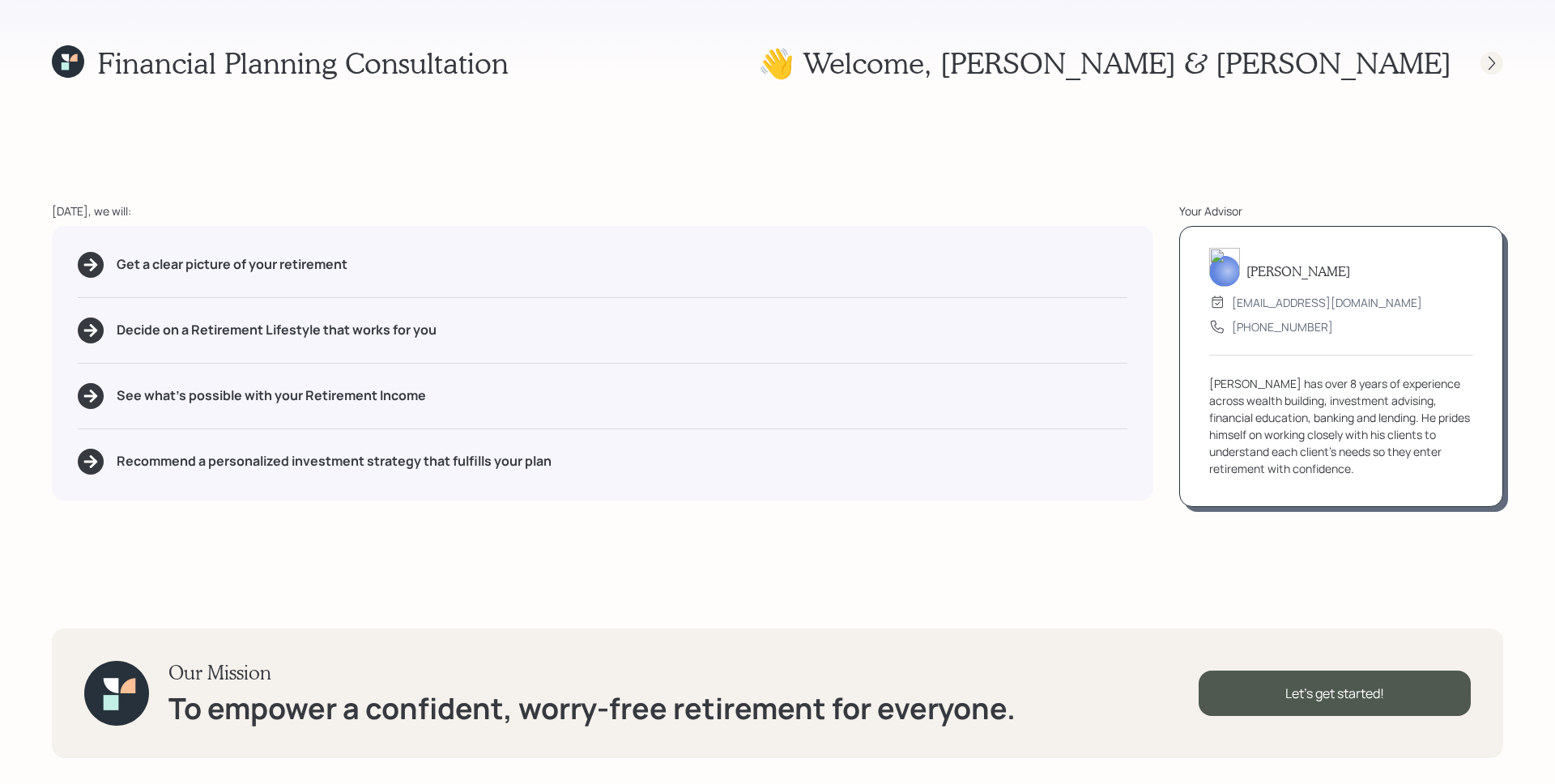
click at [1492, 61] on icon at bounding box center [1492, 63] width 16 height 16
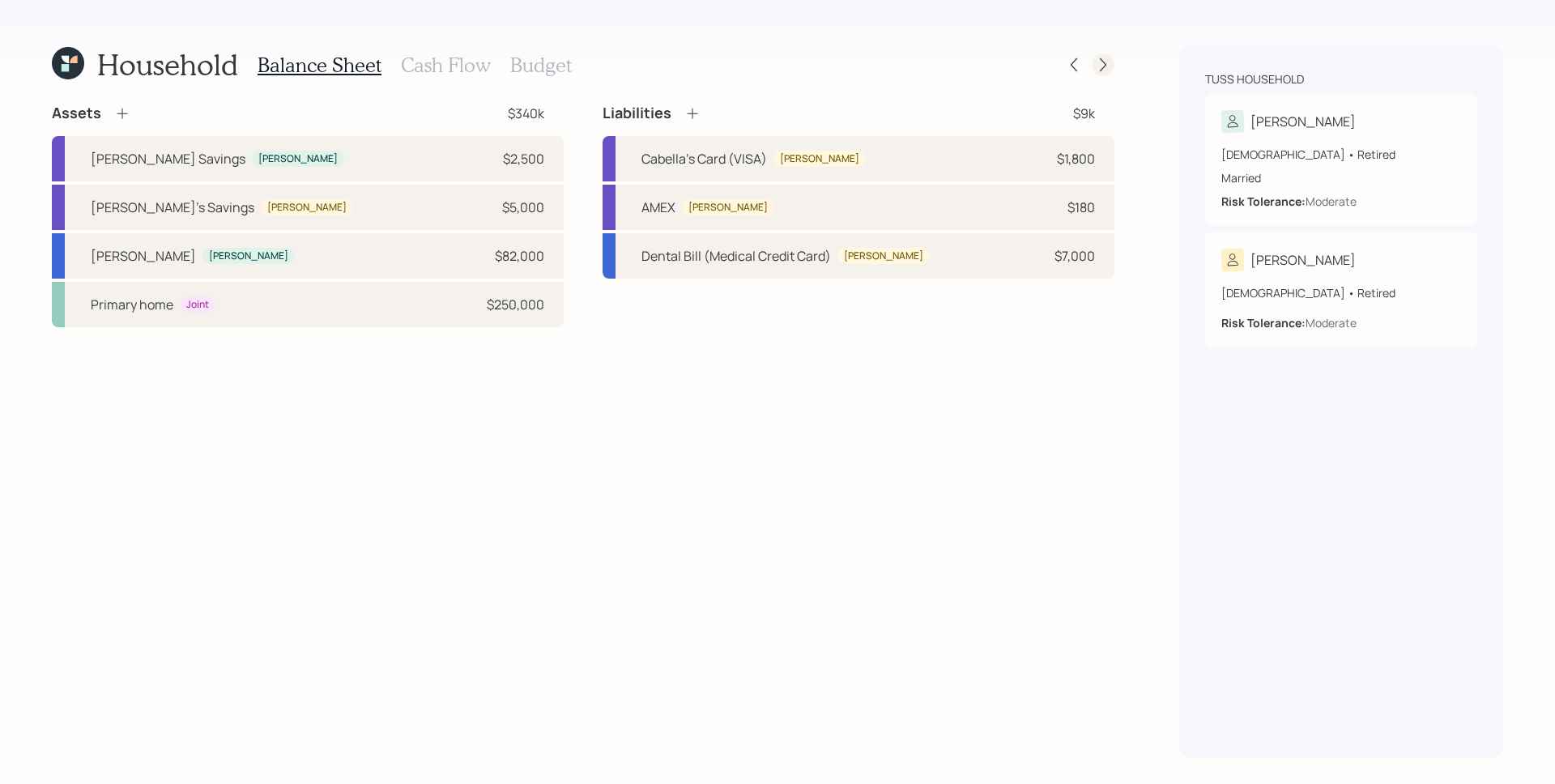
click at [1106, 63] on icon at bounding box center [1102, 64] width 6 height 13
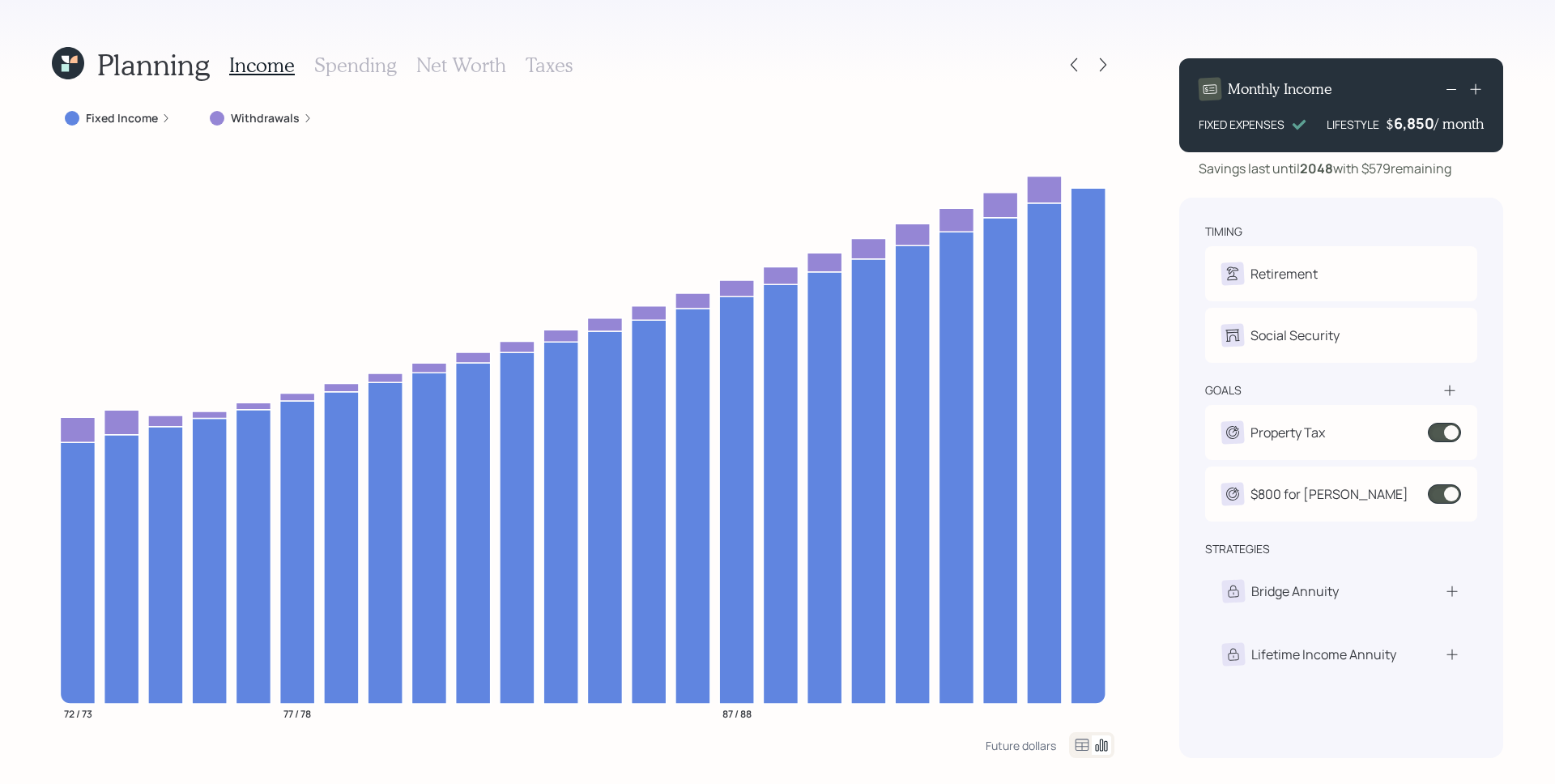
click at [363, 53] on h3 "Spending" at bounding box center [356, 65] width 83 height 23
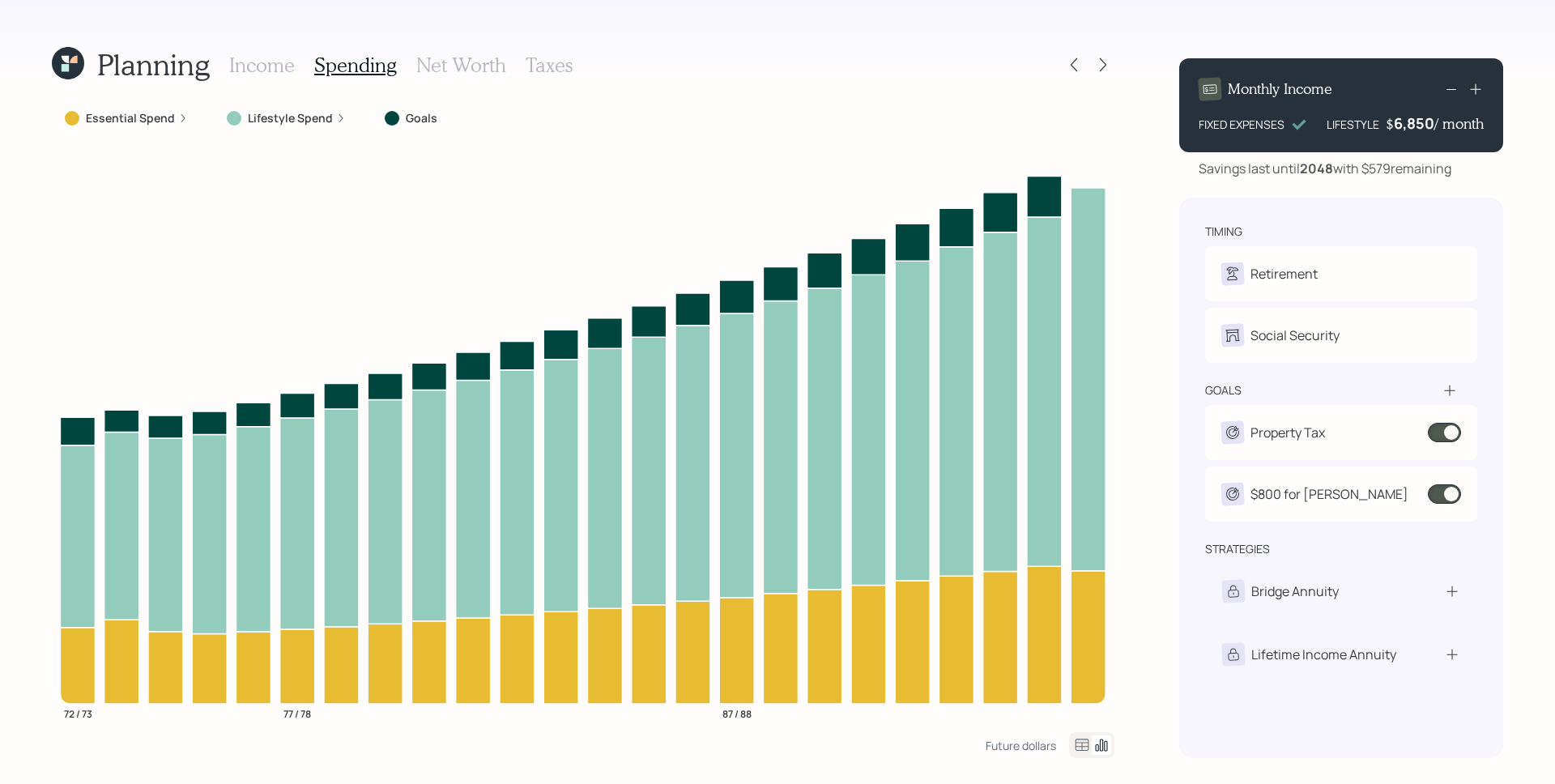
click at [271, 122] on label "Lifestyle Spend" at bounding box center [290, 118] width 85 height 16
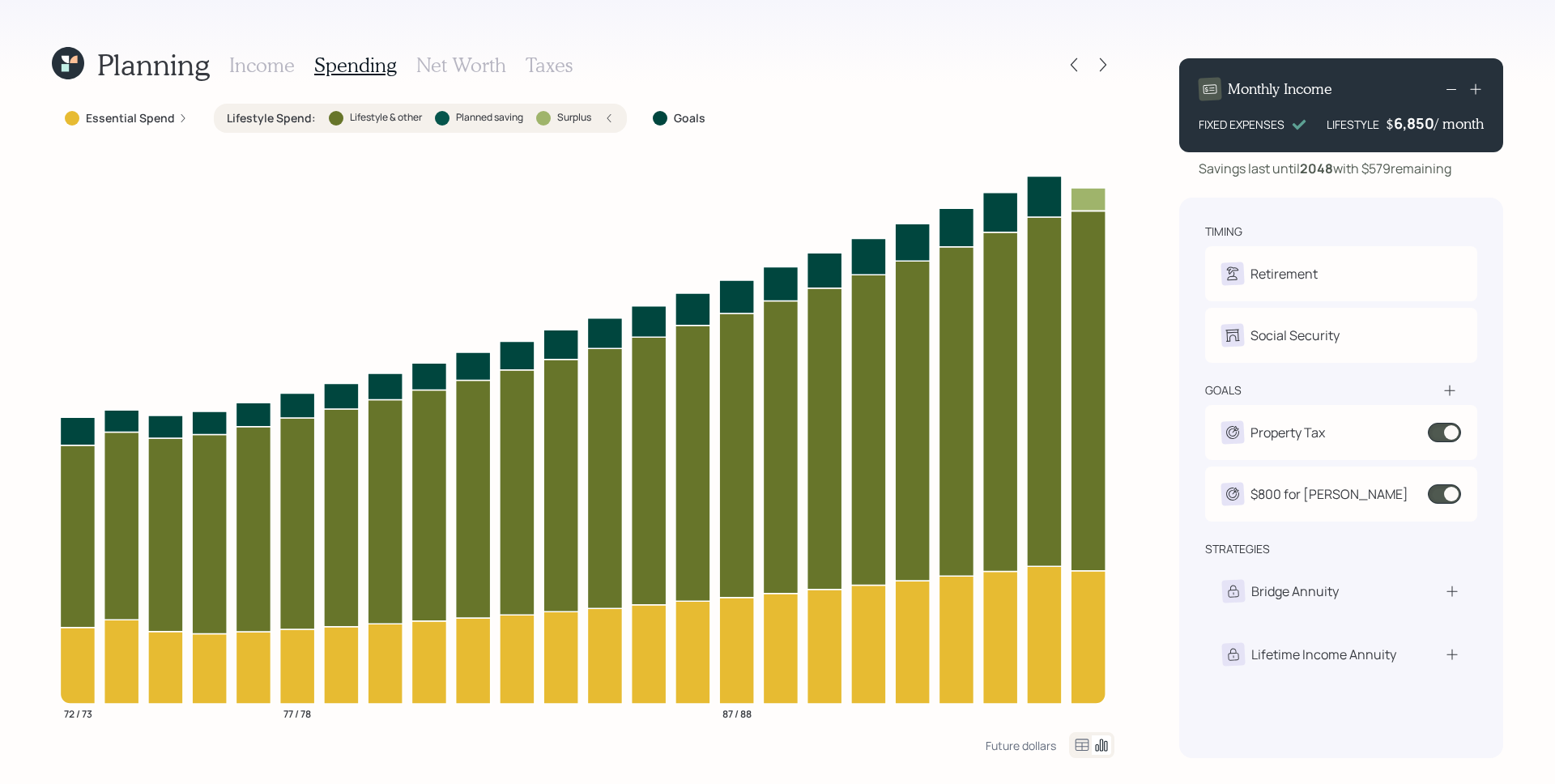
click at [1480, 94] on icon at bounding box center [1476, 89] width 16 height 16
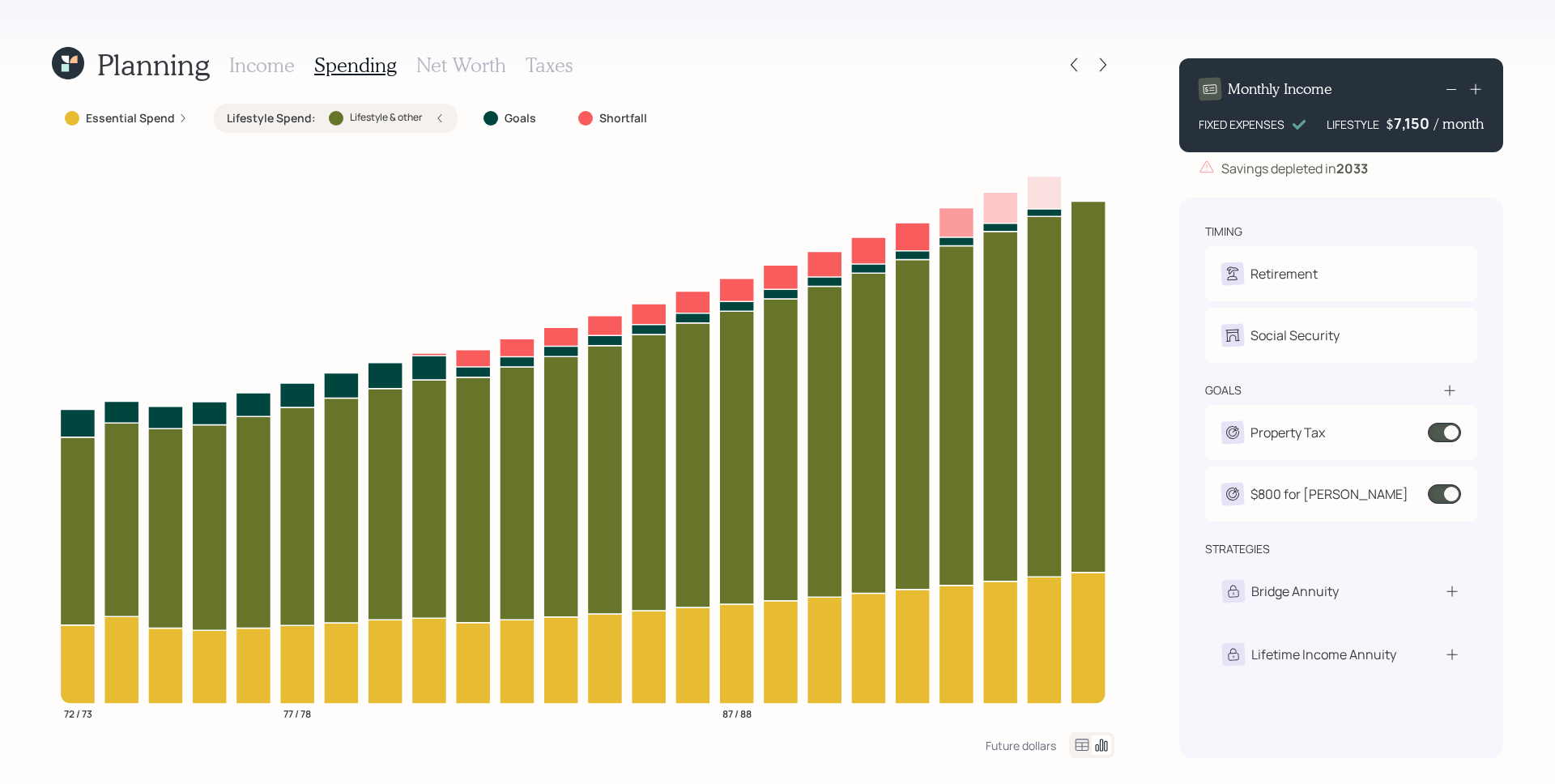
click at [1454, 92] on icon at bounding box center [1452, 89] width 20 height 20
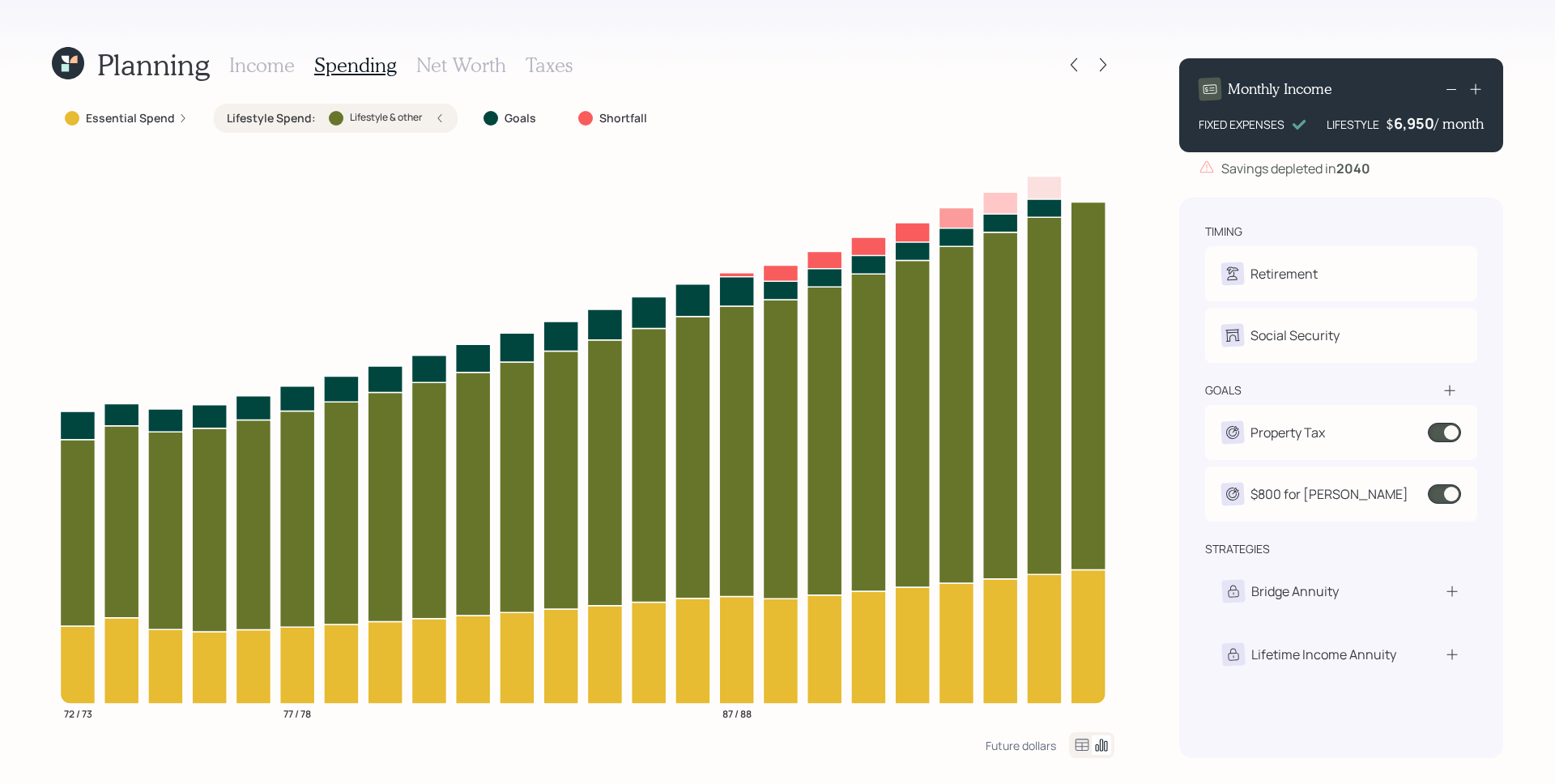
click at [1458, 93] on icon at bounding box center [1452, 89] width 20 height 20
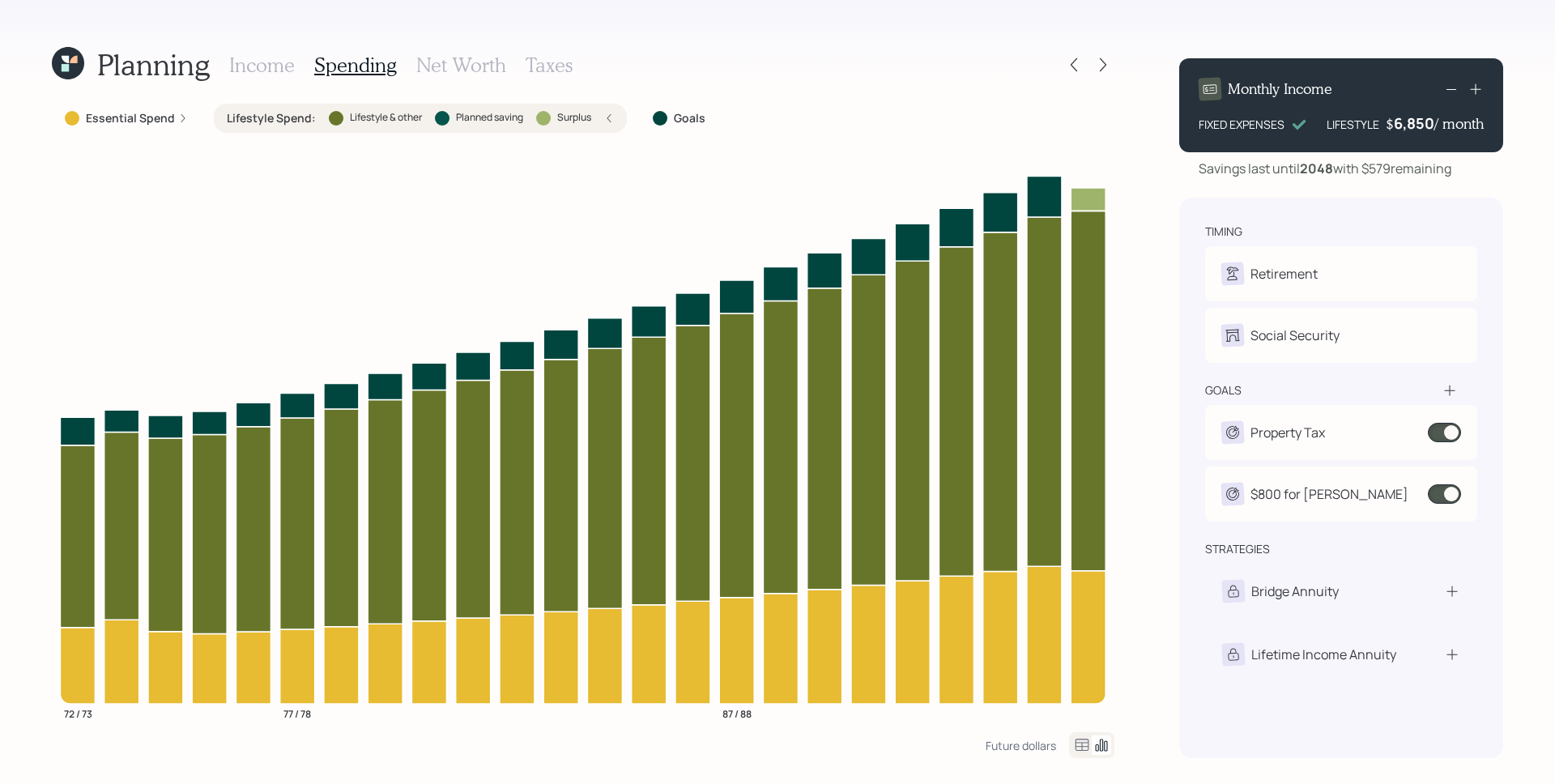
click at [1454, 93] on icon at bounding box center [1452, 89] width 20 height 20
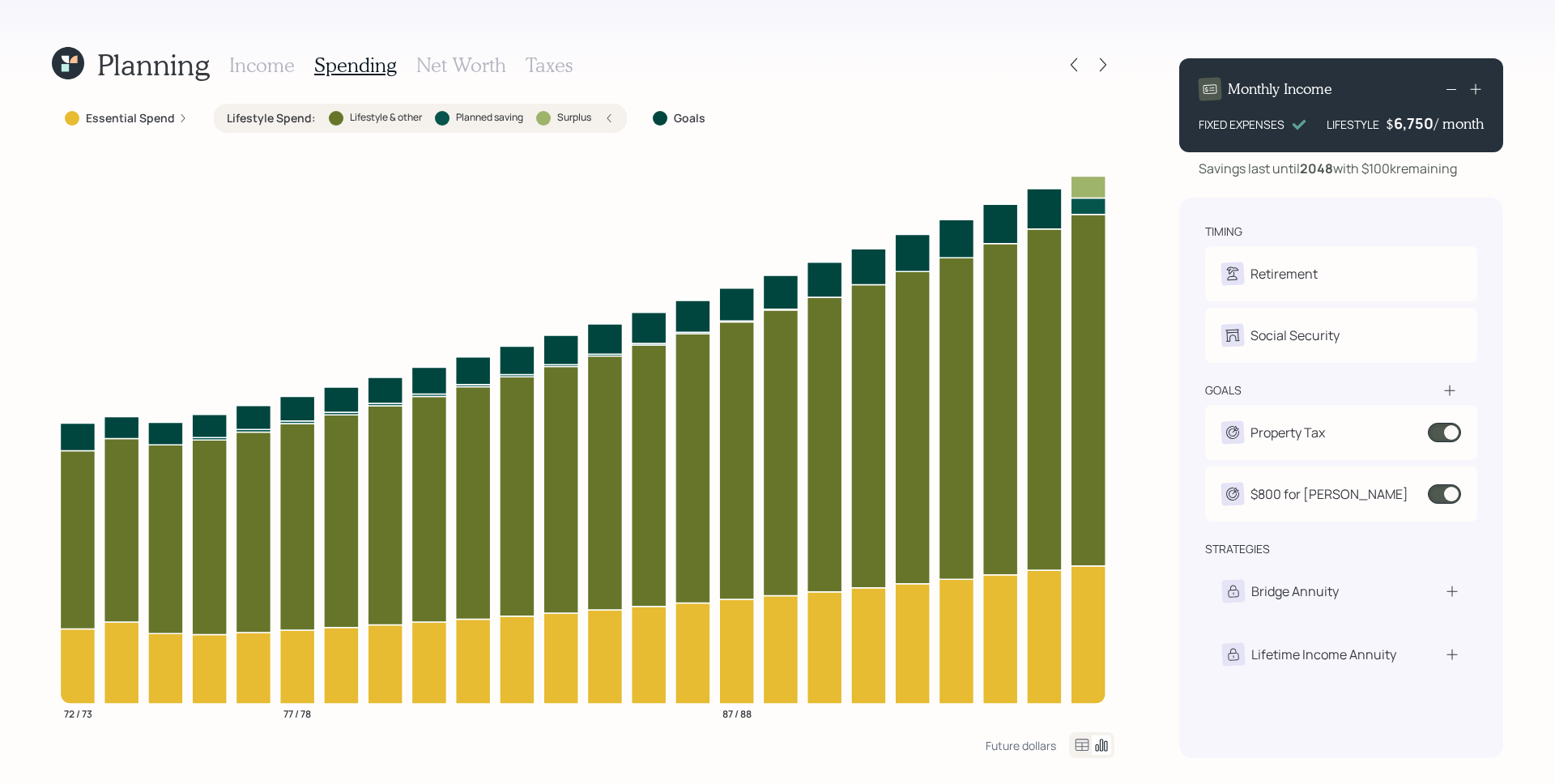
click at [274, 74] on h3 "Income" at bounding box center [262, 65] width 66 height 23
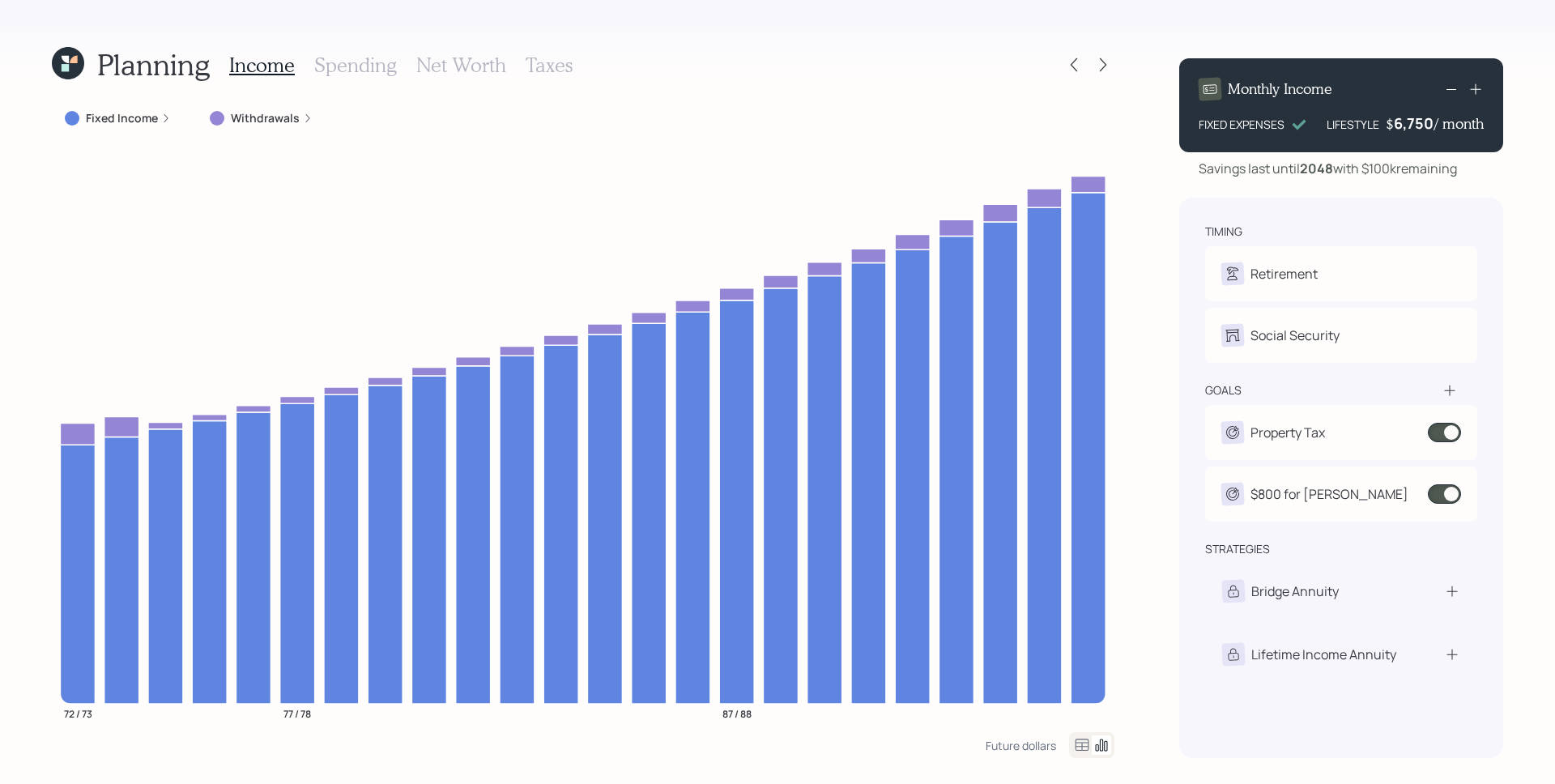
click at [1447, 82] on icon at bounding box center [1452, 89] width 20 height 20
click at [1448, 82] on icon at bounding box center [1452, 89] width 20 height 20
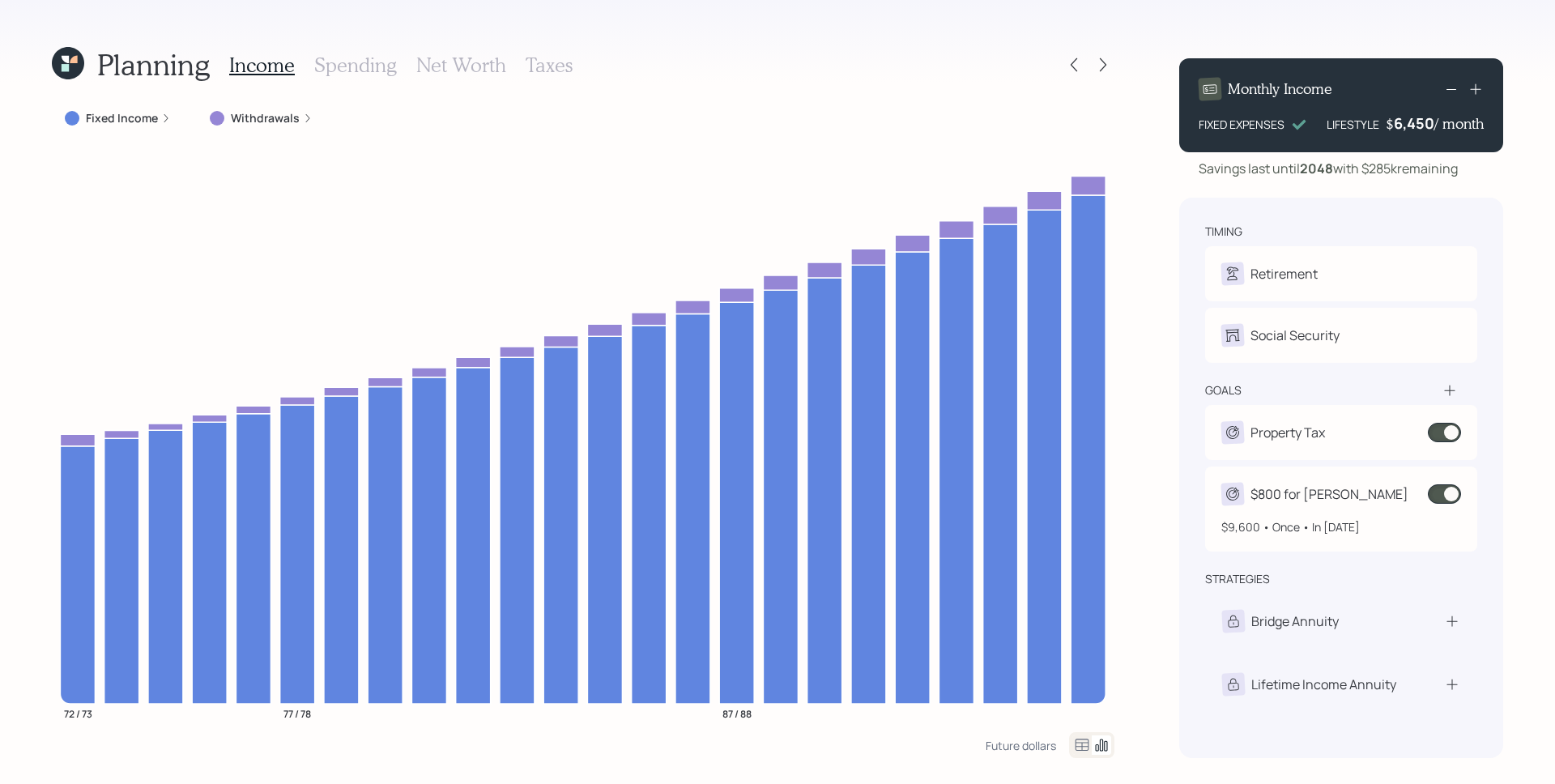
click at [1314, 485] on div "$800 for [PERSON_NAME]" at bounding box center [1329, 494] width 158 height 20
select select "1"
select select "2047"
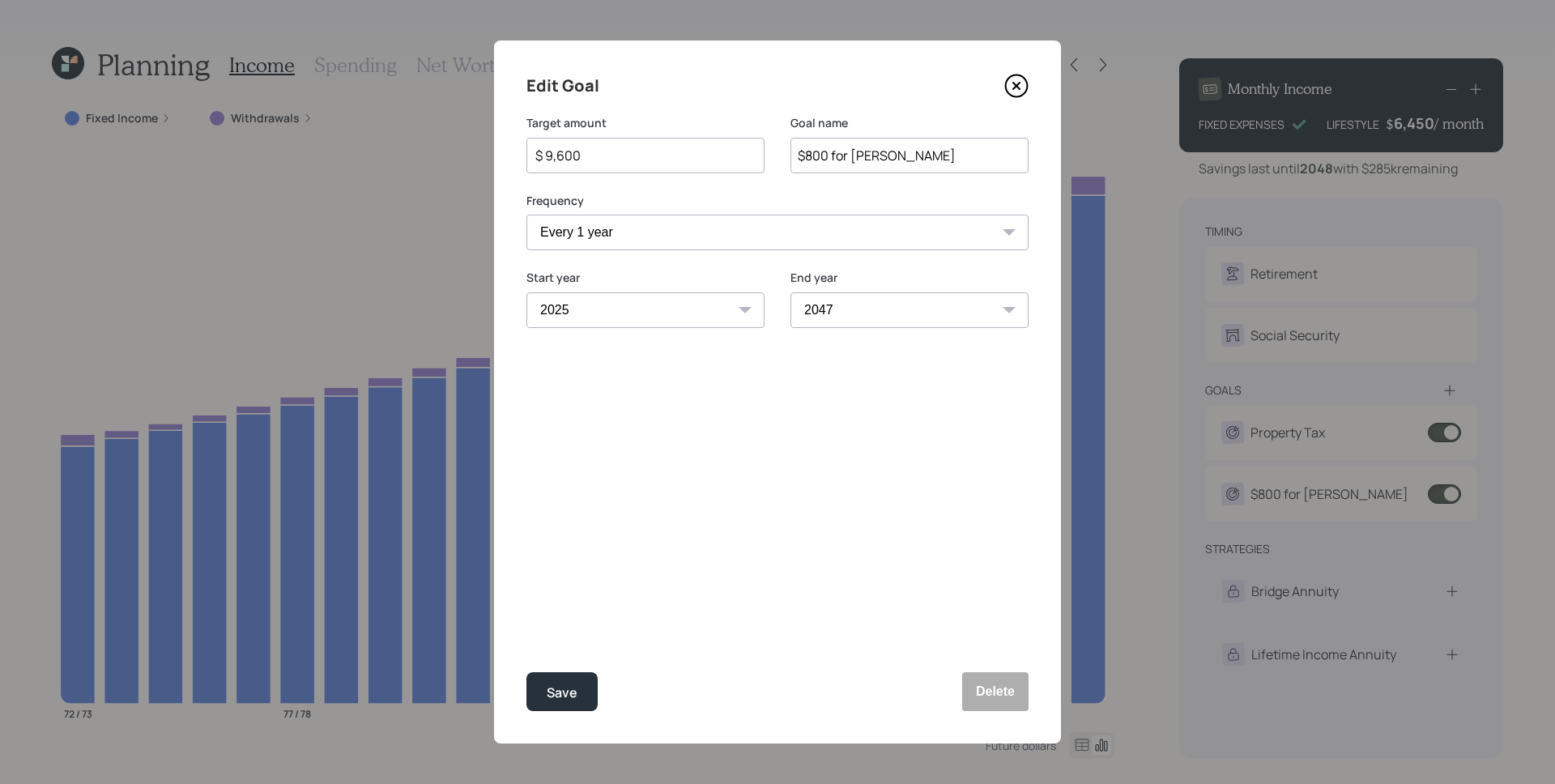
click at [634, 155] on input "$ 9,600" at bounding box center [639, 156] width 210 height 20
click at [527, 672] on button "Save" at bounding box center [562, 691] width 71 height 39
type input "$ 9,600"
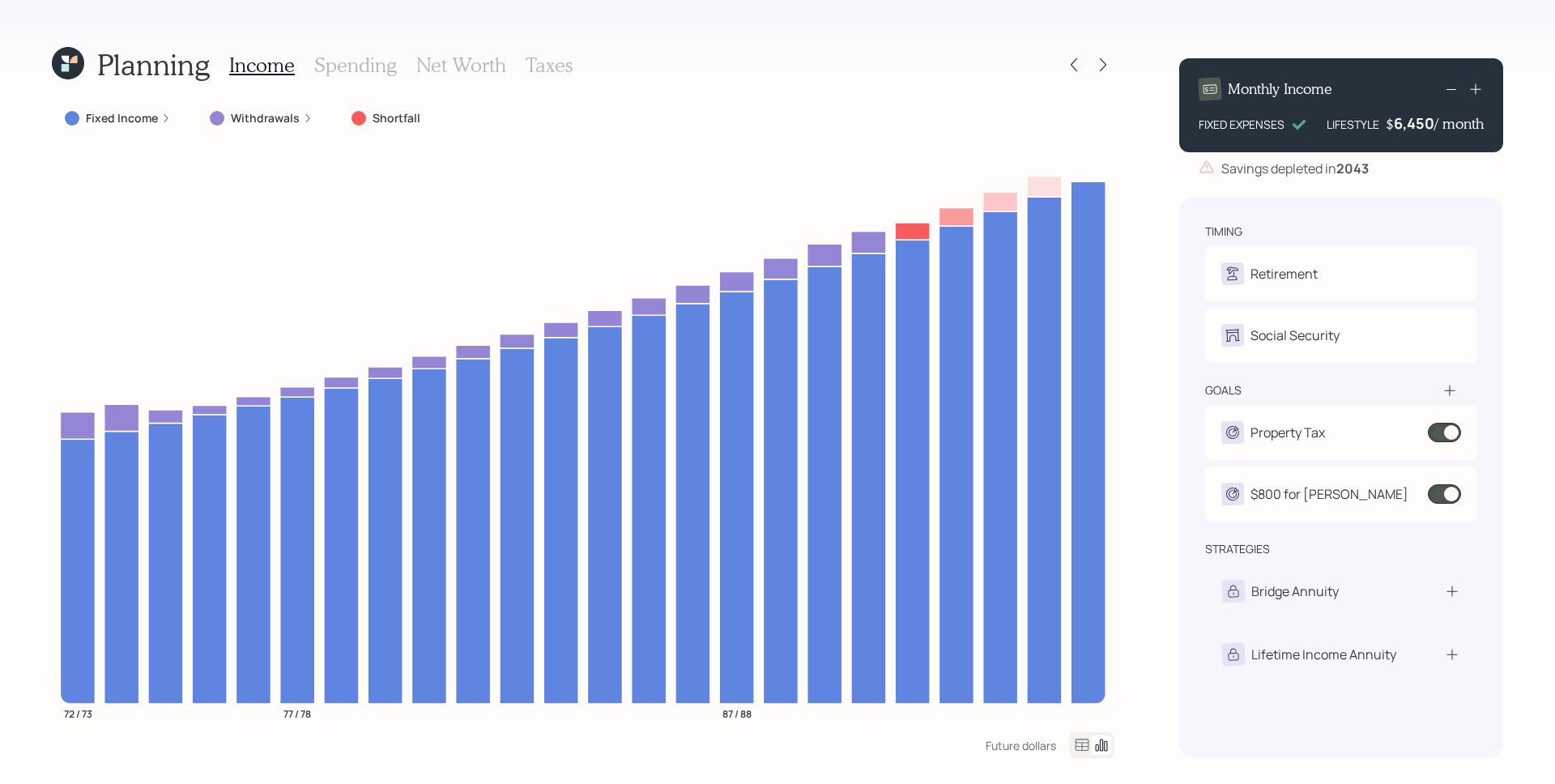
click at [265, 120] on label "Withdrawals" at bounding box center [265, 118] width 69 height 16
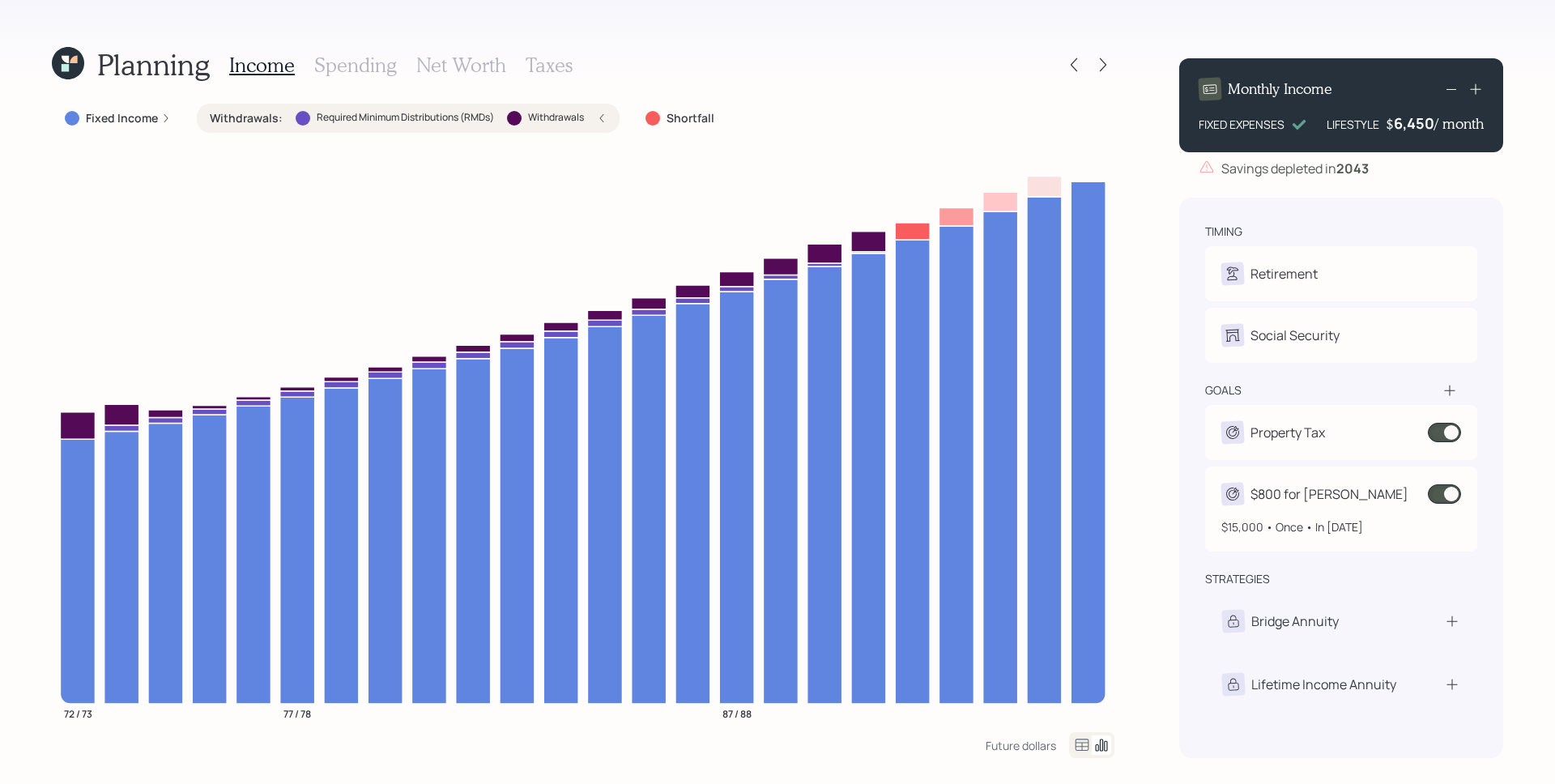
click at [1371, 488] on div "$800 for [PERSON_NAME]" at bounding box center [1341, 494] width 240 height 22
select select "1"
select select "2047"
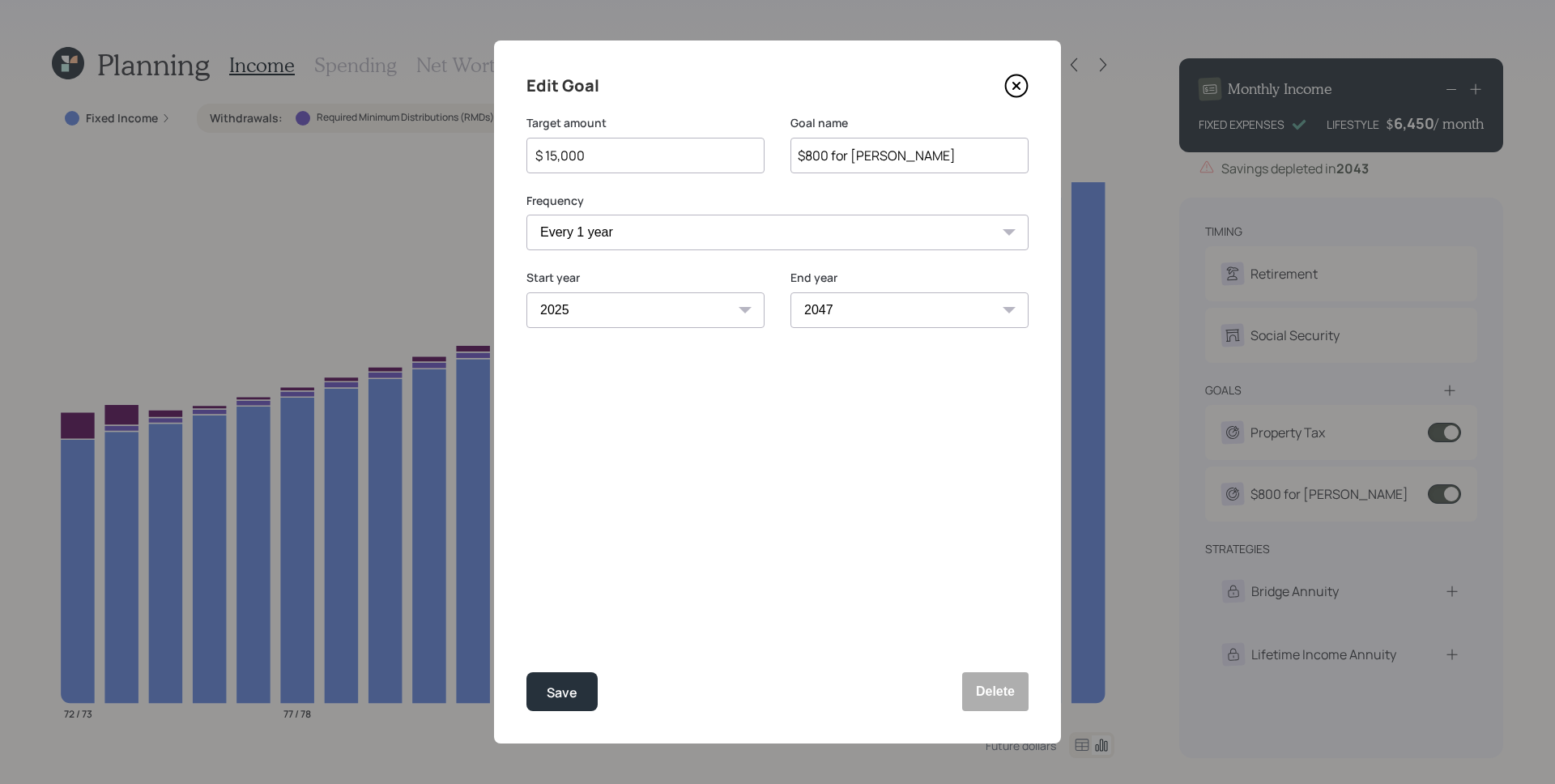
click at [723, 235] on select "One time Every 1 year Every 2 years Every 3 years Every 4 years Every 5 years E…" at bounding box center [778, 233] width 503 height 36
click at [571, 689] on div "Save" at bounding box center [561, 692] width 31 height 22
select select "1"
select select "2047"
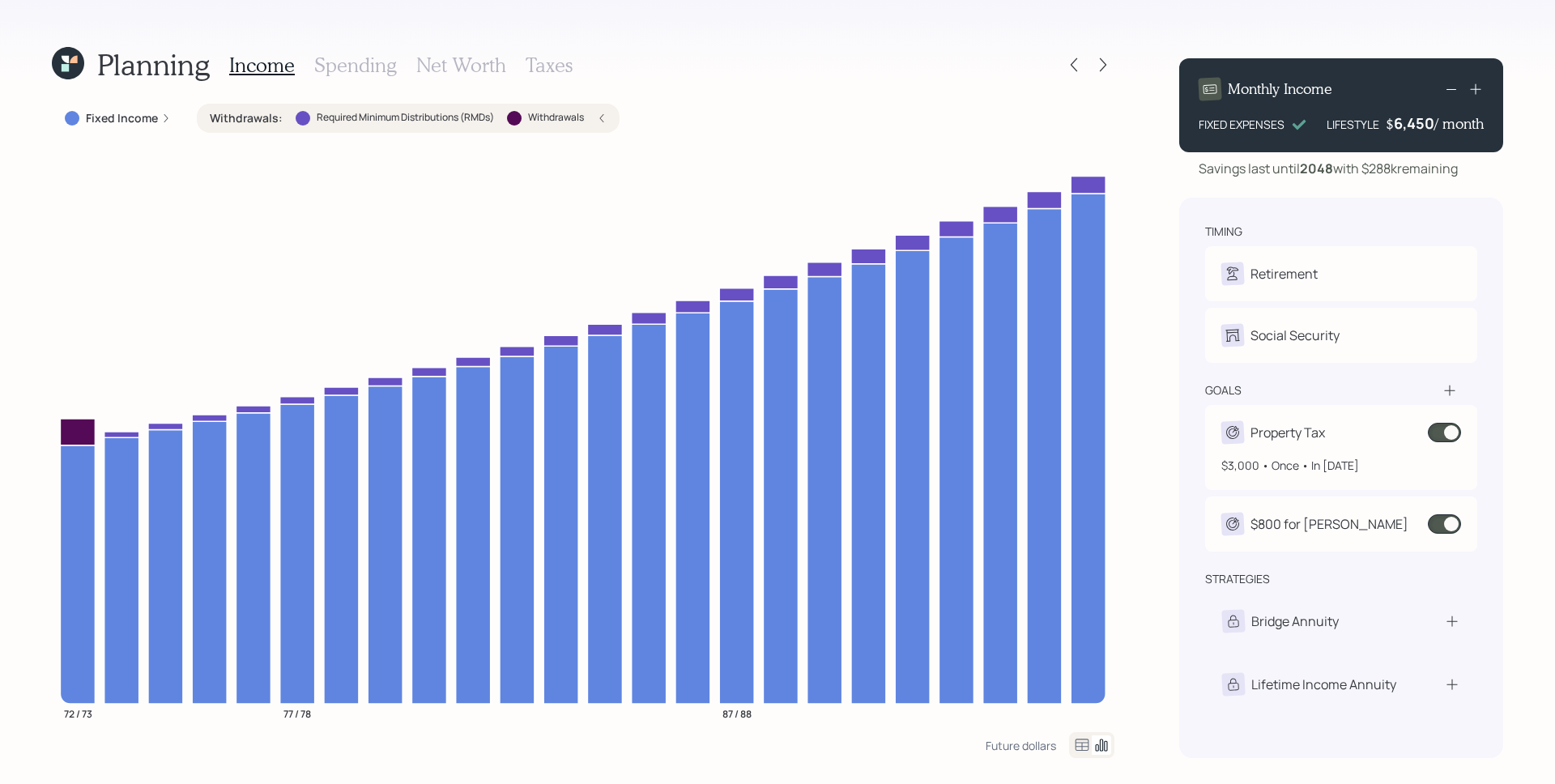
click at [1305, 424] on div "Property Tax" at bounding box center [1288, 432] width 75 height 20
select select "0"
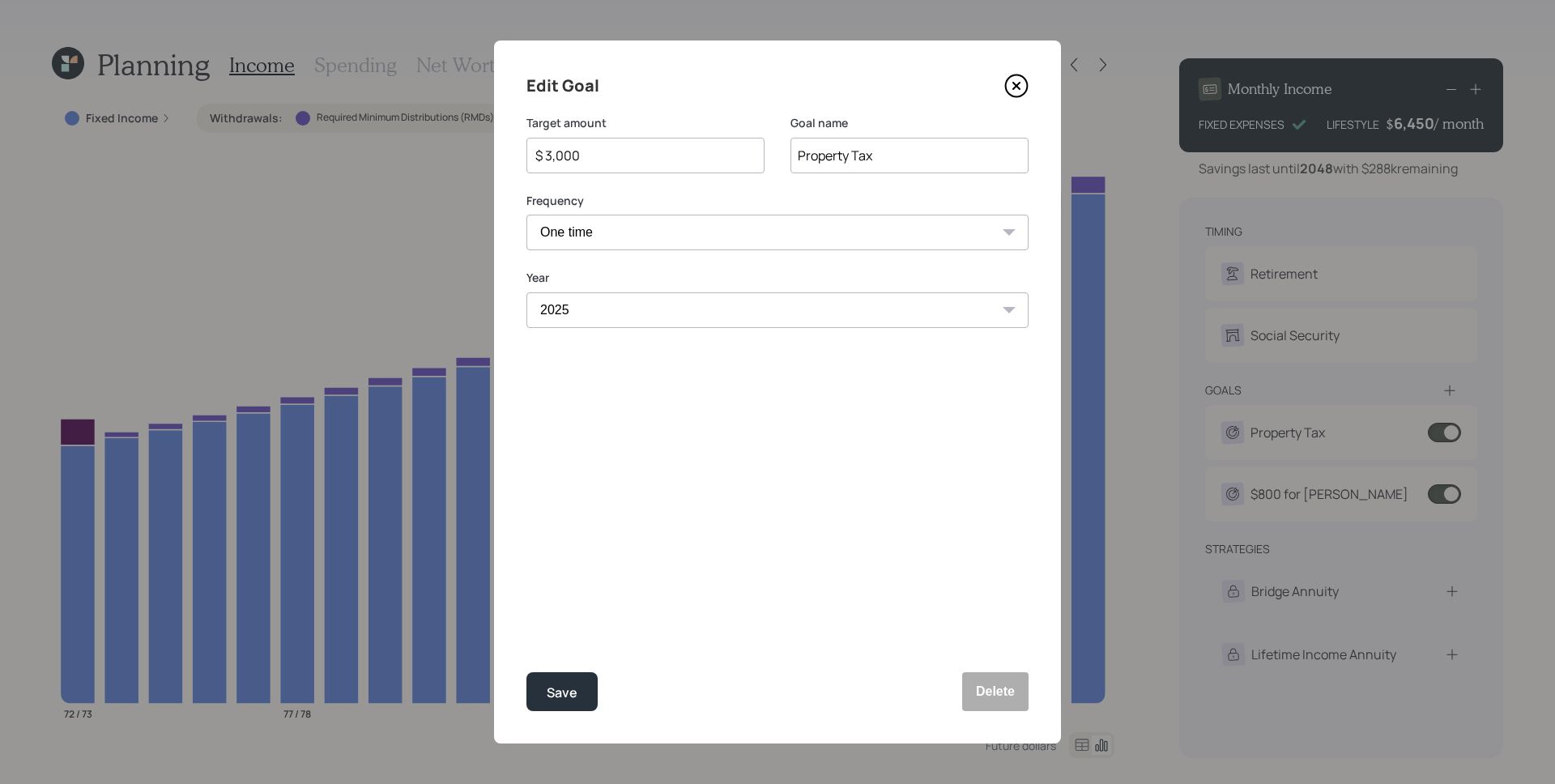
click at [604, 156] on input "$ 3,000" at bounding box center [639, 156] width 210 height 20
click at [527, 672] on button "Save" at bounding box center [562, 691] width 71 height 39
type input "$ 3,000"
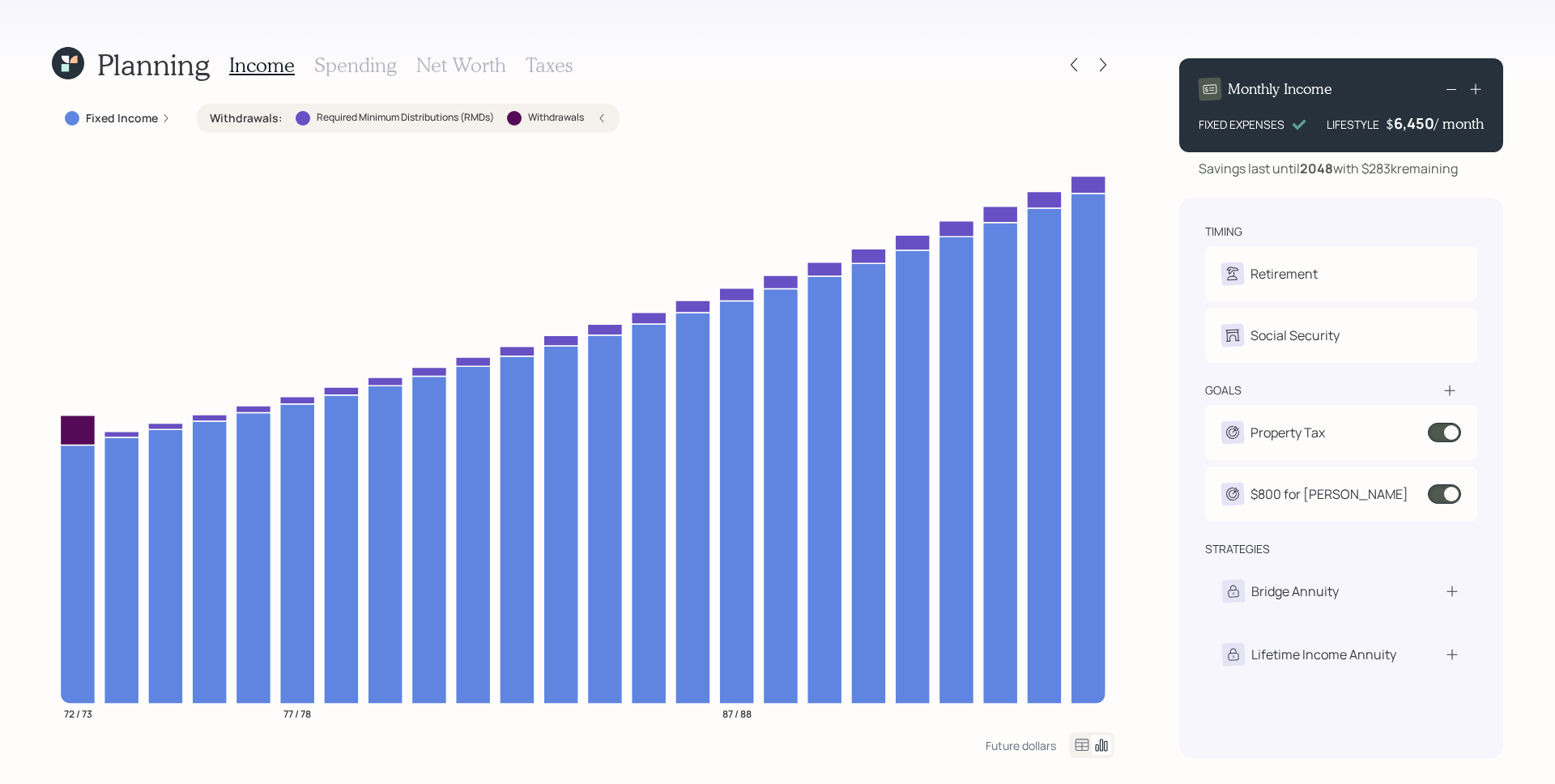
click at [70, 61] on icon at bounding box center [68, 62] width 45 height 45
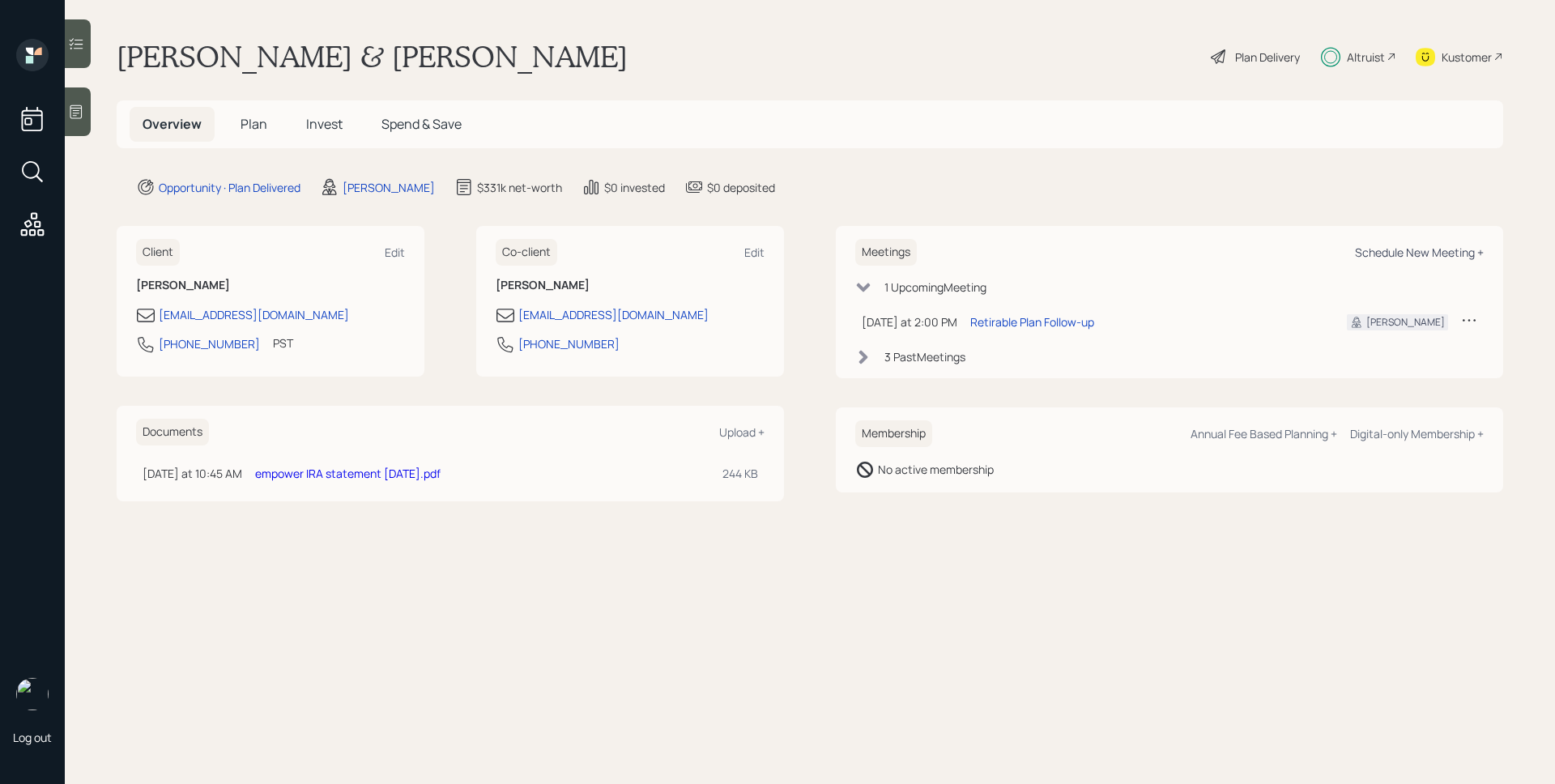
click at [1425, 256] on div "Schedule New Meeting +" at bounding box center [1420, 251] width 129 height 15
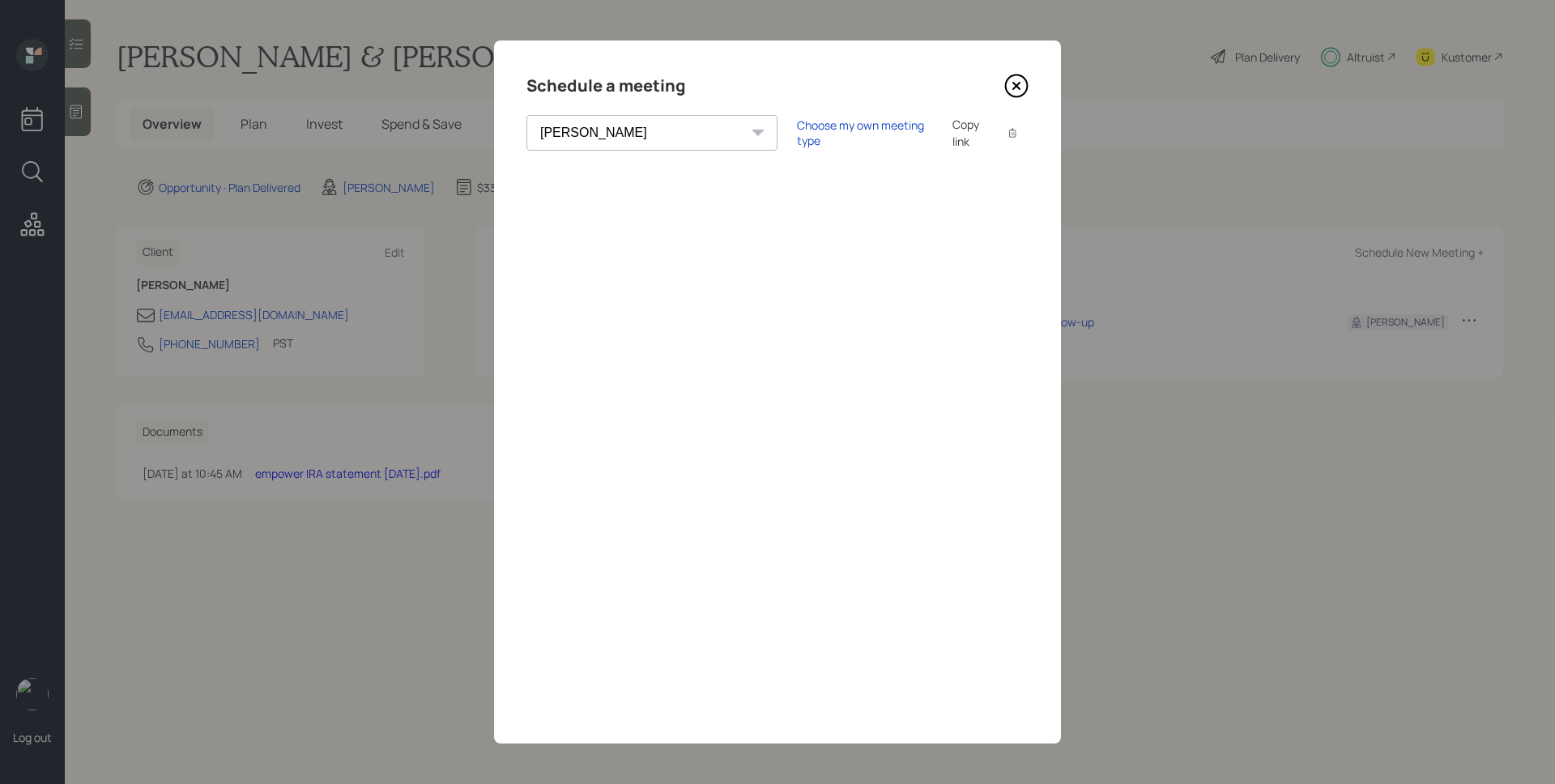
click at [638, 135] on select "[PERSON_NAME] [PERSON_NAME] [PERSON_NAME] [PERSON_NAME] [PERSON_NAME] [PERSON_N…" at bounding box center [652, 133] width 251 height 36
select select "ade3b313-576a-42c5-b346-1eb294908ae6"
click at [797, 137] on div "Choose my own meeting type" at bounding box center [864, 133] width 136 height 31
